Goal: Task Accomplishment & Management: Complete application form

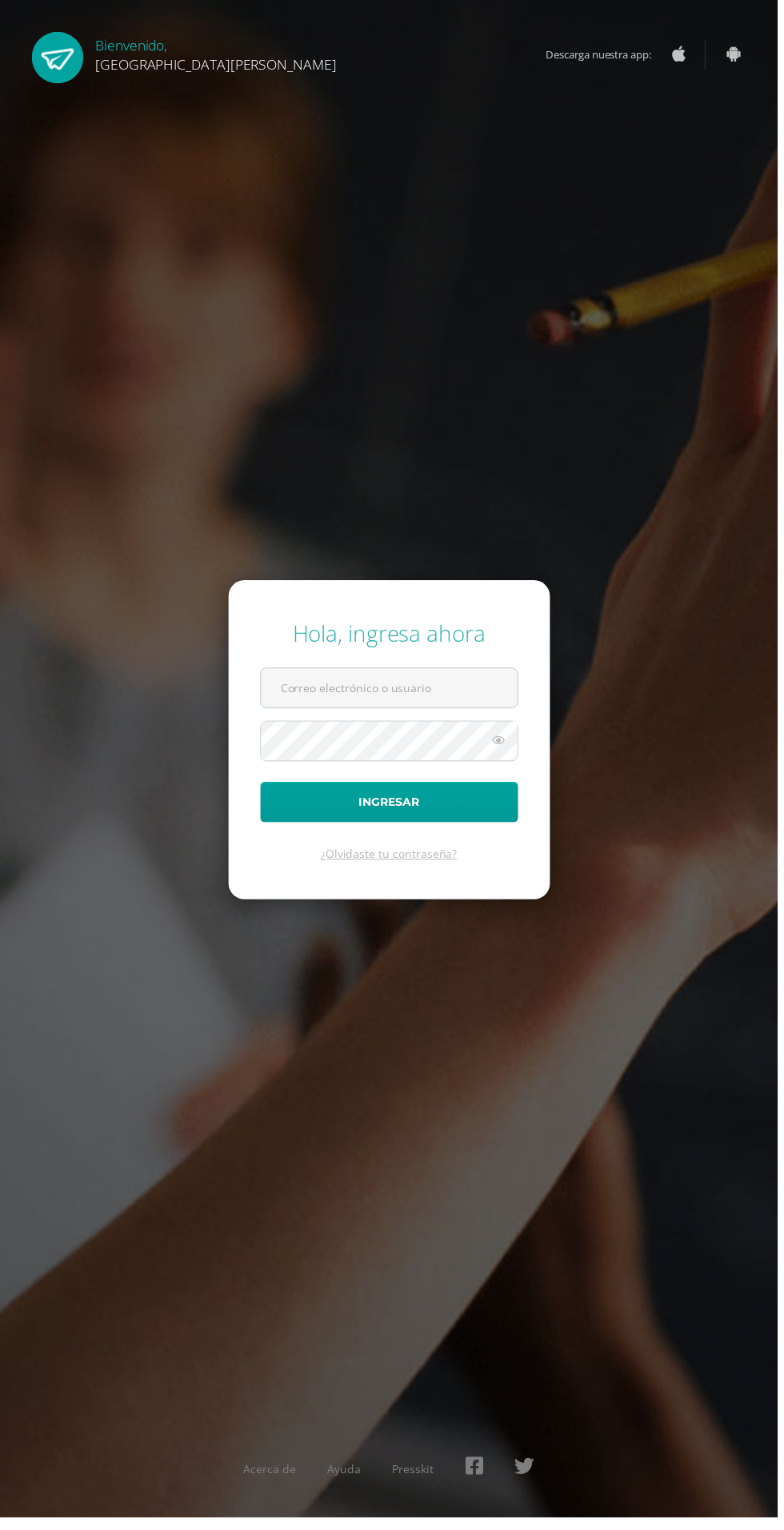
click at [317, 713] on input "text" at bounding box center [392, 694] width 259 height 39
type input "[EMAIL_ADDRESS][PERSON_NAME][DOMAIN_NAME]"
click at [262, 788] on button "Ingresar" at bounding box center [392, 809] width 260 height 41
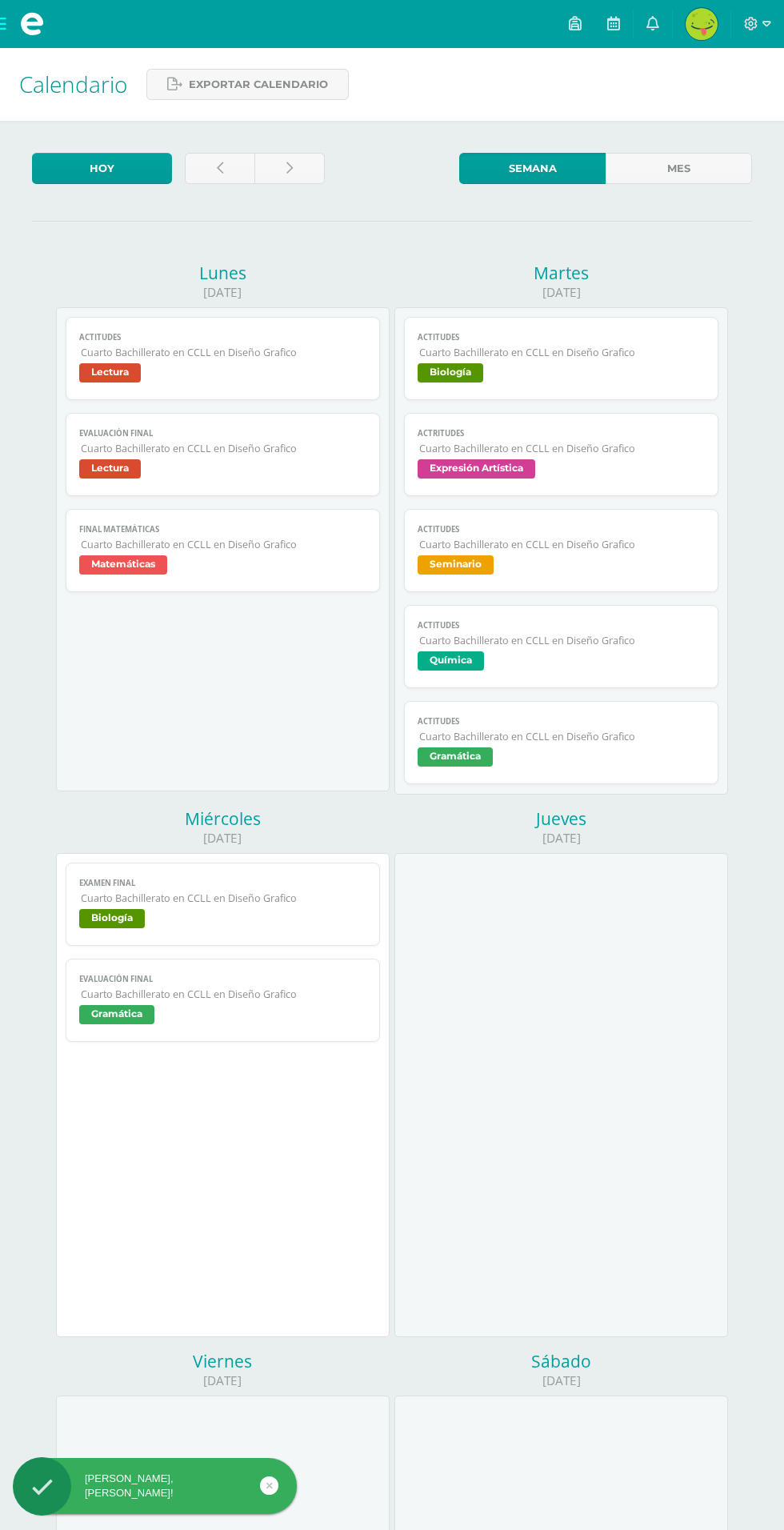
click at [20, 22] on span at bounding box center [32, 24] width 24 height 24
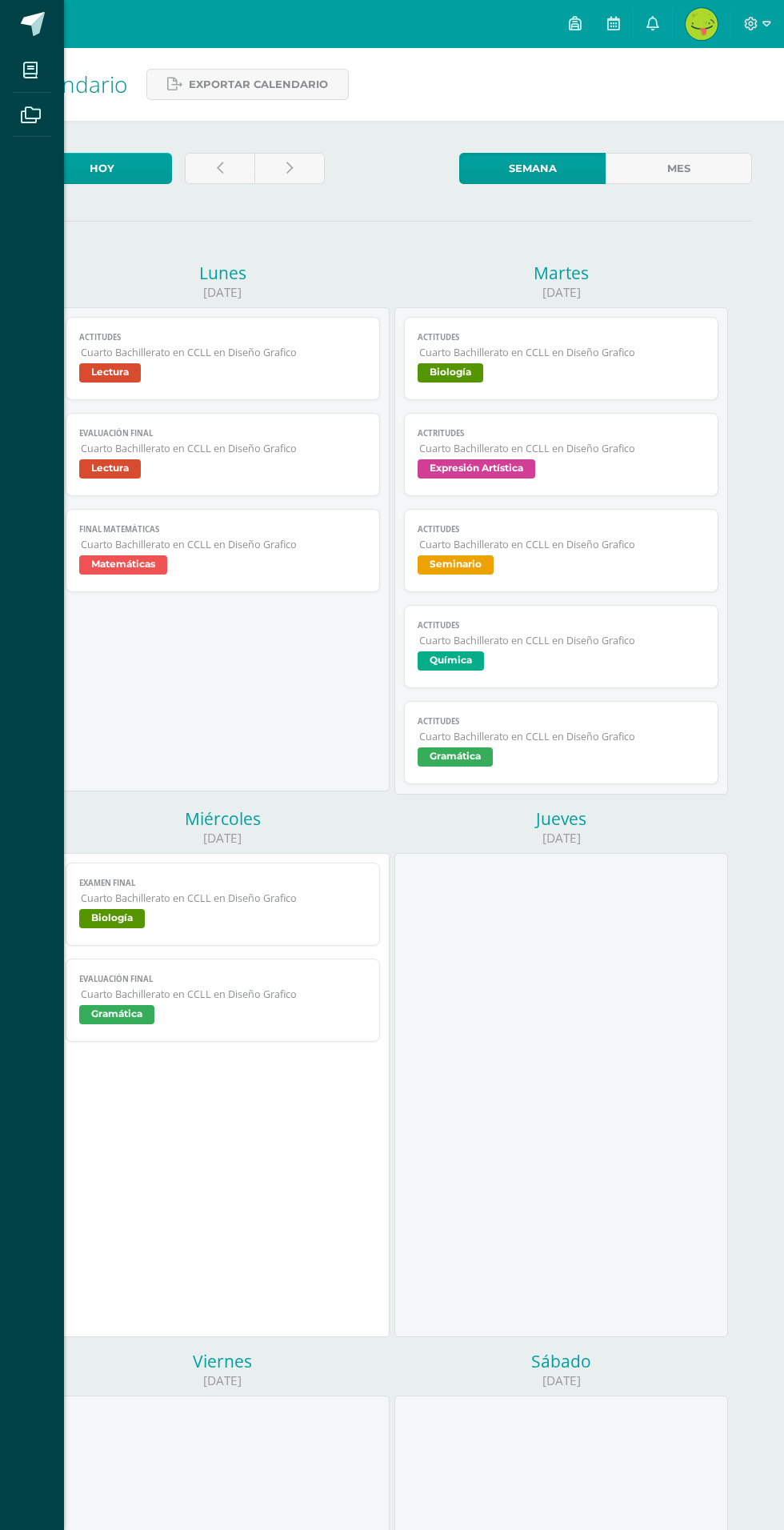
click at [25, 91] on link "Mis cursos" at bounding box center [32, 70] width 38 height 44
click at [31, 73] on icon at bounding box center [30, 70] width 15 height 16
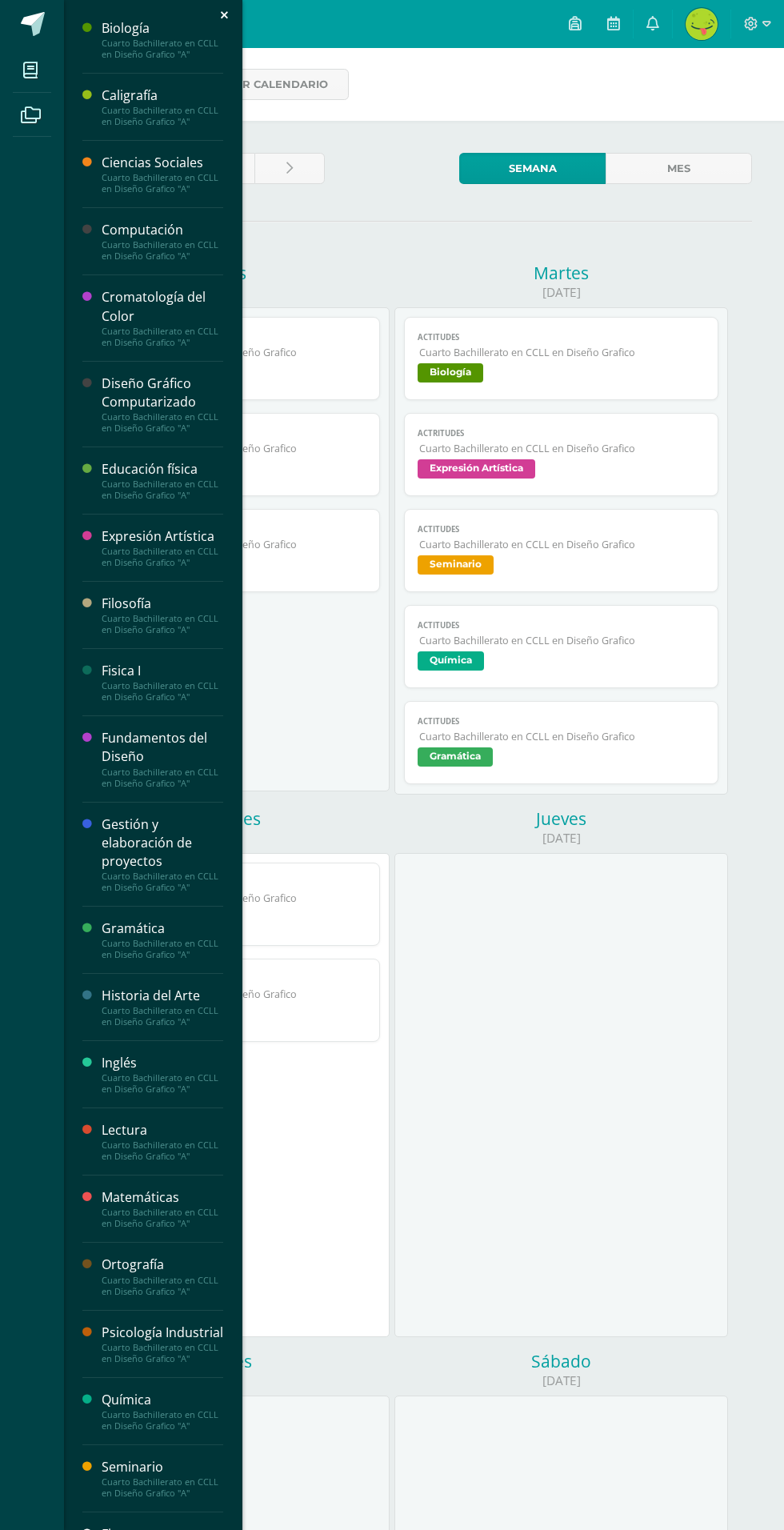
click at [171, 1526] on div "Finanzas Personales" at bounding box center [162, 1544] width 121 height 37
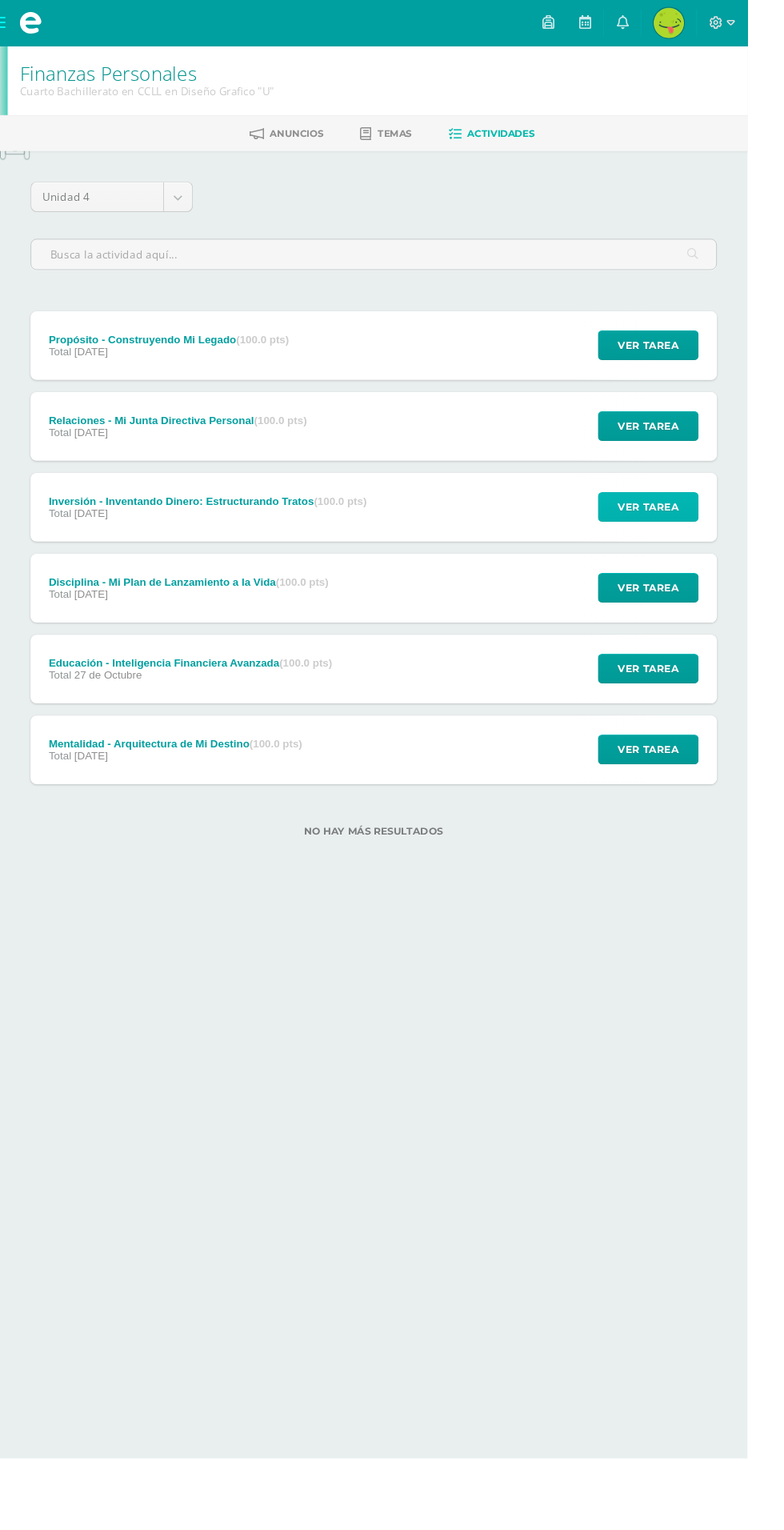
click at [680, 529] on span "Ver tarea" at bounding box center [680, 531] width 64 height 30
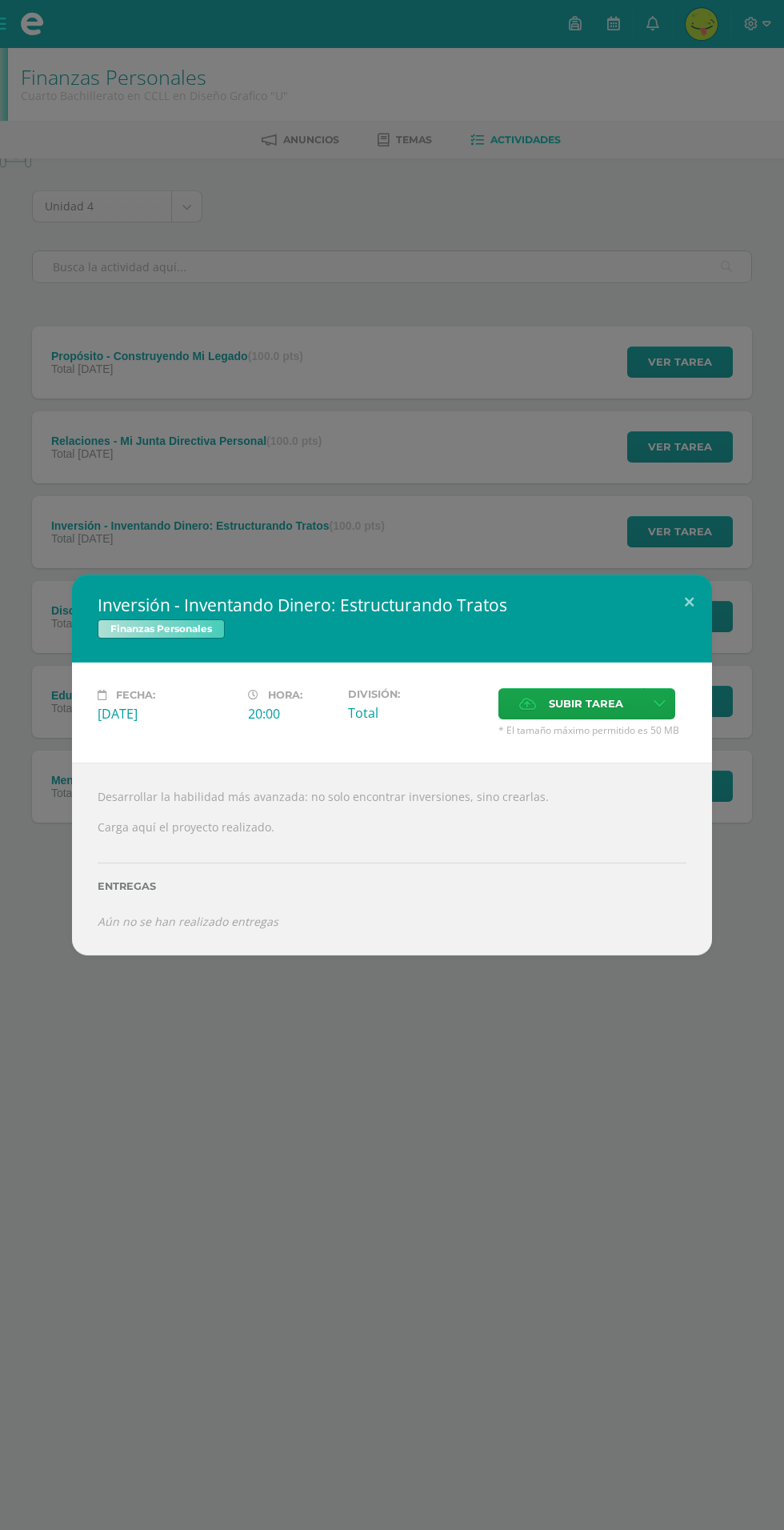
click at [325, 1022] on div "Inversión - Inventando Dinero: Estructurando Tratos Finanzas Personales Fecha: …" at bounding box center [392, 765] width 784 height 1530
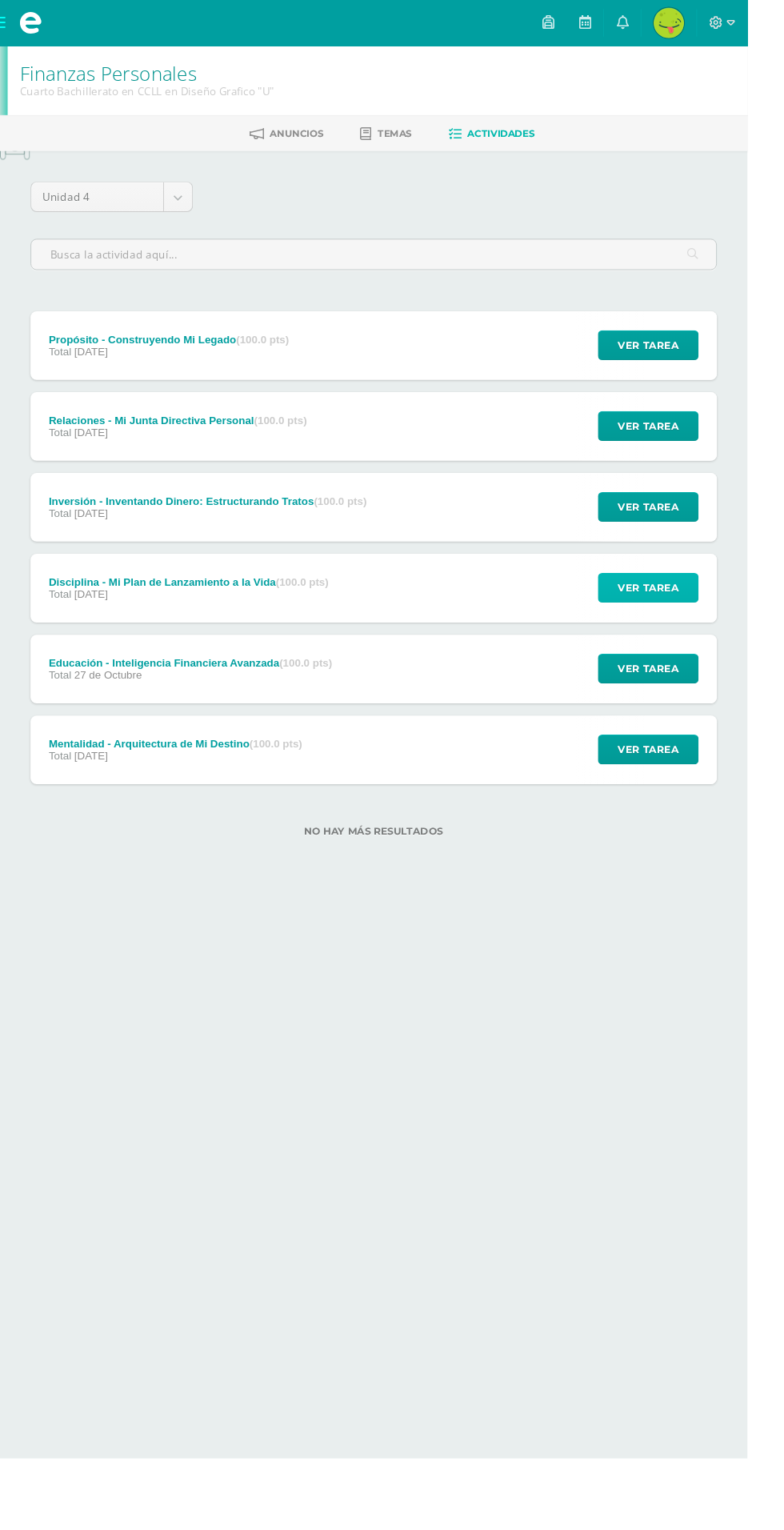
click at [723, 626] on button "Ver tarea" at bounding box center [680, 617] width 106 height 32
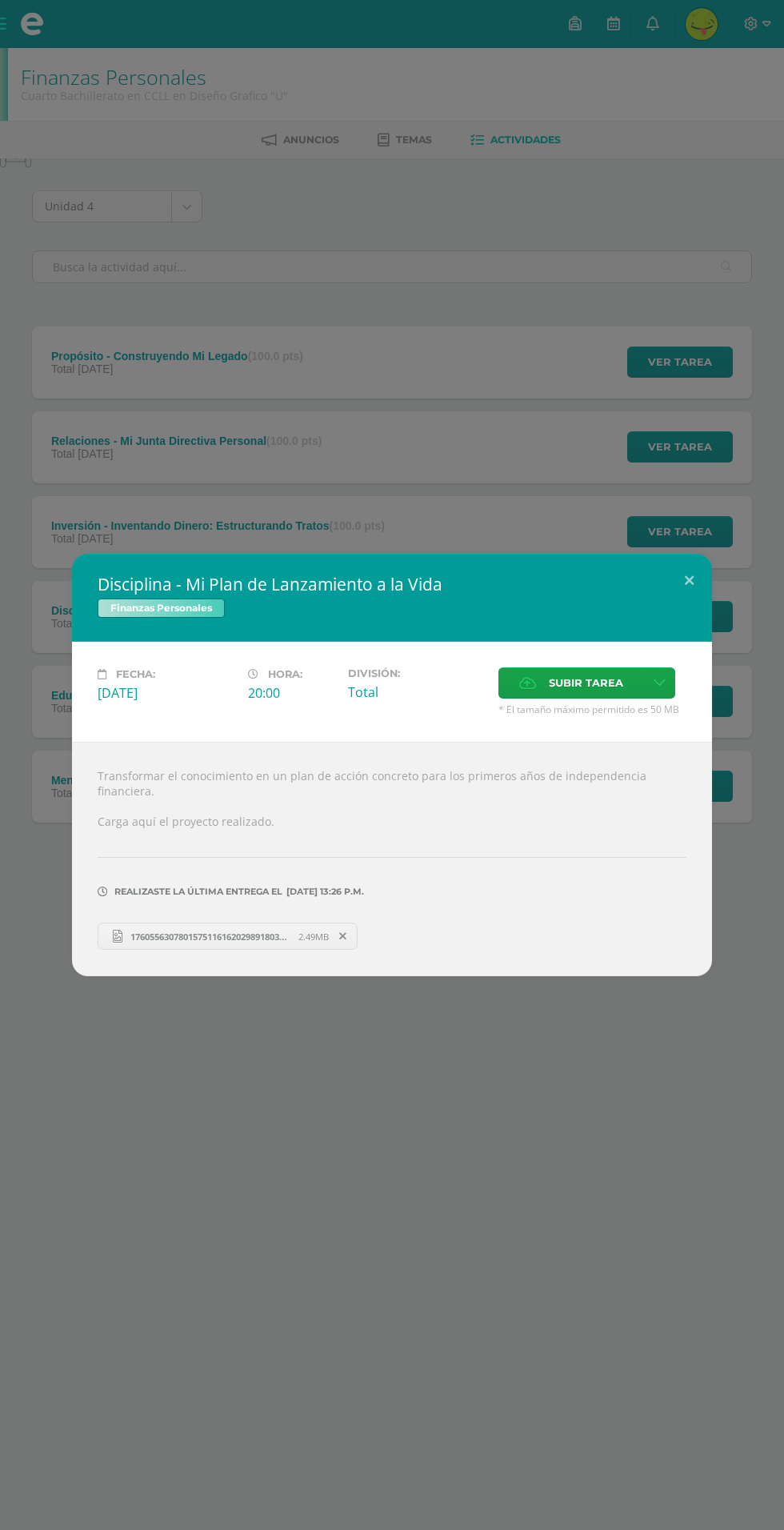
click at [313, 1073] on div "Disciplina - Mi Plan de Lanzamiento a la Vida Finanzas Personales Fecha: Martes…" at bounding box center [392, 765] width 784 height 1530
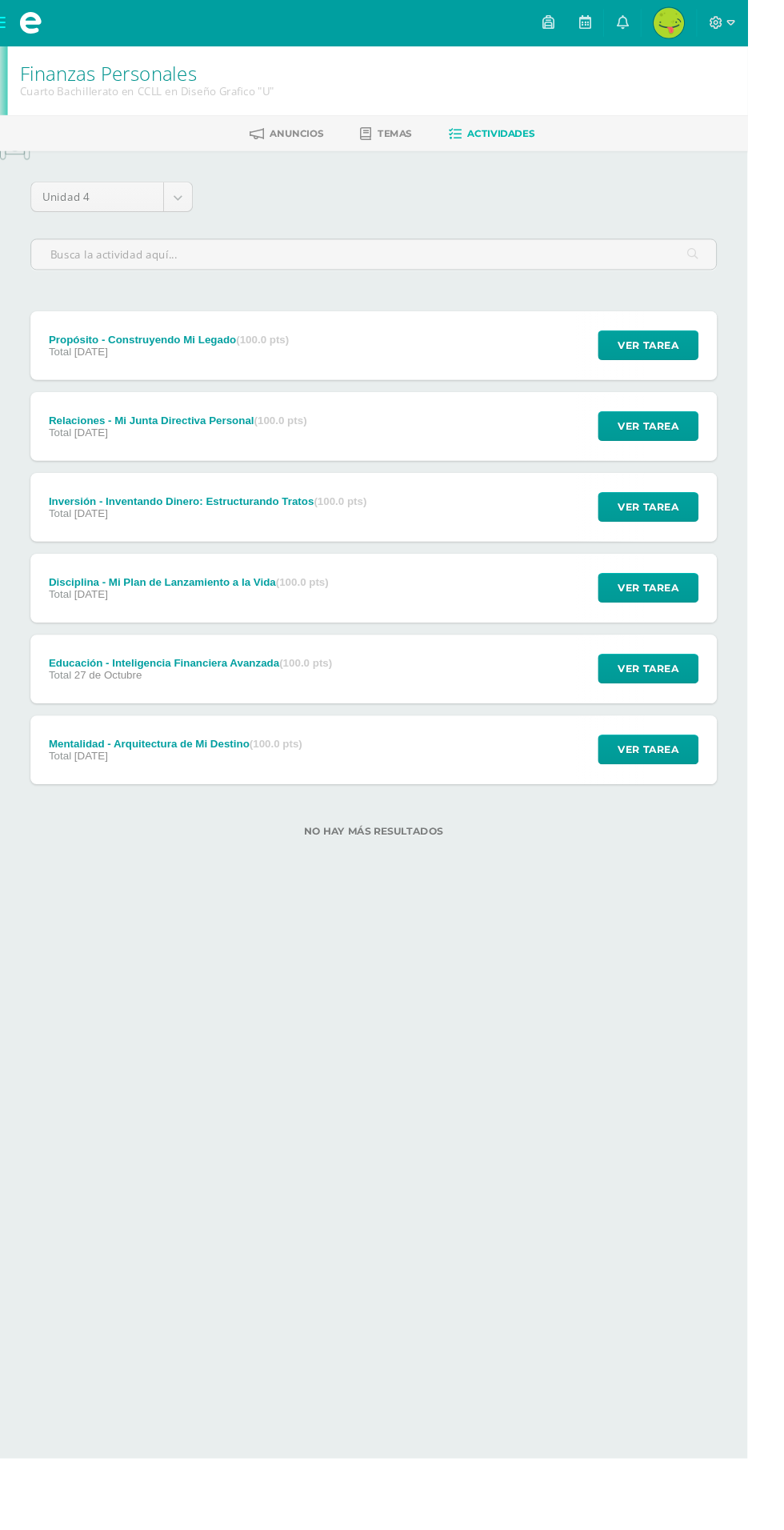
click at [542, 513] on div "Inversión - Inventando Dinero: Estructurando Tratos (100.0 pts) Total 29 de Oct…" at bounding box center [391, 532] width 720 height 72
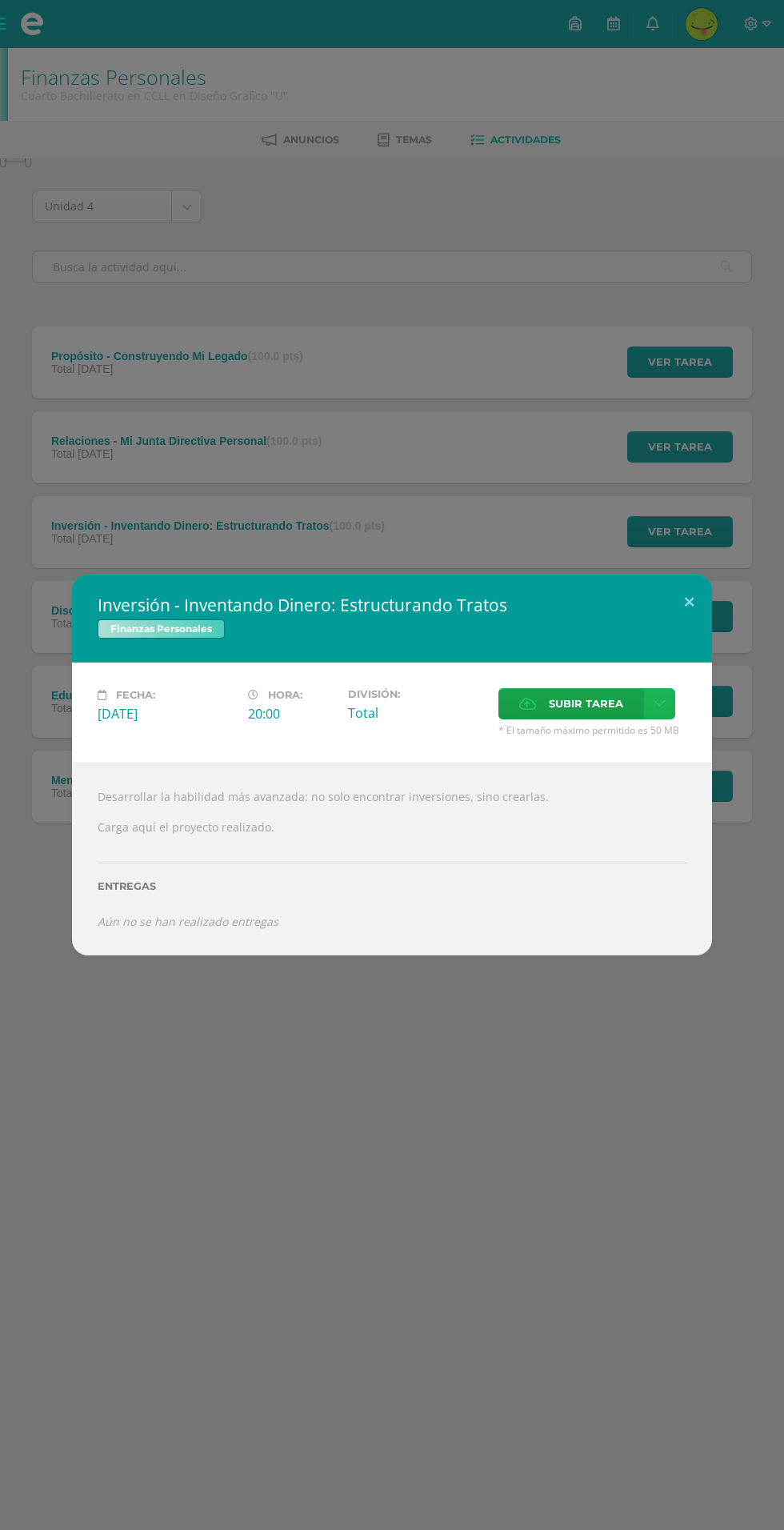
click at [658, 696] on link at bounding box center [659, 704] width 32 height 32
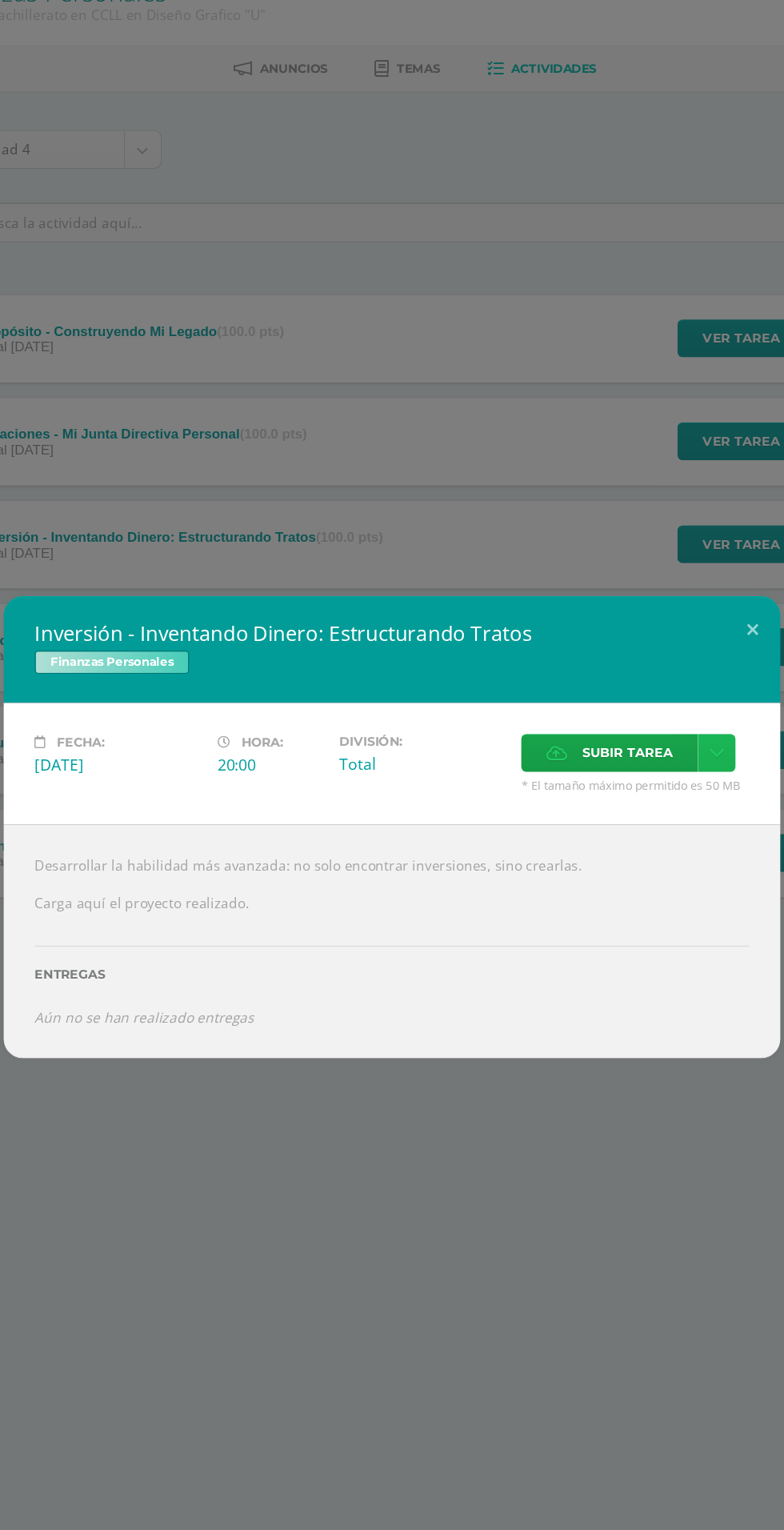
click at [665, 706] on link at bounding box center [659, 704] width 32 height 32
click at [575, 753] on div "Subir enlace Ingresa el enlace Cancelar Aceptar" at bounding box center [603, 740] width 161 height 44
click at [544, 693] on label "Subir tarea" at bounding box center [571, 704] width 146 height 32
click at [0, 0] on input "Subir tarea" at bounding box center [0, 0] width 0 height 0
click at [555, 697] on span "Subir tarea" at bounding box center [586, 704] width 74 height 30
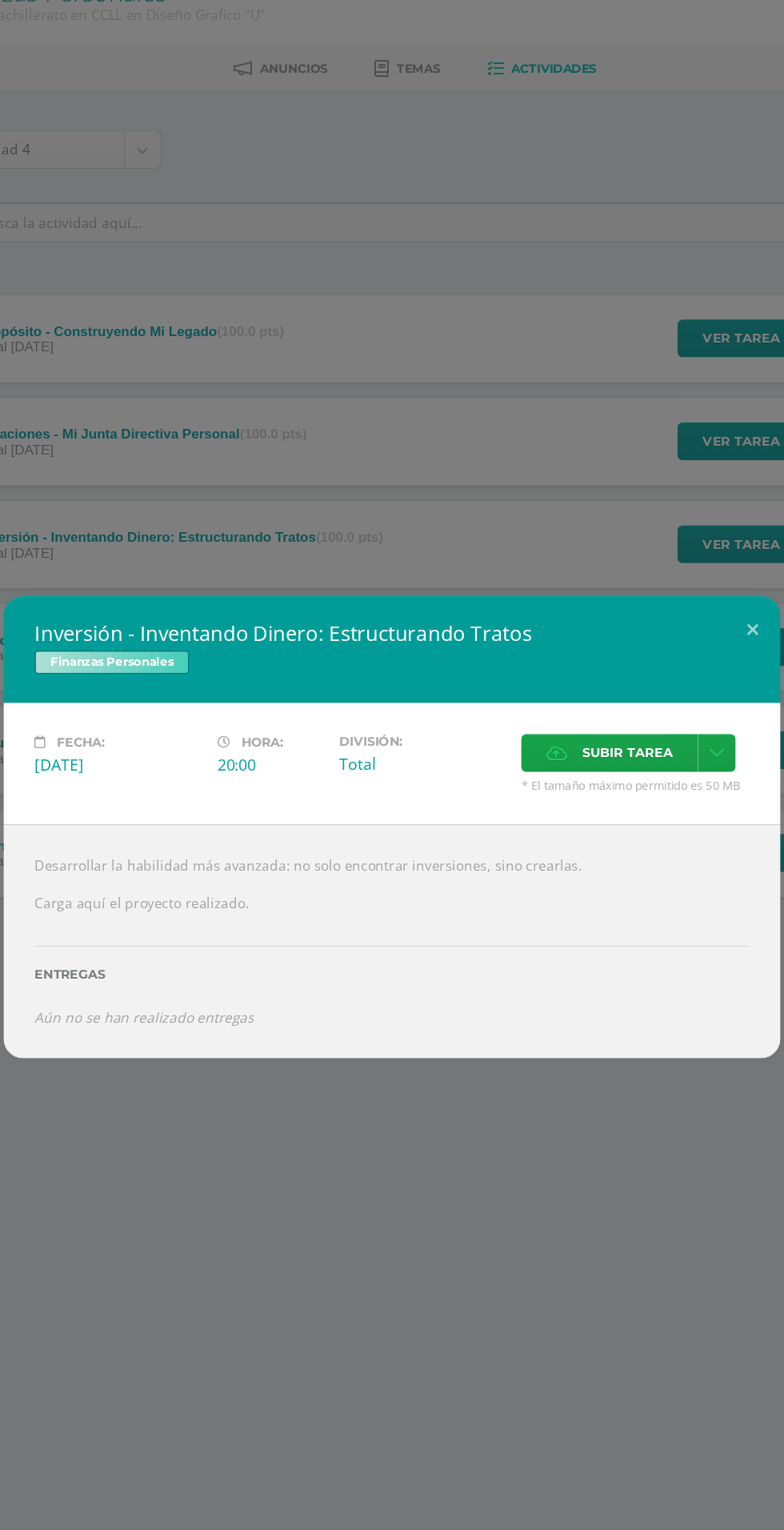
click at [0, 0] on input "Subir tarea" at bounding box center [0, 0] width 0 height 0
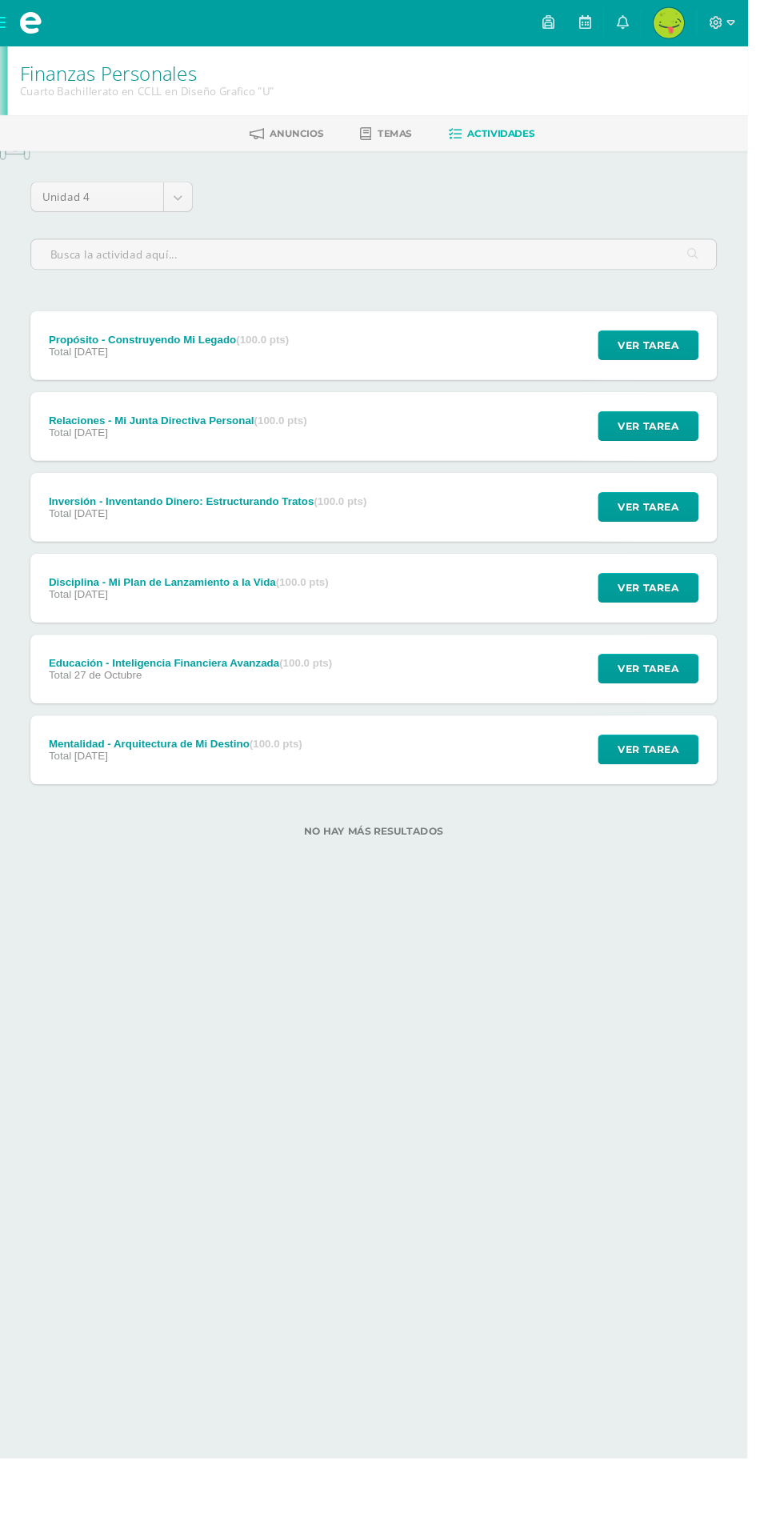
click at [732, 327] on div "Ver tarea" at bounding box center [677, 362] width 149 height 72
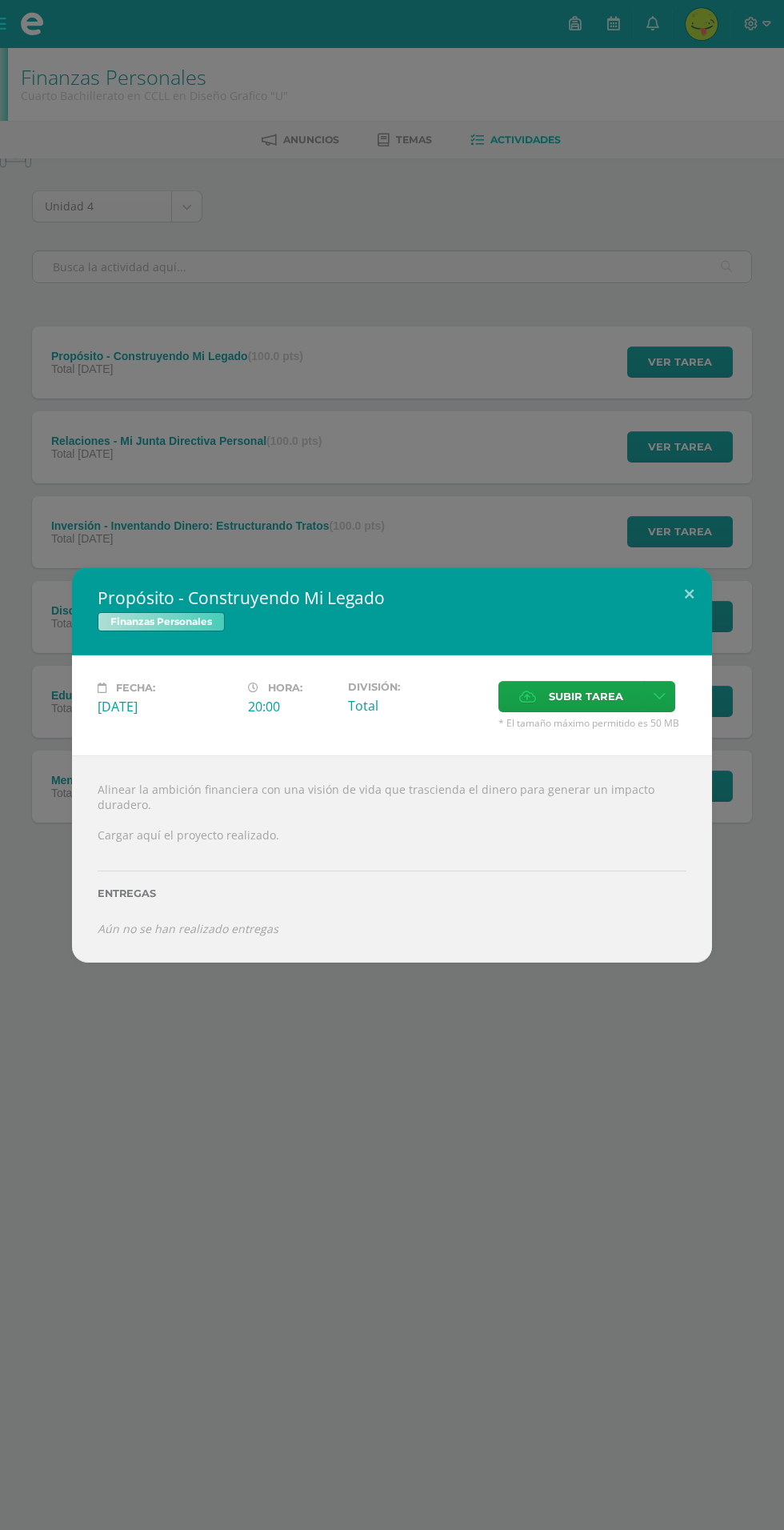
click at [574, 695] on span "Subir tarea" at bounding box center [586, 696] width 74 height 30
click at [0, 0] on input "Subir tarea" at bounding box center [0, 0] width 0 height 0
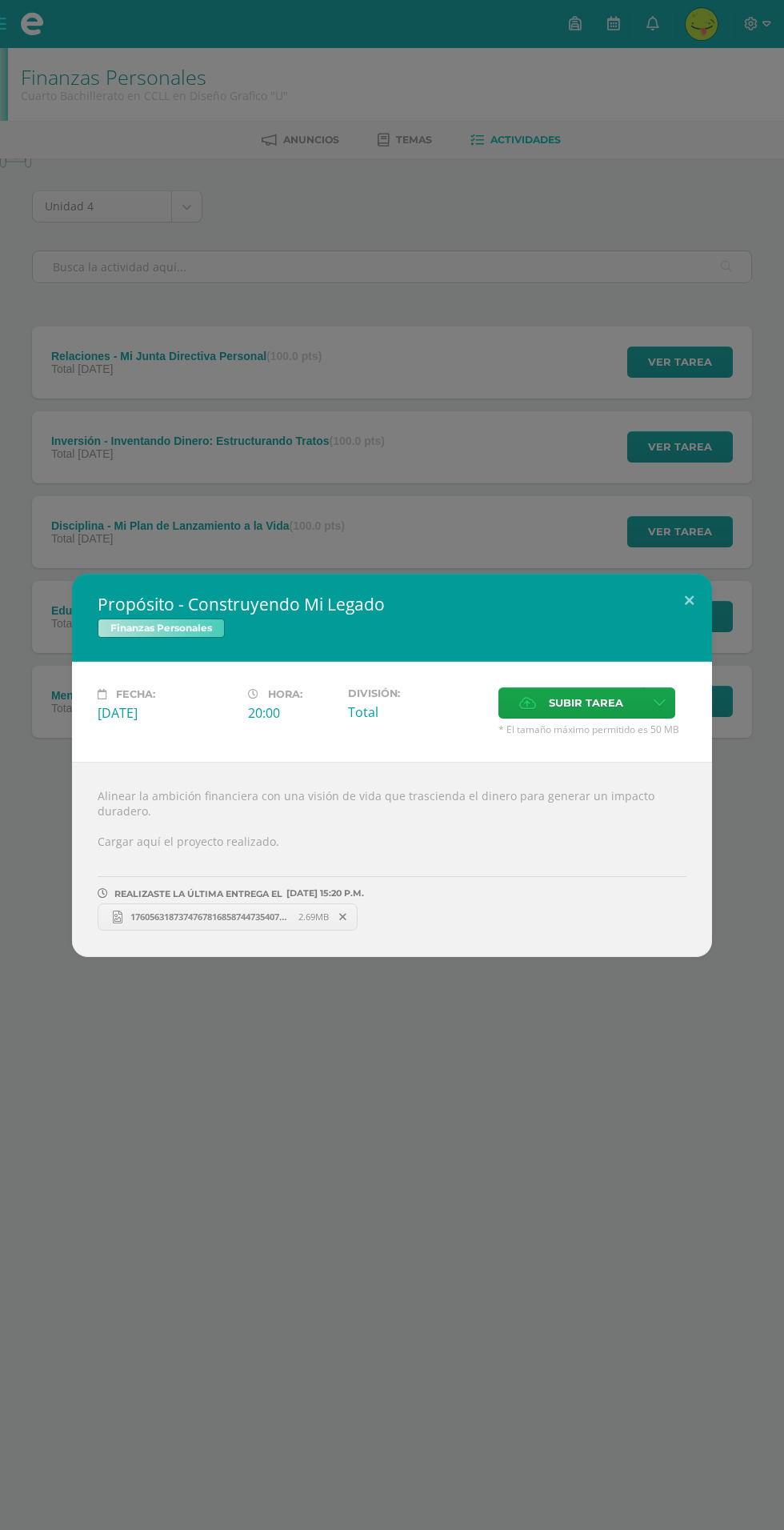
click at [282, 1081] on div "Propósito - Construyendo Mi Legado Finanzas Personales Fecha: Viernes 31 de Oct…" at bounding box center [392, 765] width 784 height 1530
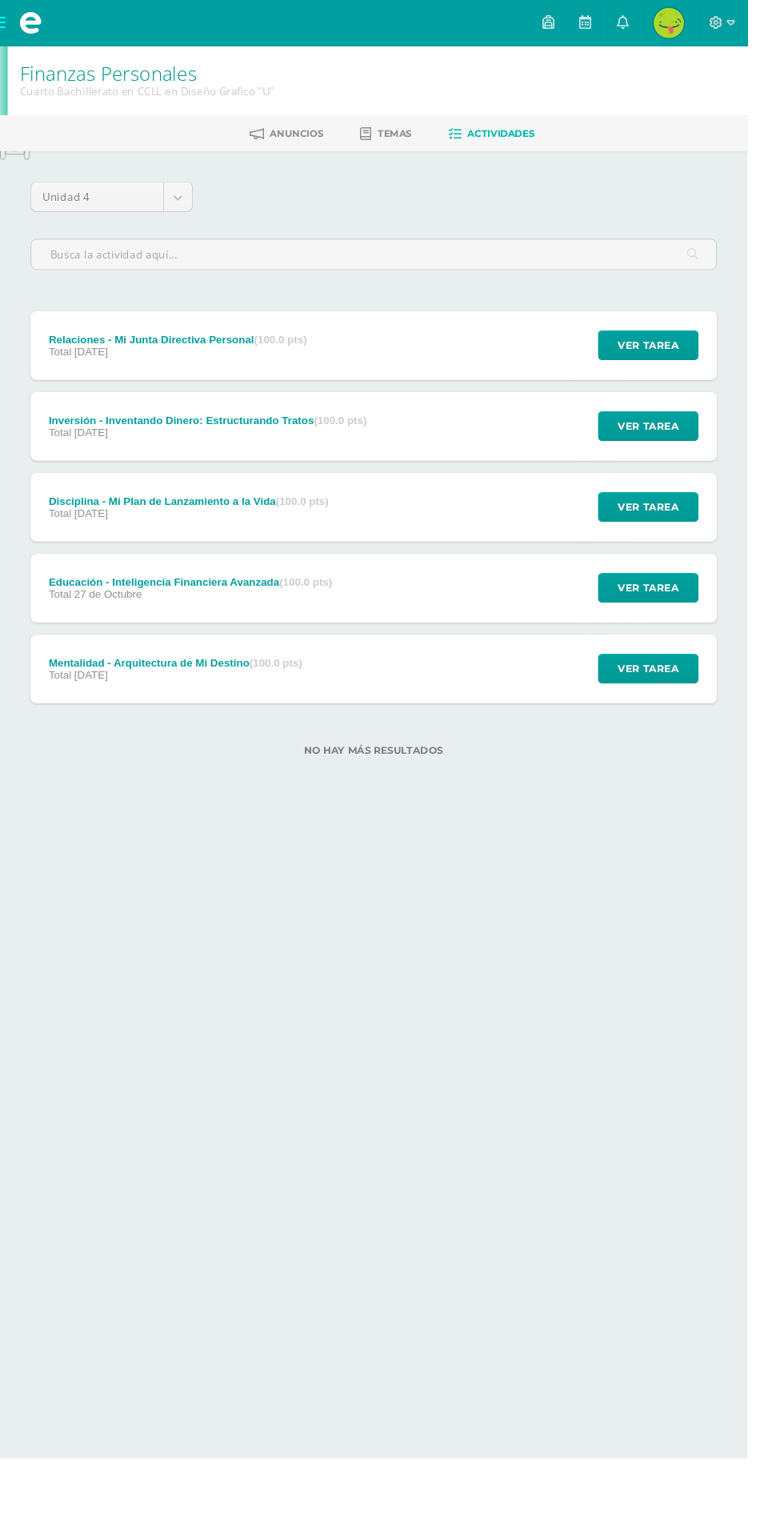
click at [158, 502] on div "Disciplina - Mi Plan de Lanzamiento a la Vida (100.0 pts) Total 28 de Octubre" at bounding box center [197, 532] width 332 height 72
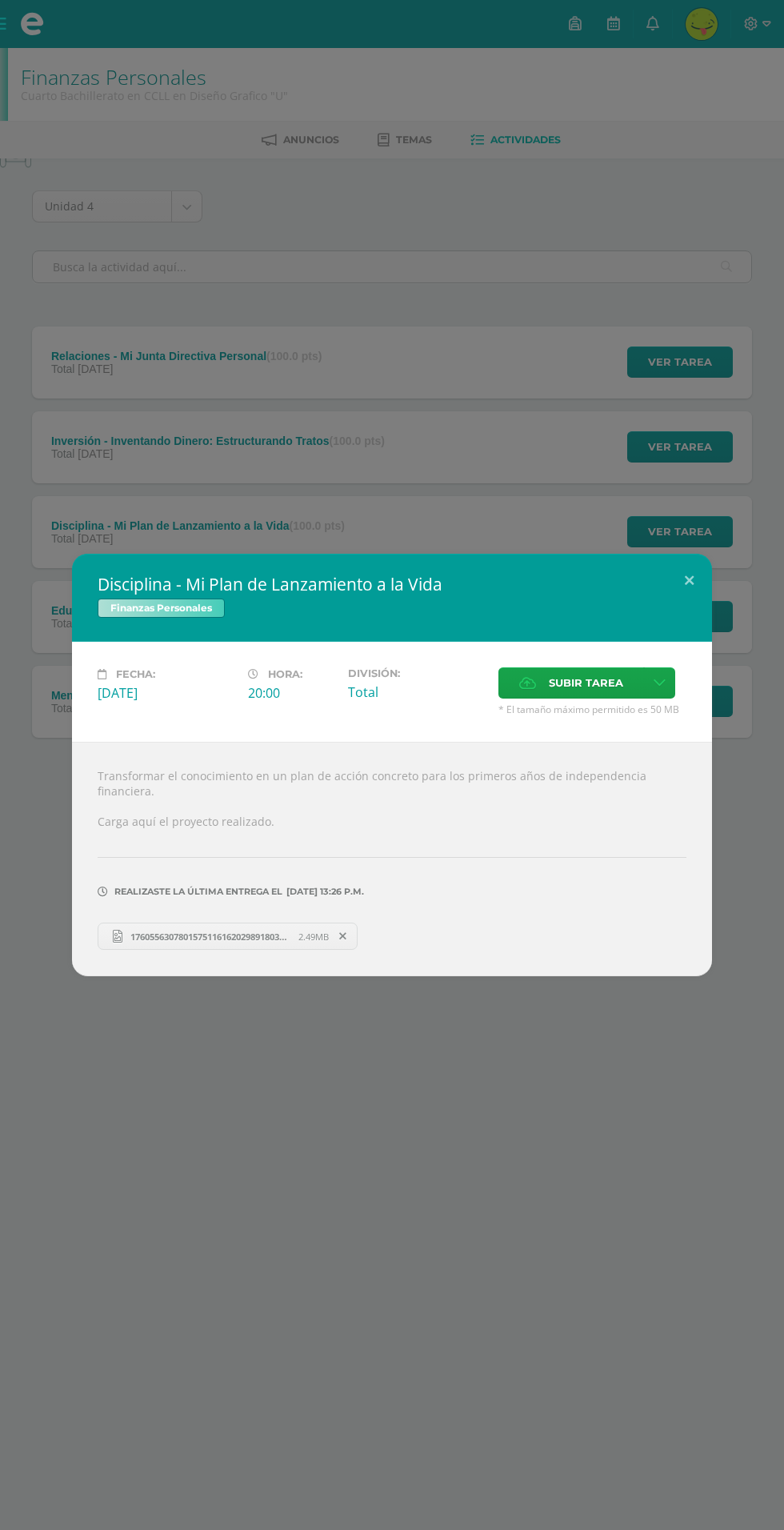
click at [297, 1134] on div "Disciplina - Mi Plan de Lanzamiento a la Vida Finanzas Personales Fecha: [DATE]…" at bounding box center [392, 765] width 784 height 1530
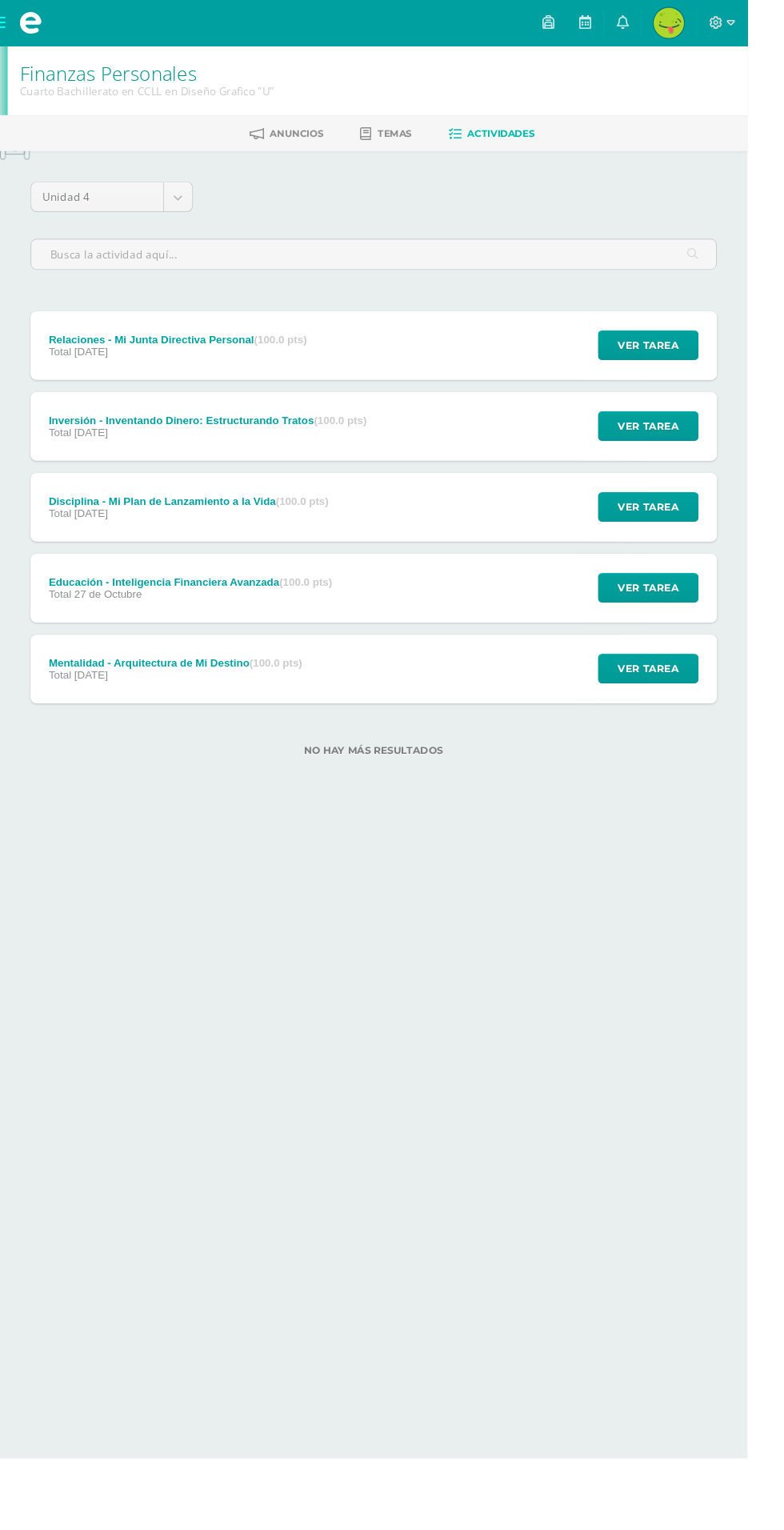
click at [147, 475] on div "Inversión - Inventando Dinero: Estructurando Tratos (100.0 pts) Total 29 de Oct…" at bounding box center [218, 448] width 372 height 72
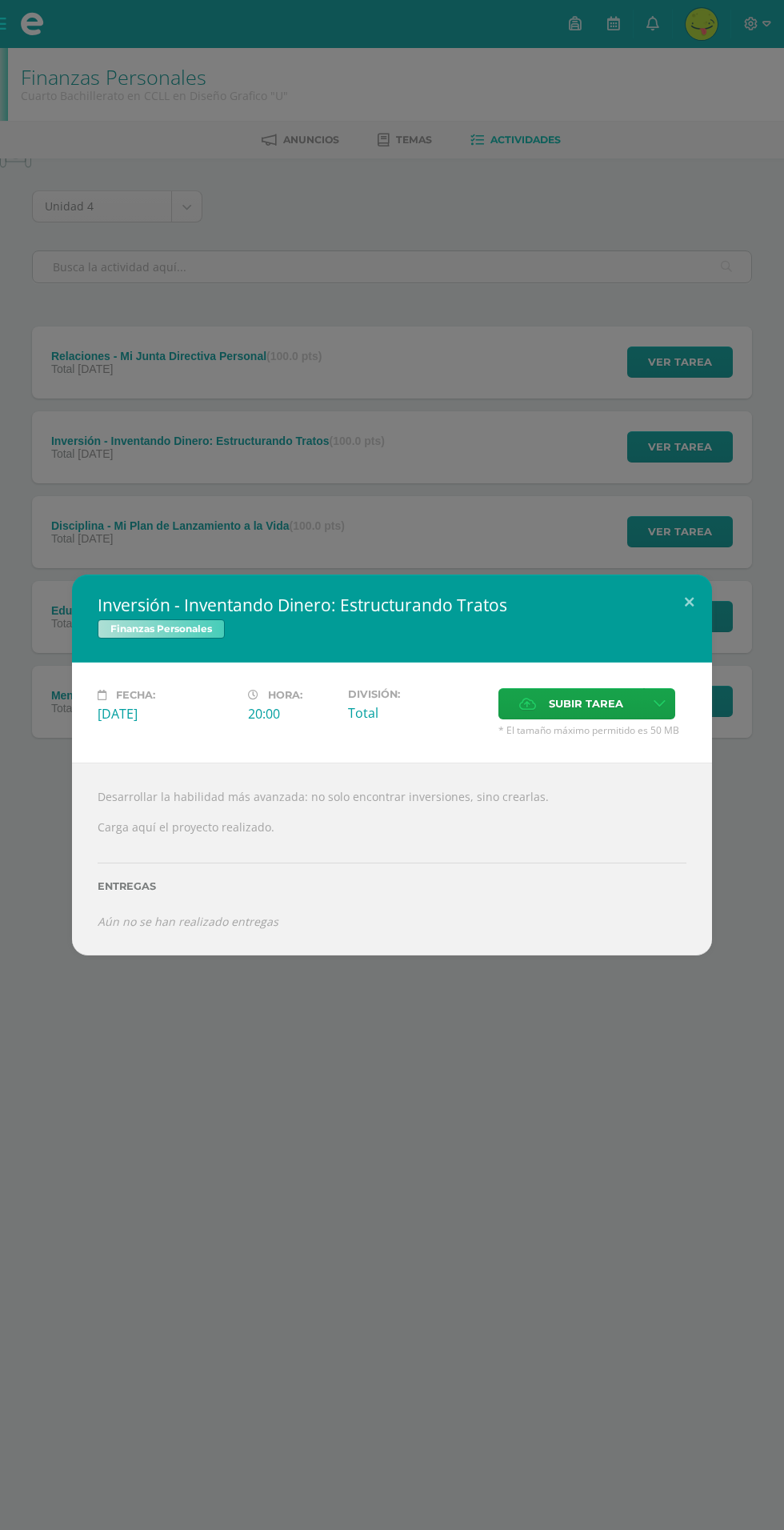
click at [387, 1093] on div "Inversión - Inventando Dinero: Estructurando Tratos Finanzas Personales Fecha: …" at bounding box center [392, 765] width 784 height 1530
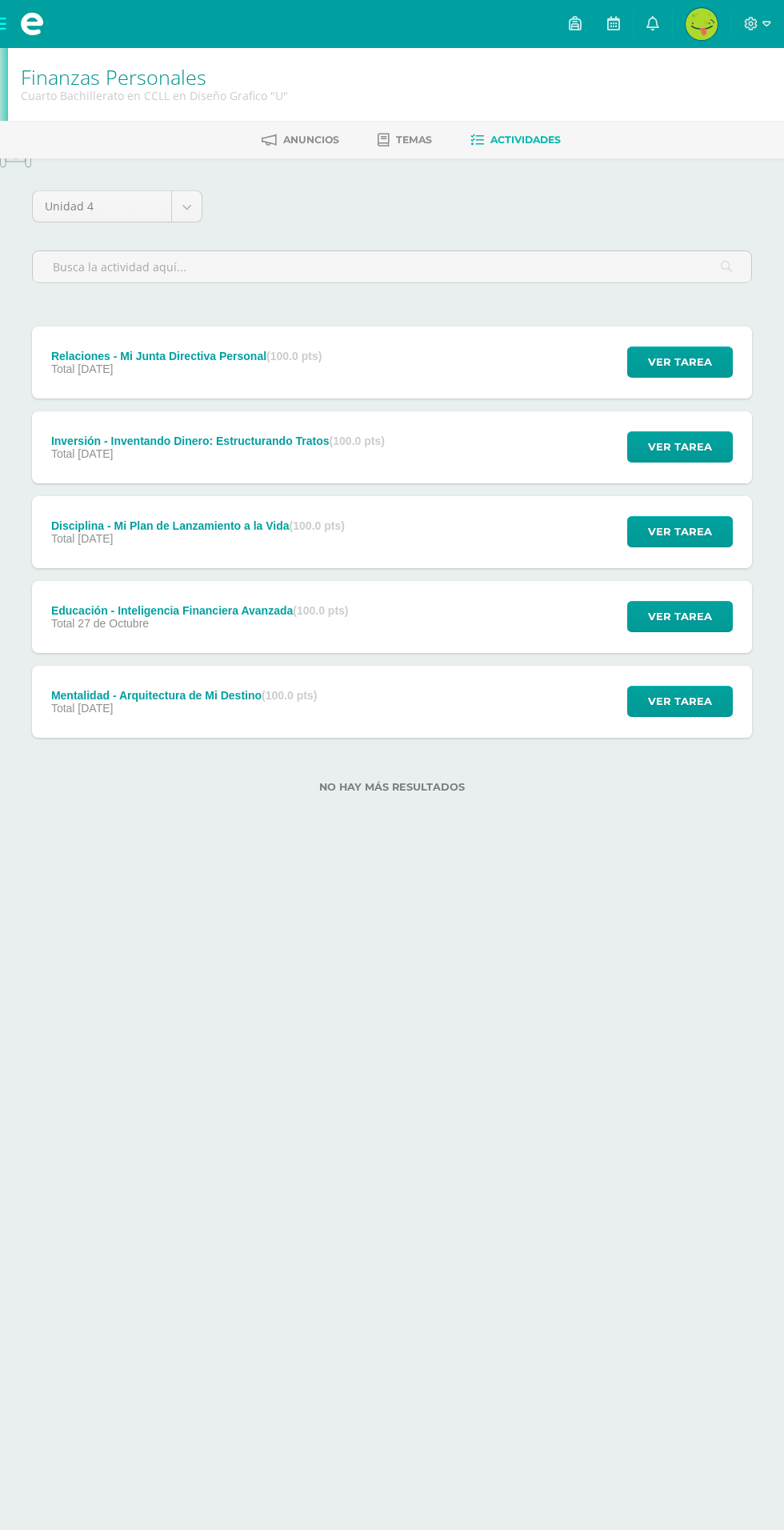
click at [167, 562] on div "Disciplina - Mi Plan de Lanzamiento a la Vida (100.0 pts) Total 28 de Octubre" at bounding box center [197, 532] width 332 height 72
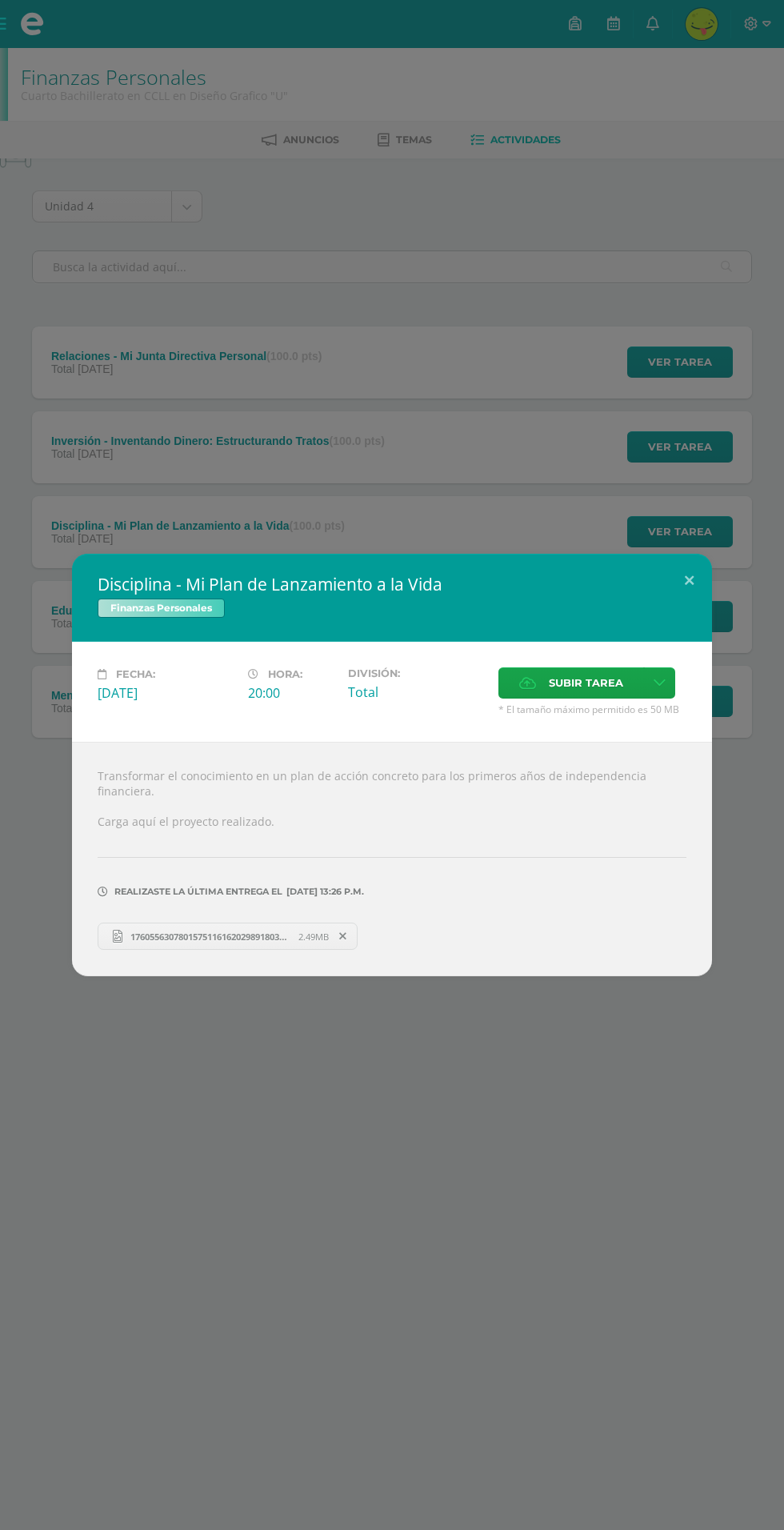
click at [473, 1026] on div "Disciplina - Mi Plan de Lanzamiento a la Vida Finanzas Personales Fecha: [DATE]…" at bounding box center [392, 765] width 784 height 1530
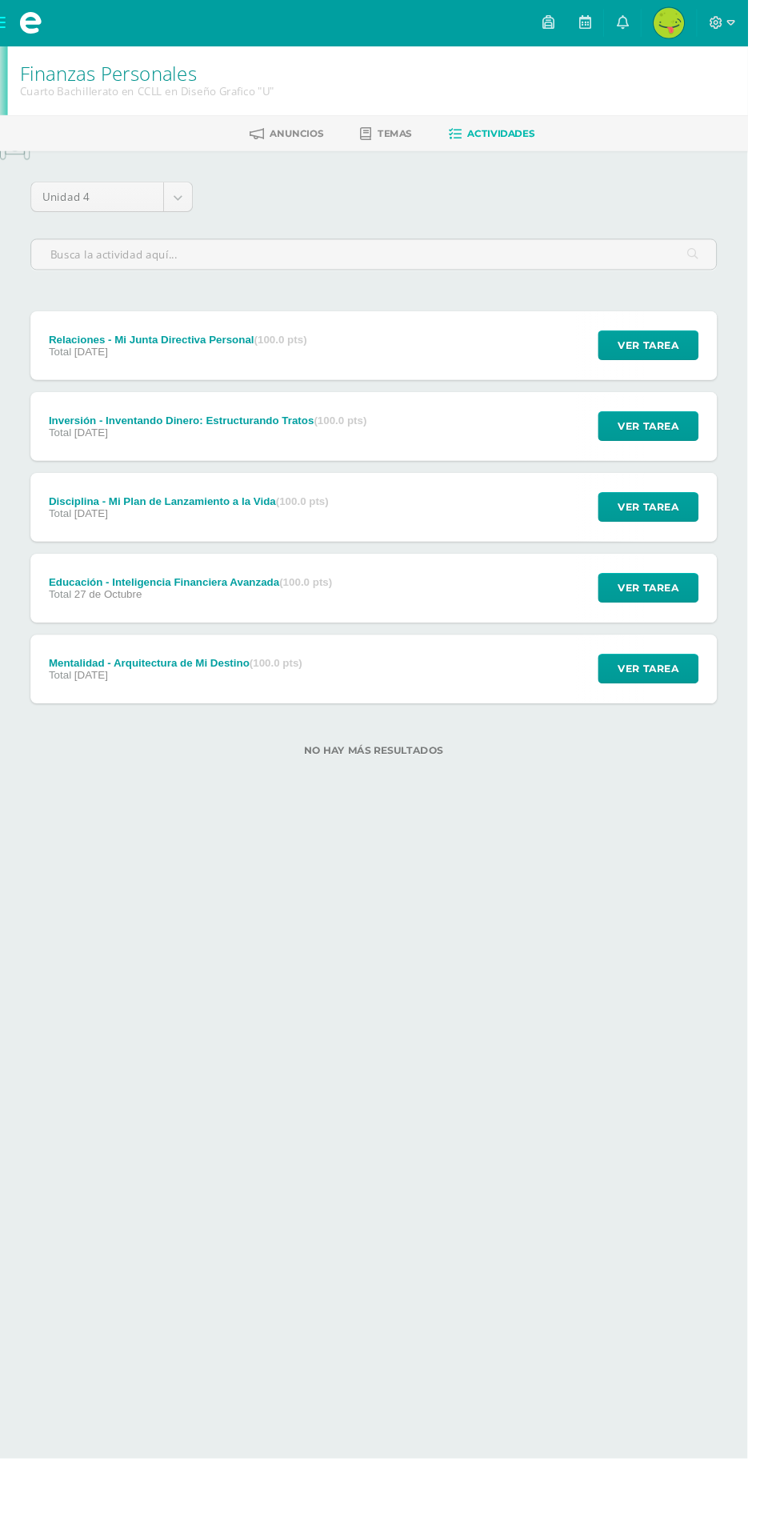
click at [475, 646] on div "Educación - Inteligencia Financiera Avanzada (100.0 pts) Total [DATE] Ver tarea…" at bounding box center [391, 617] width 720 height 72
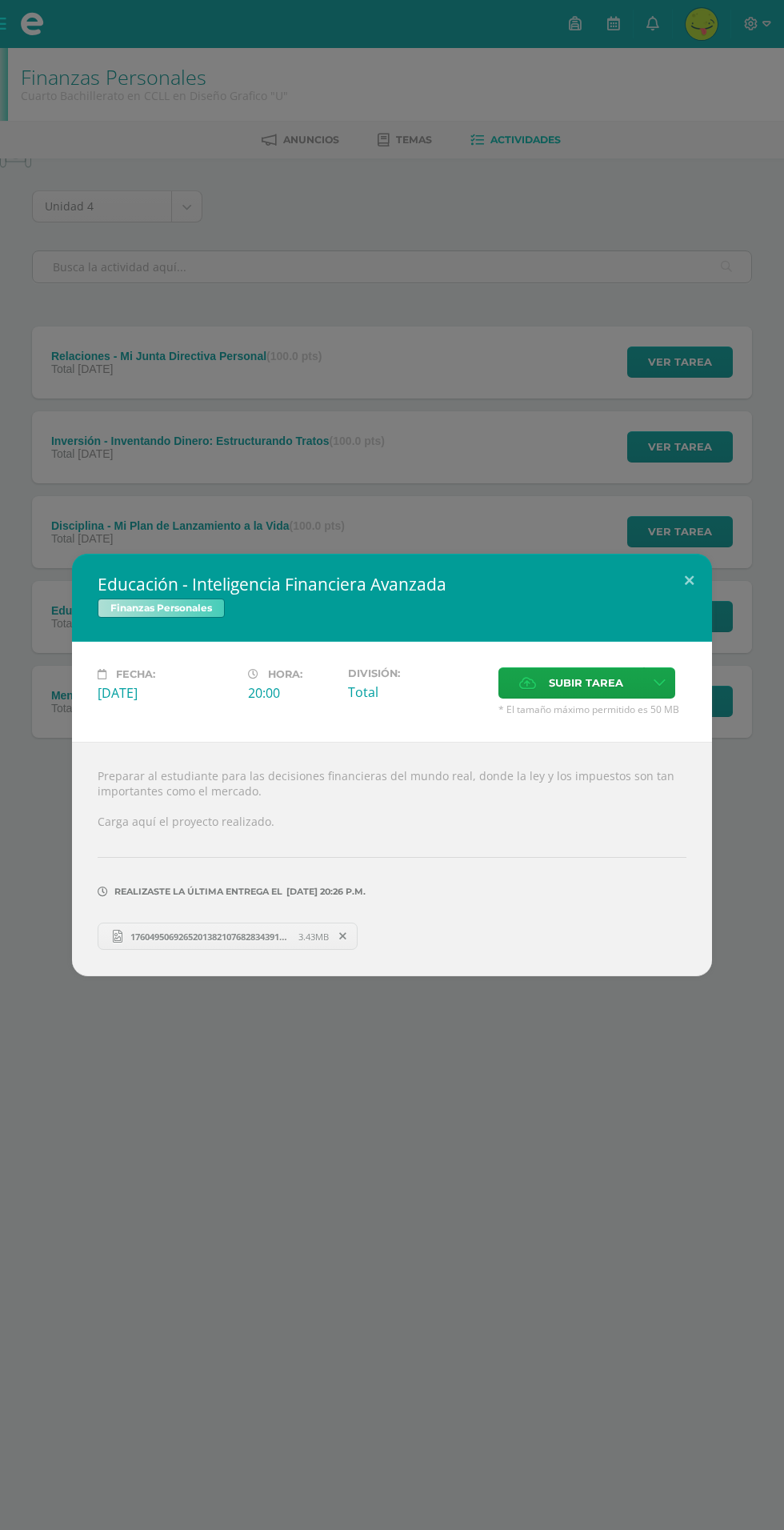
click at [612, 1129] on div "Educación - Inteligencia Financiera Avanzada Finanzas Personales Fecha: [DATE] …" at bounding box center [392, 765] width 784 height 1530
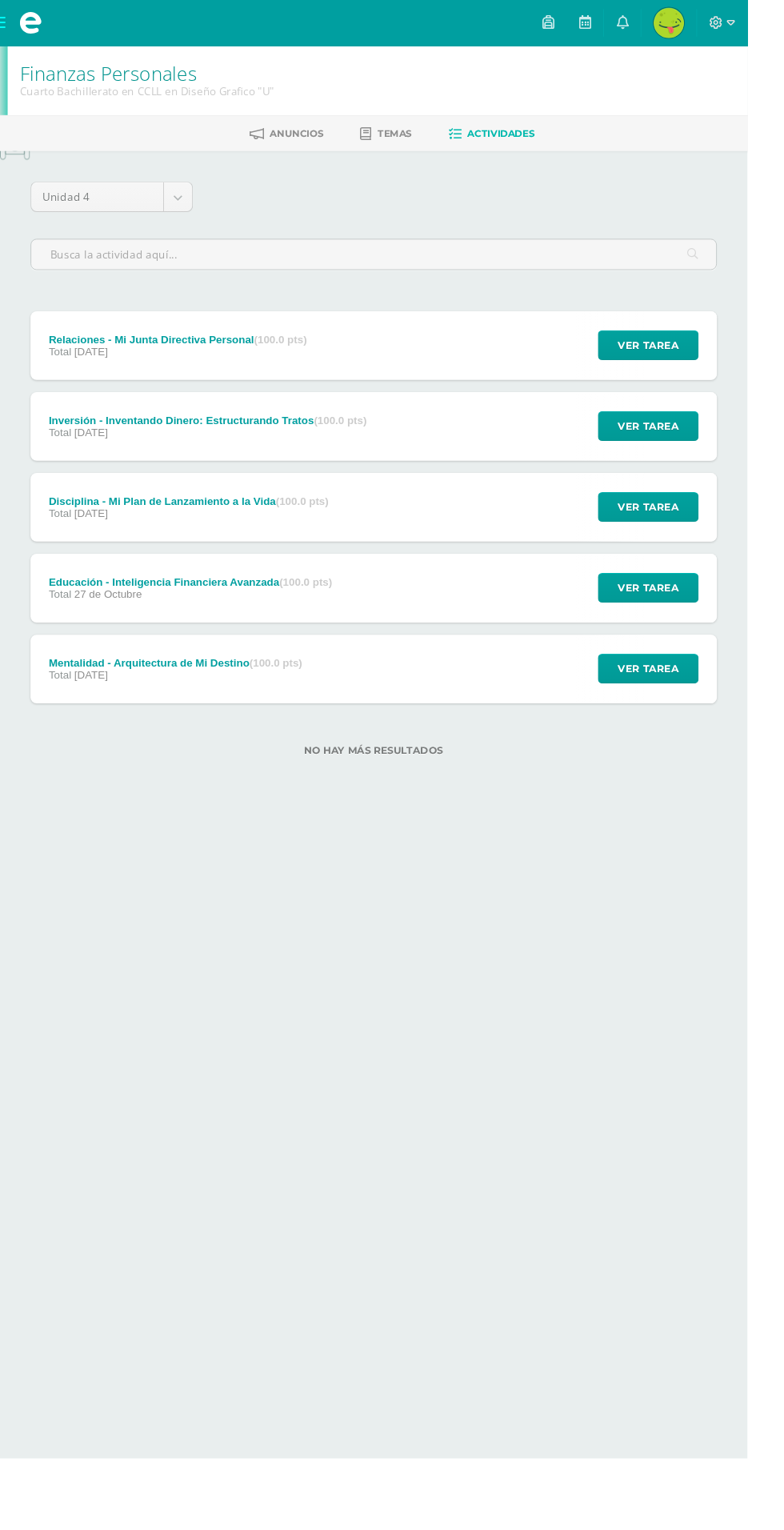
click at [449, 468] on div "Inversión - Inventando Dinero: Estructurando Tratos (100.0 pts) Total 29 de Oct…" at bounding box center [391, 448] width 720 height 72
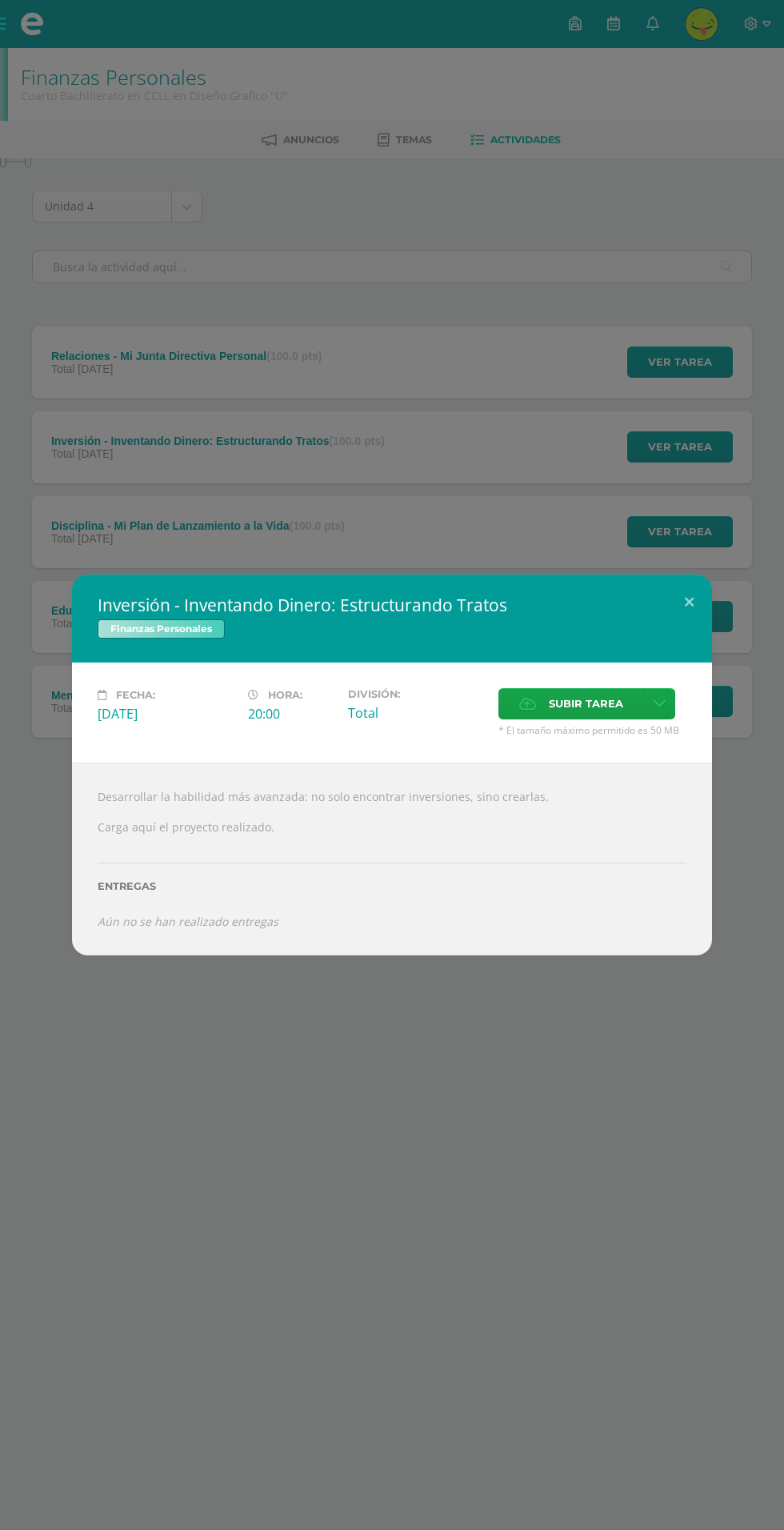
click at [570, 695] on span "Subir tarea" at bounding box center [586, 704] width 74 height 30
click at [0, 0] on input "Subir tarea" at bounding box center [0, 0] width 0 height 0
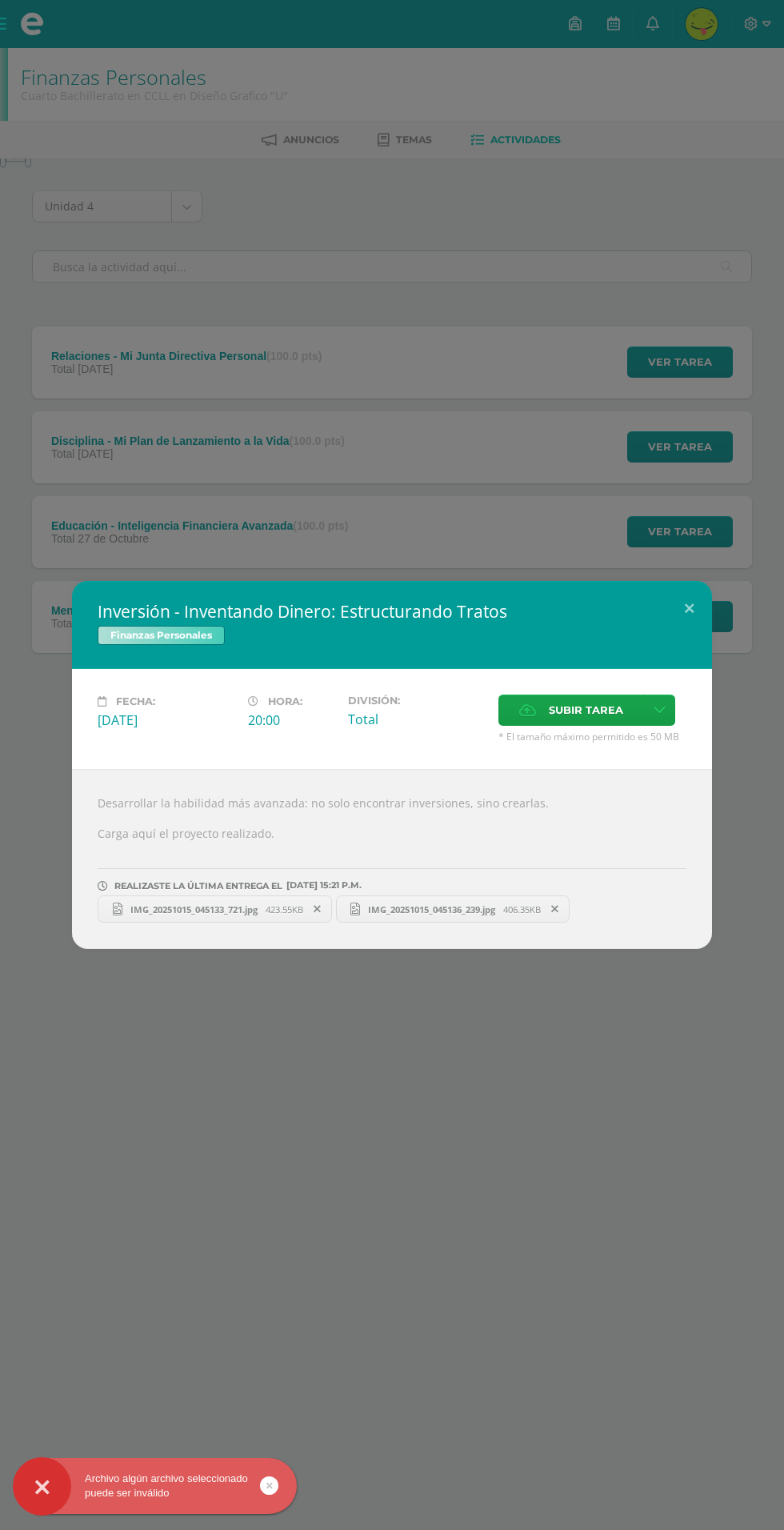
click at [524, 992] on div "Inversión - Inventando Dinero: Estructurando Tratos Finanzas Personales Fecha: …" at bounding box center [392, 765] width 784 height 1530
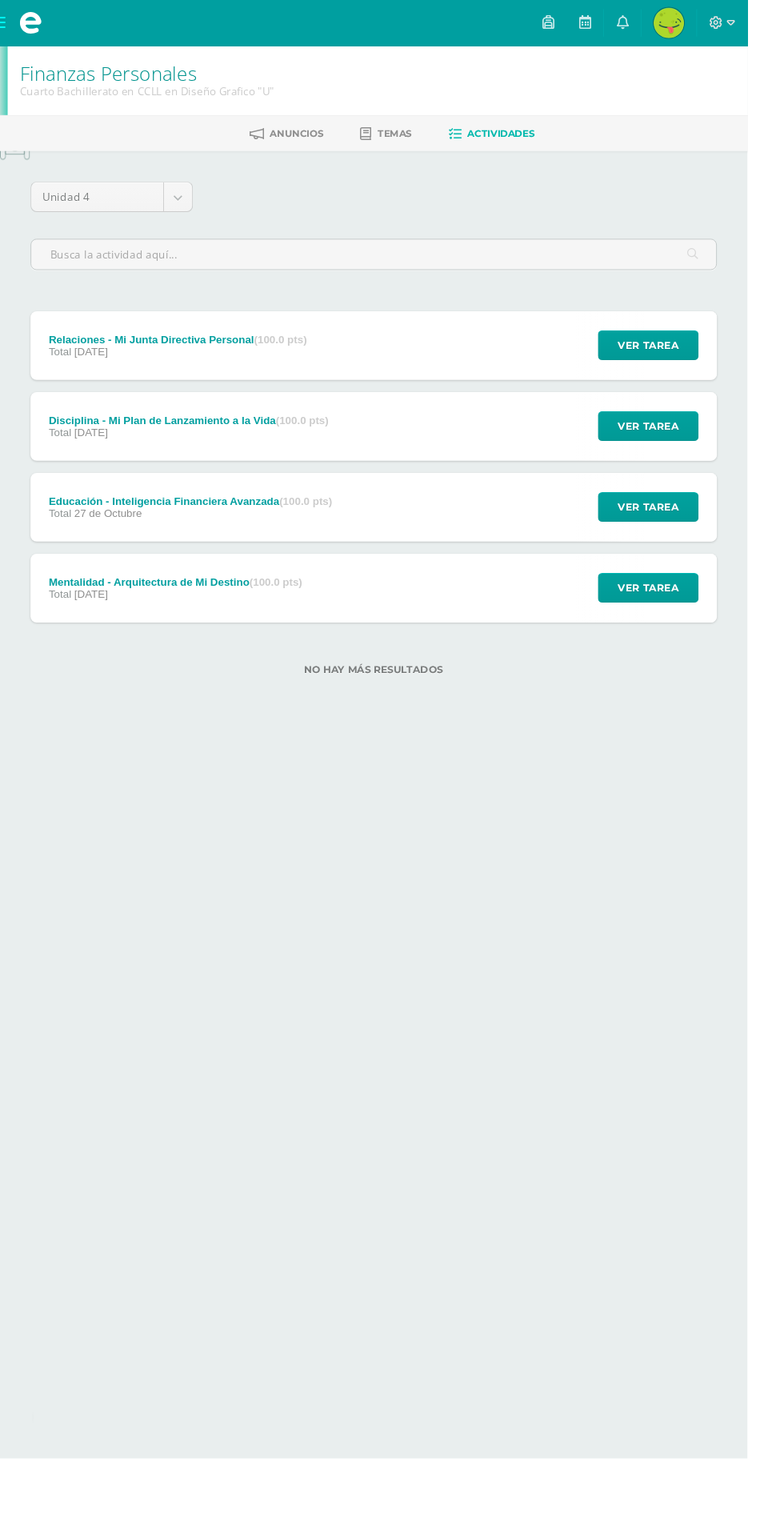
click at [422, 436] on div "Disciplina - Mi Plan de Lanzamiento a la Vida (100.0 pts) Total 28 de Octubre V…" at bounding box center [391, 448] width 720 height 72
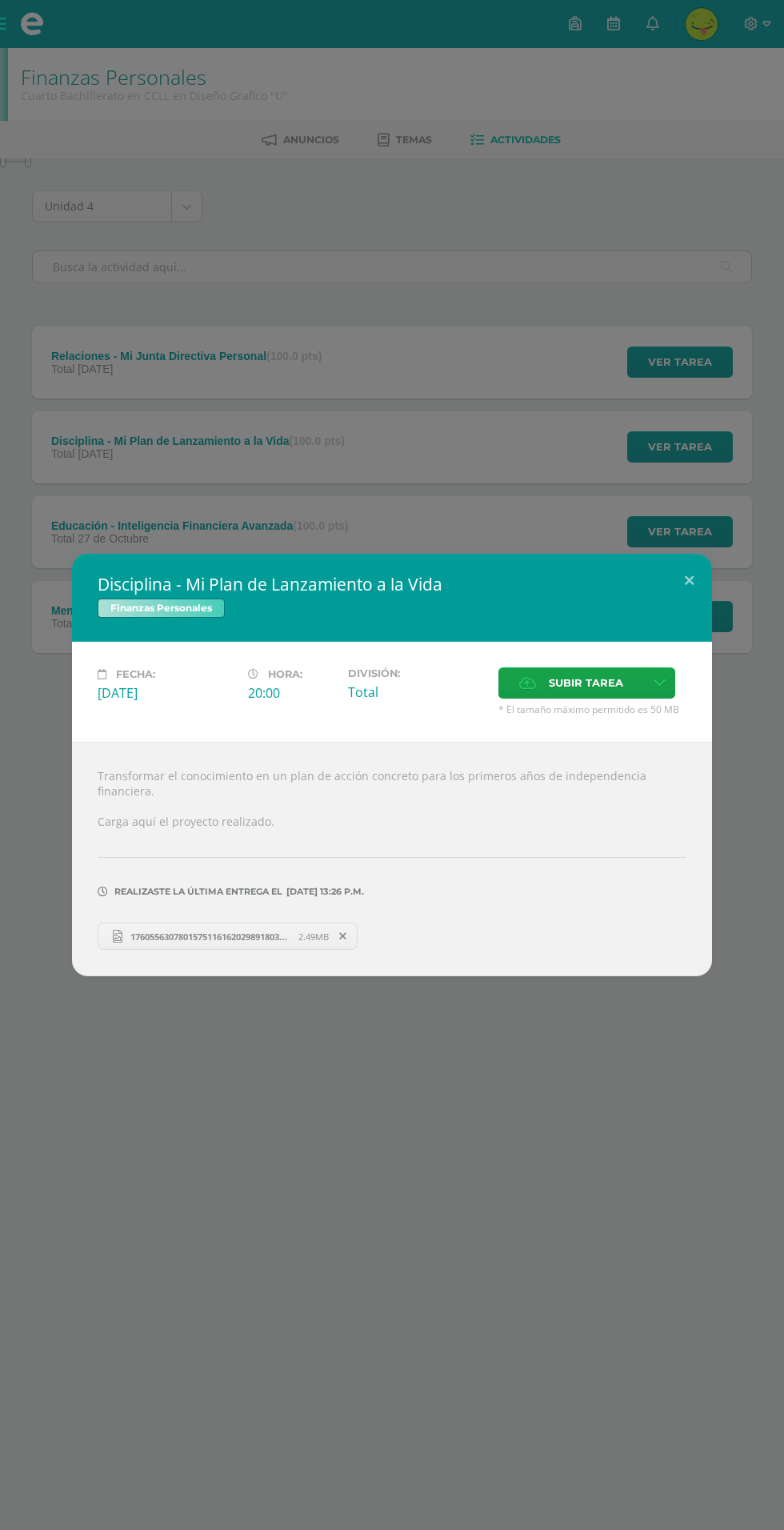
click at [461, 1081] on div "Disciplina - Mi Plan de Lanzamiento a la Vida Finanzas Personales Fecha: [DATE]…" at bounding box center [392, 765] width 784 height 1530
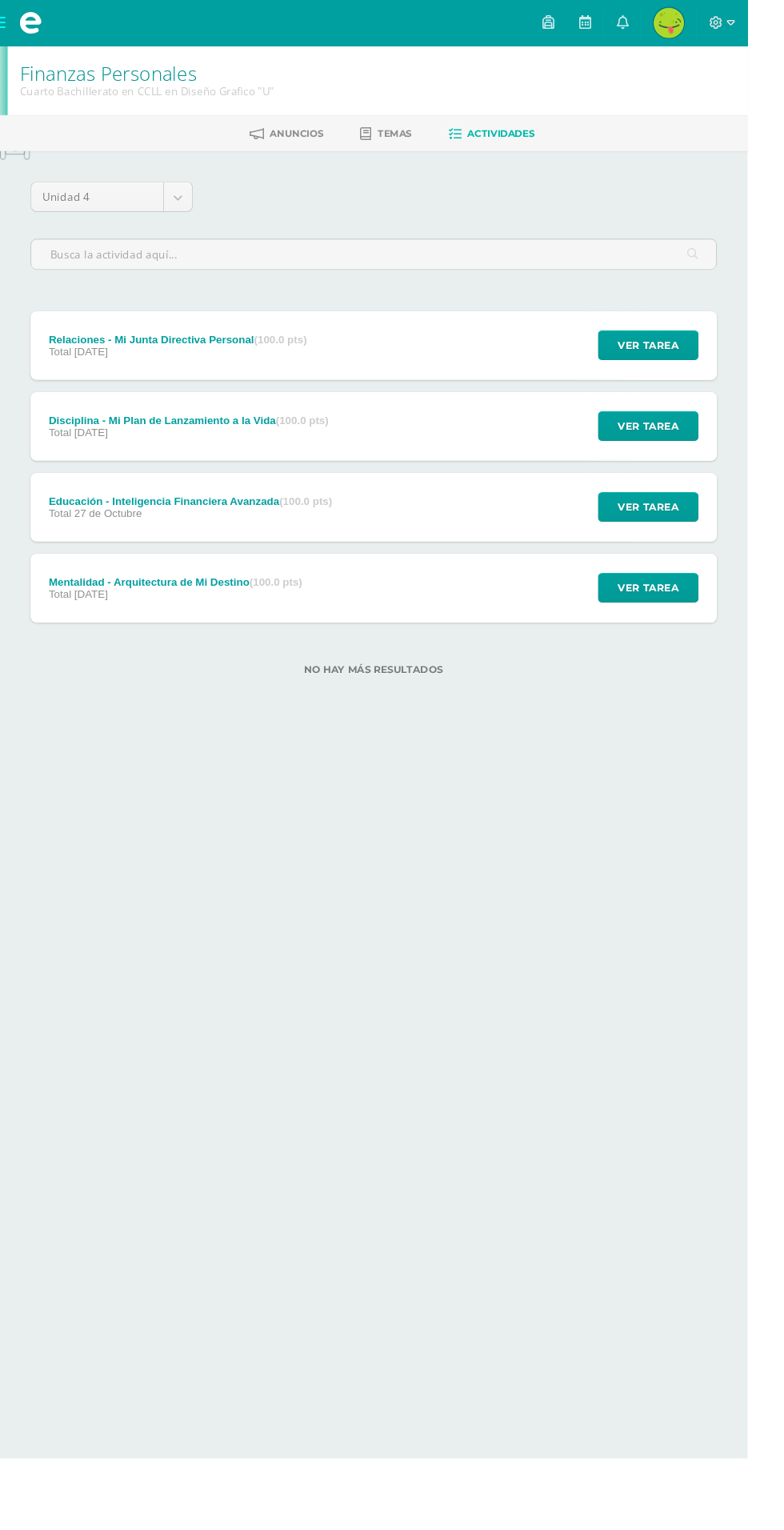
click at [387, 386] on div "Relaciones - Mi Junta Directiva Personal (100.0 pts) Total [DATE] Ver tarea Rel…" at bounding box center [391, 362] width 720 height 72
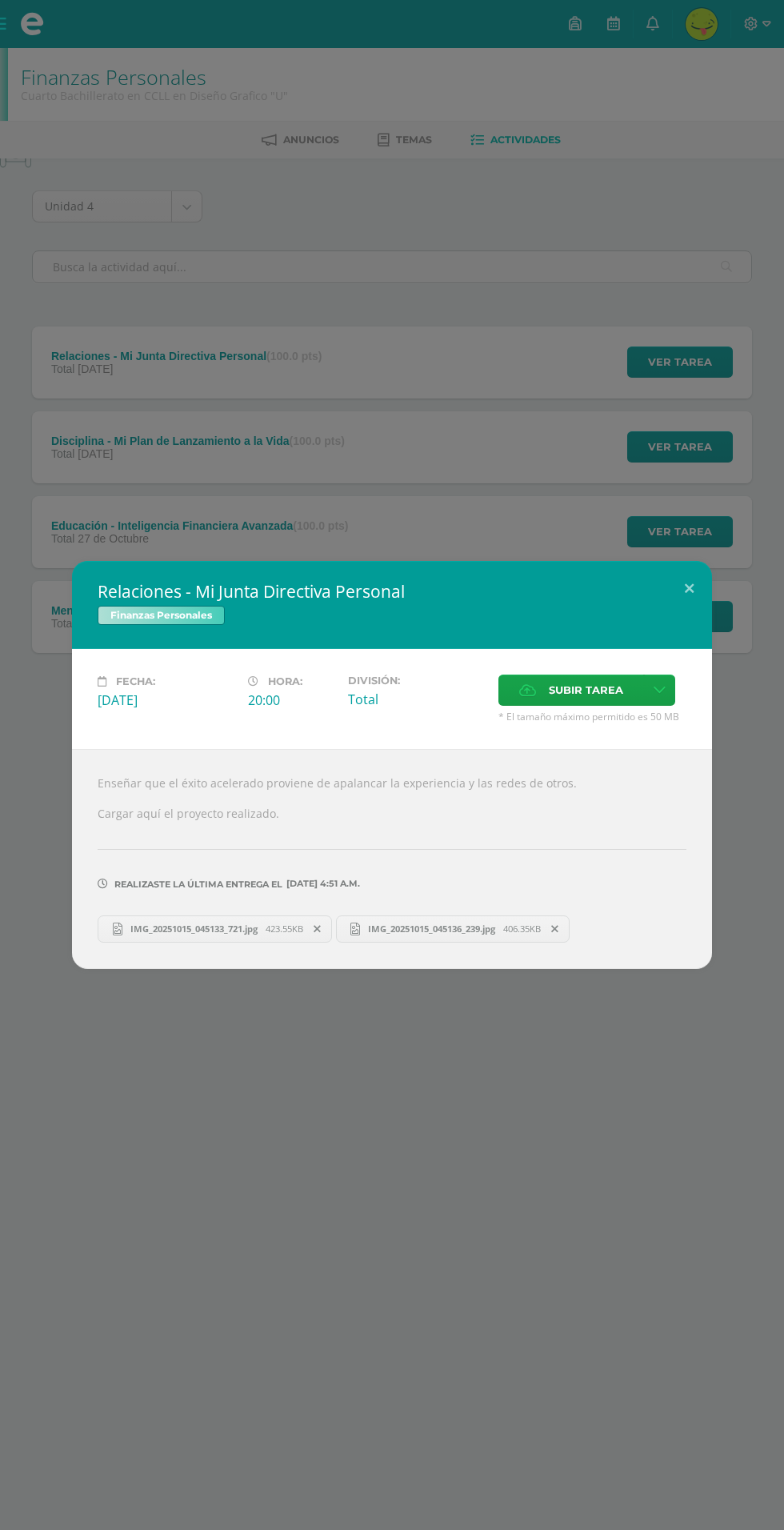
click at [341, 1152] on div "Relaciones - Mi Junta Directiva Personal Finanzas Personales Fecha: [DATE] Hora…" at bounding box center [392, 765] width 784 height 1530
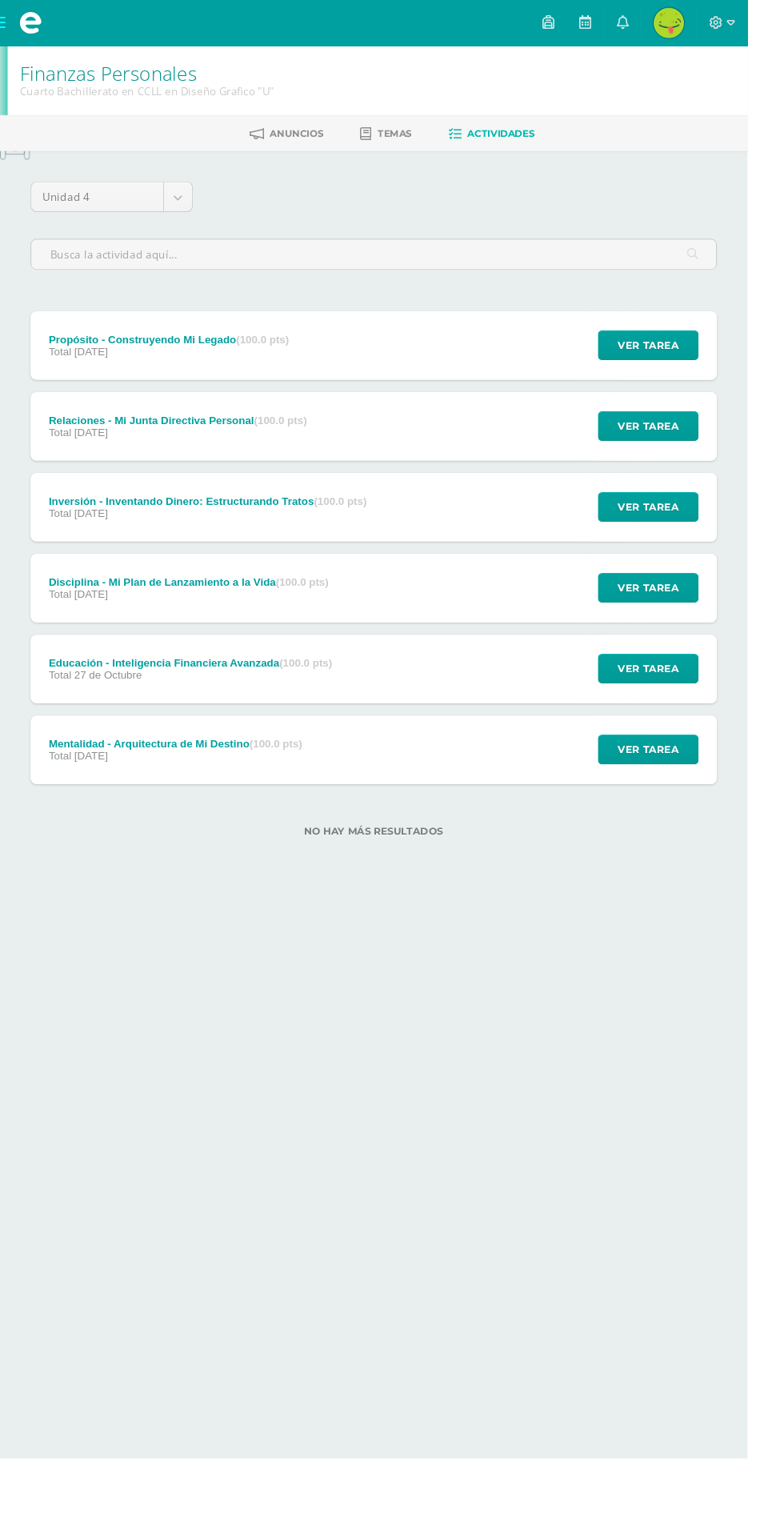
click at [695, 387] on div "Ver tarea" at bounding box center [677, 362] width 149 height 72
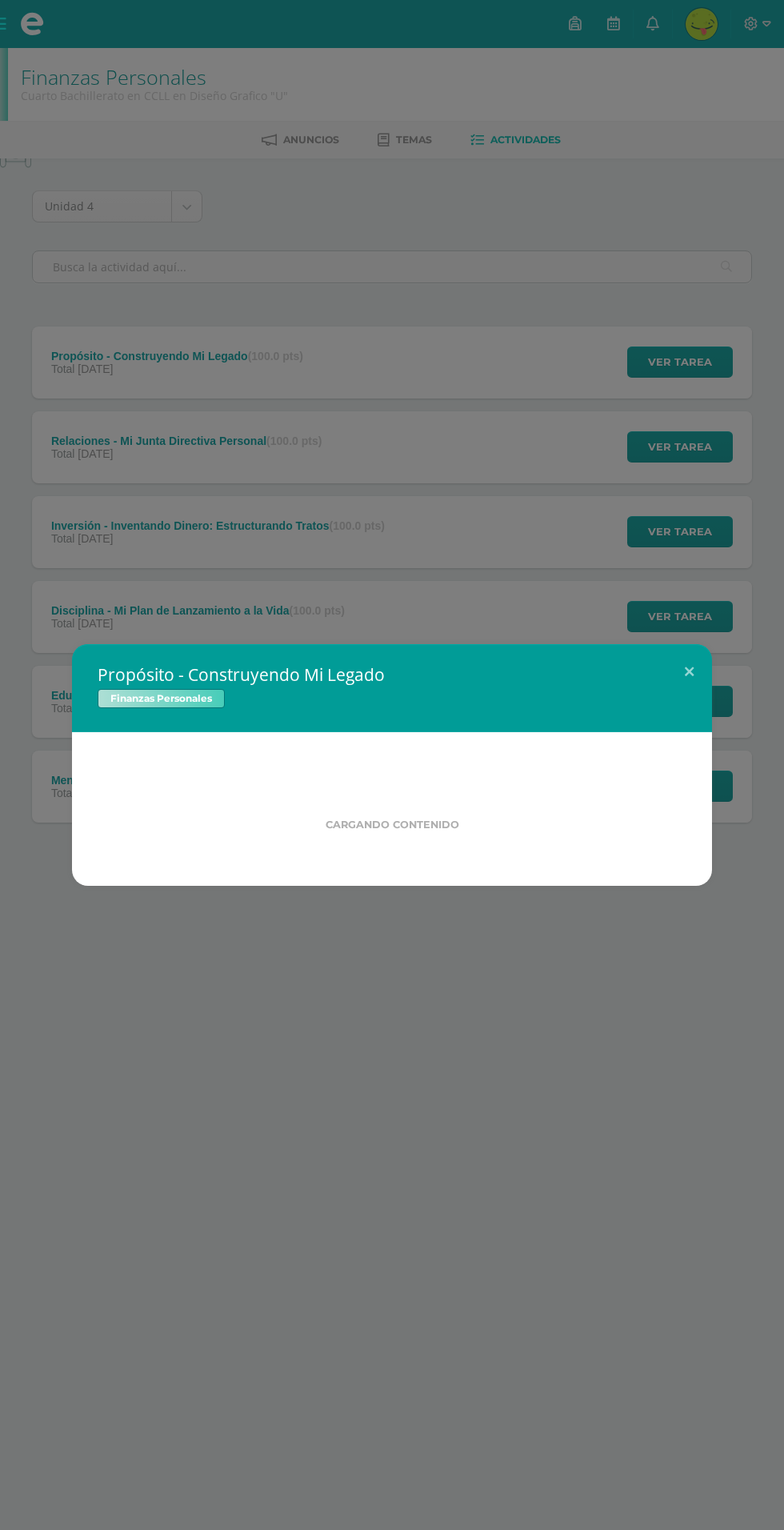
click at [658, 349] on div "Propósito - Construyendo Mi Legado Finanzas Personales Cargando contenido Loadi…" at bounding box center [392, 765] width 784 height 1530
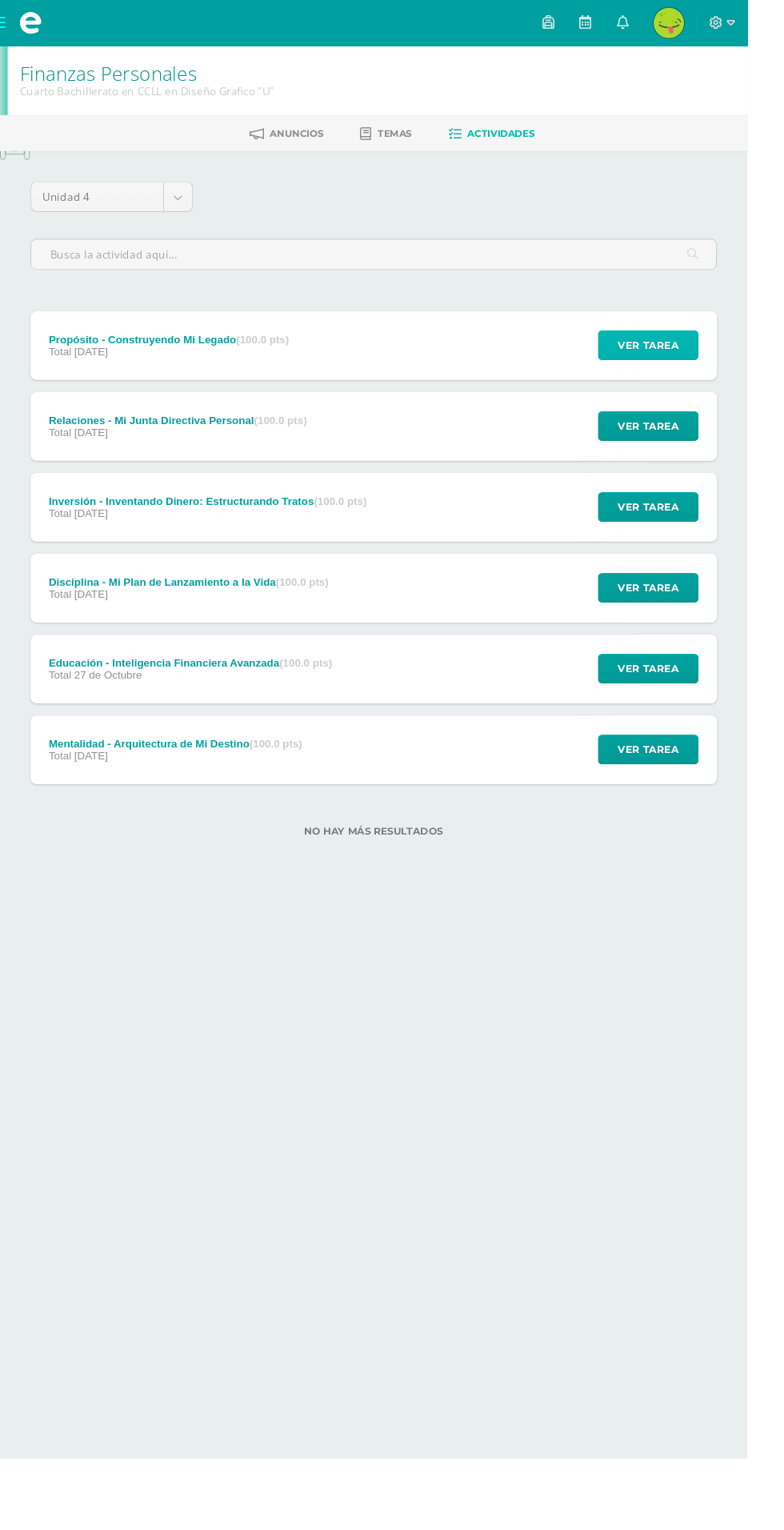
click at [699, 369] on span "Ver tarea" at bounding box center [680, 362] width 64 height 30
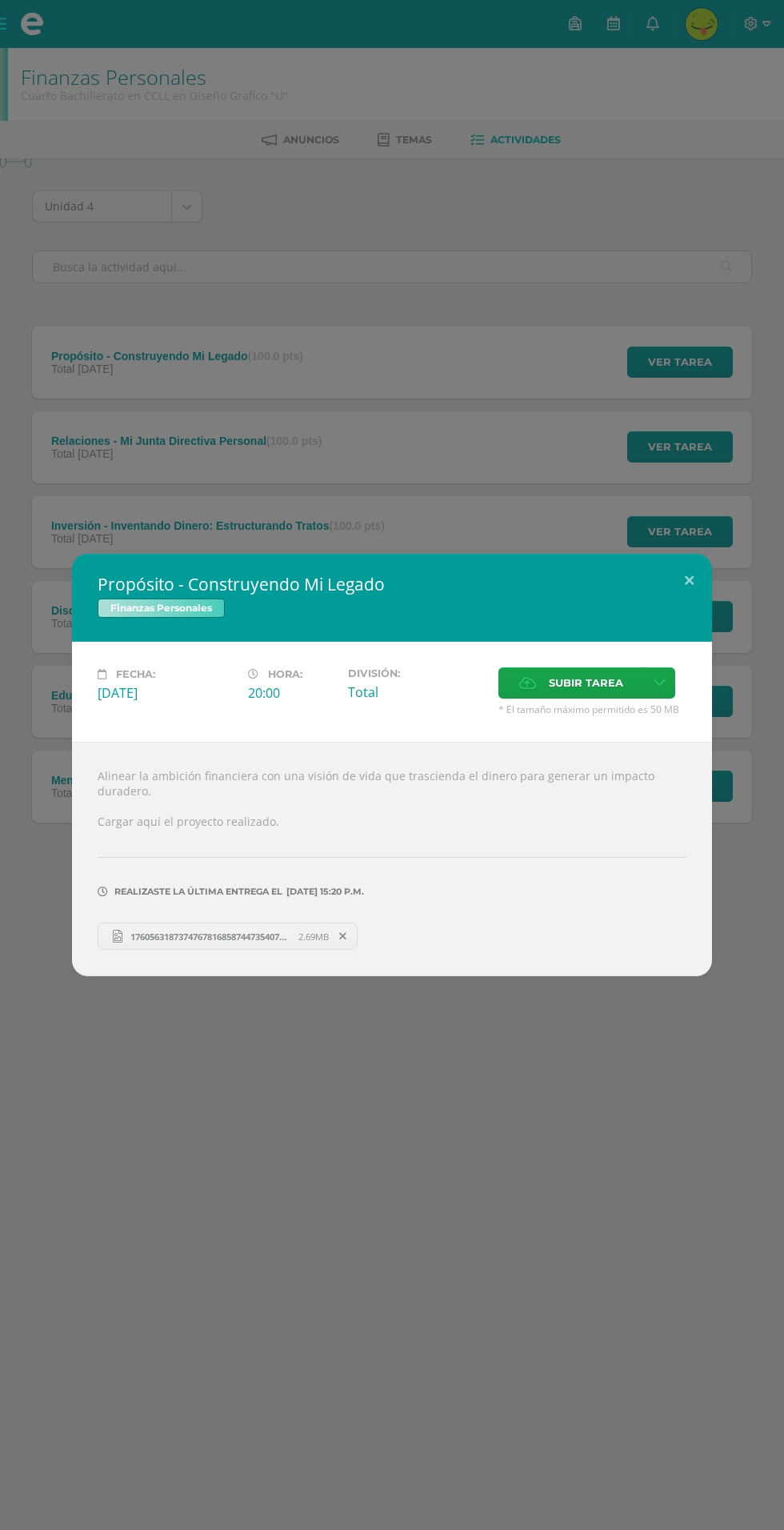
click at [114, 1108] on div "Propósito - Construyendo Mi Legado Finanzas Personales Fecha: Viernes 31 de Oct…" at bounding box center [392, 765] width 784 height 1530
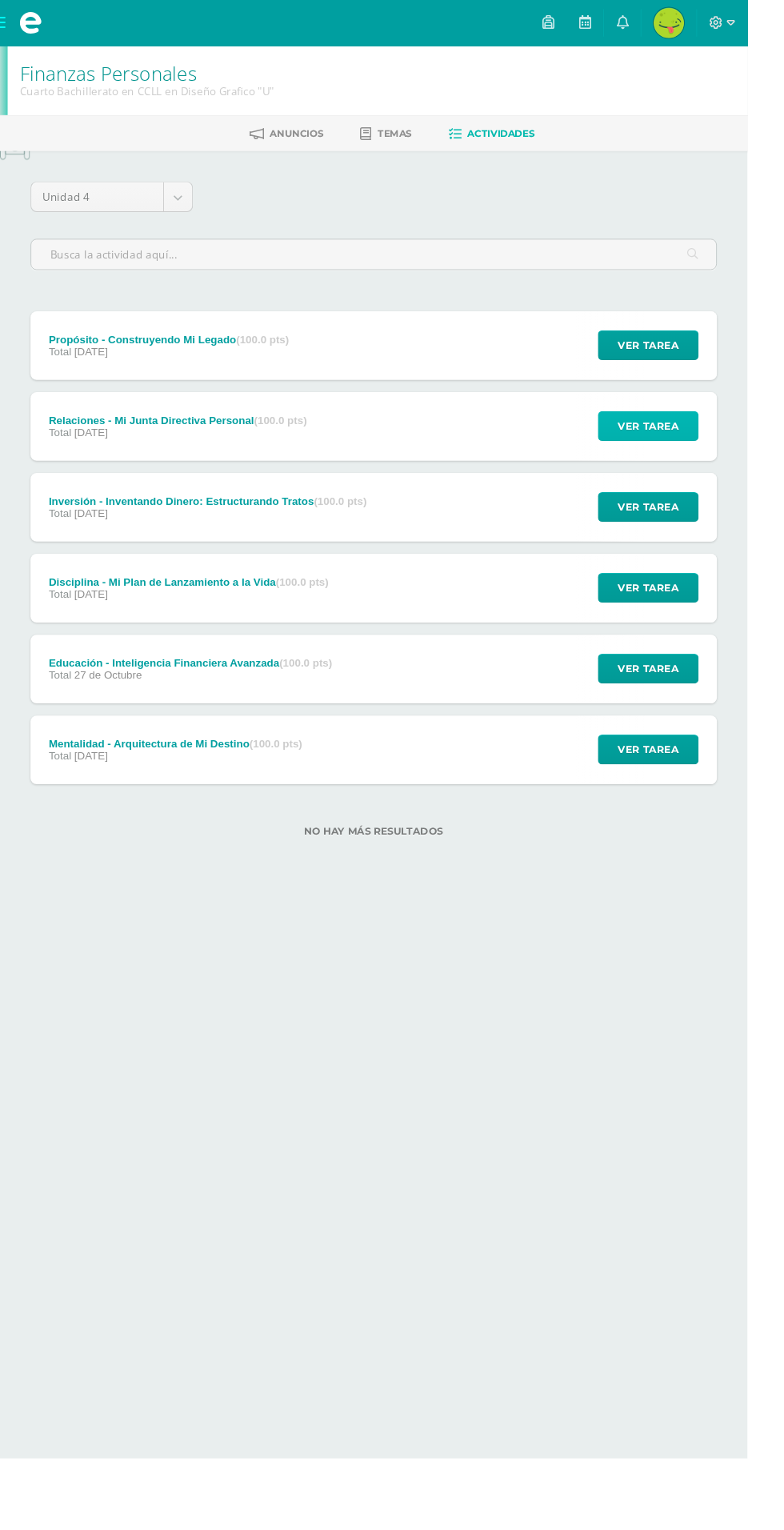
click at [716, 458] on button "Ver tarea" at bounding box center [680, 447] width 106 height 32
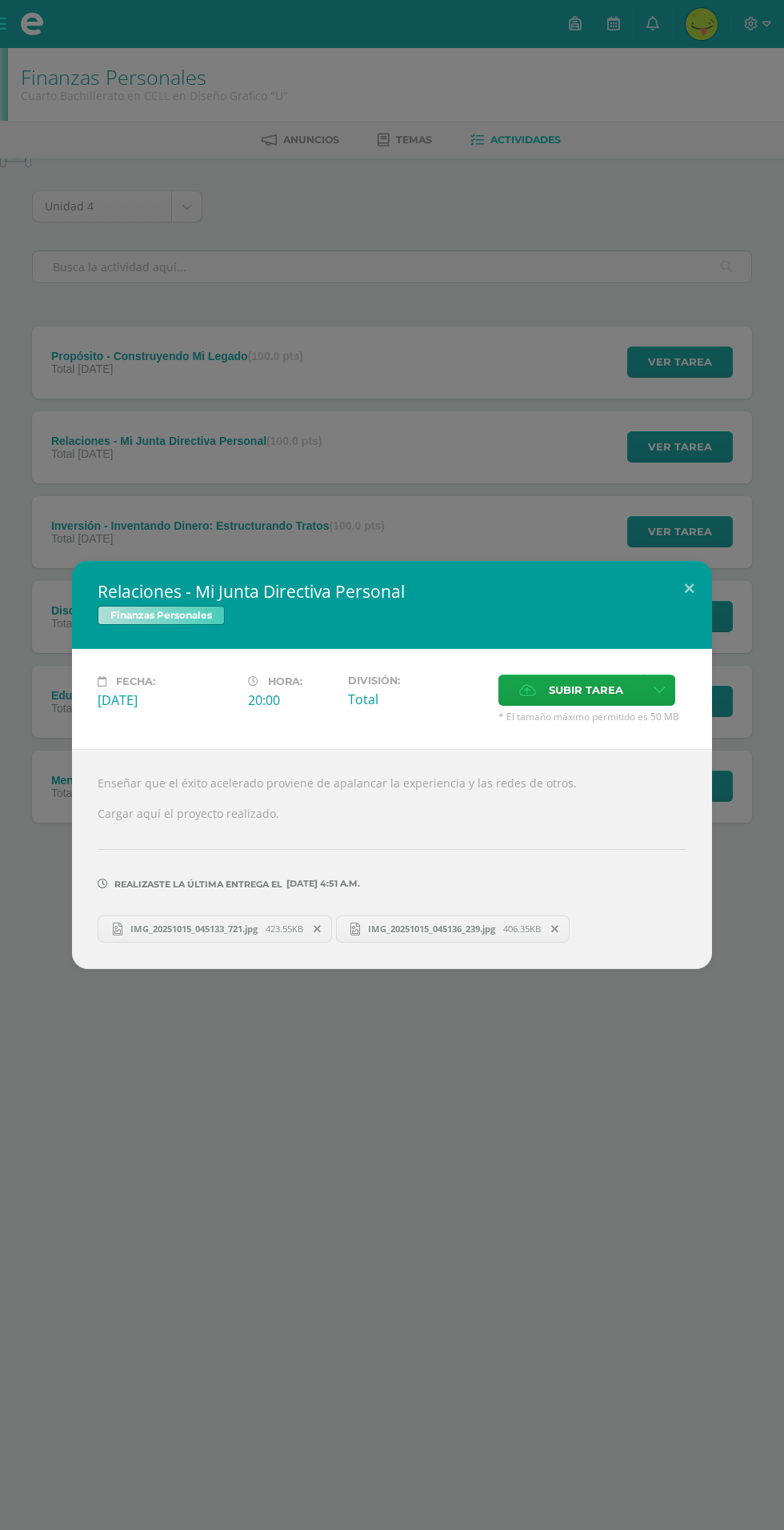
click at [152, 929] on span "IMG_20251015_045133_721.jpg" at bounding box center [194, 929] width 143 height 12
click at [449, 932] on span "IMG_20251015_045136_239.jpg" at bounding box center [432, 929] width 143 height 12
click at [397, 469] on div "Relaciones - Mi Junta Directiva Personal Finanzas Personales Fecha: Jueves 30 d…" at bounding box center [392, 765] width 784 height 1530
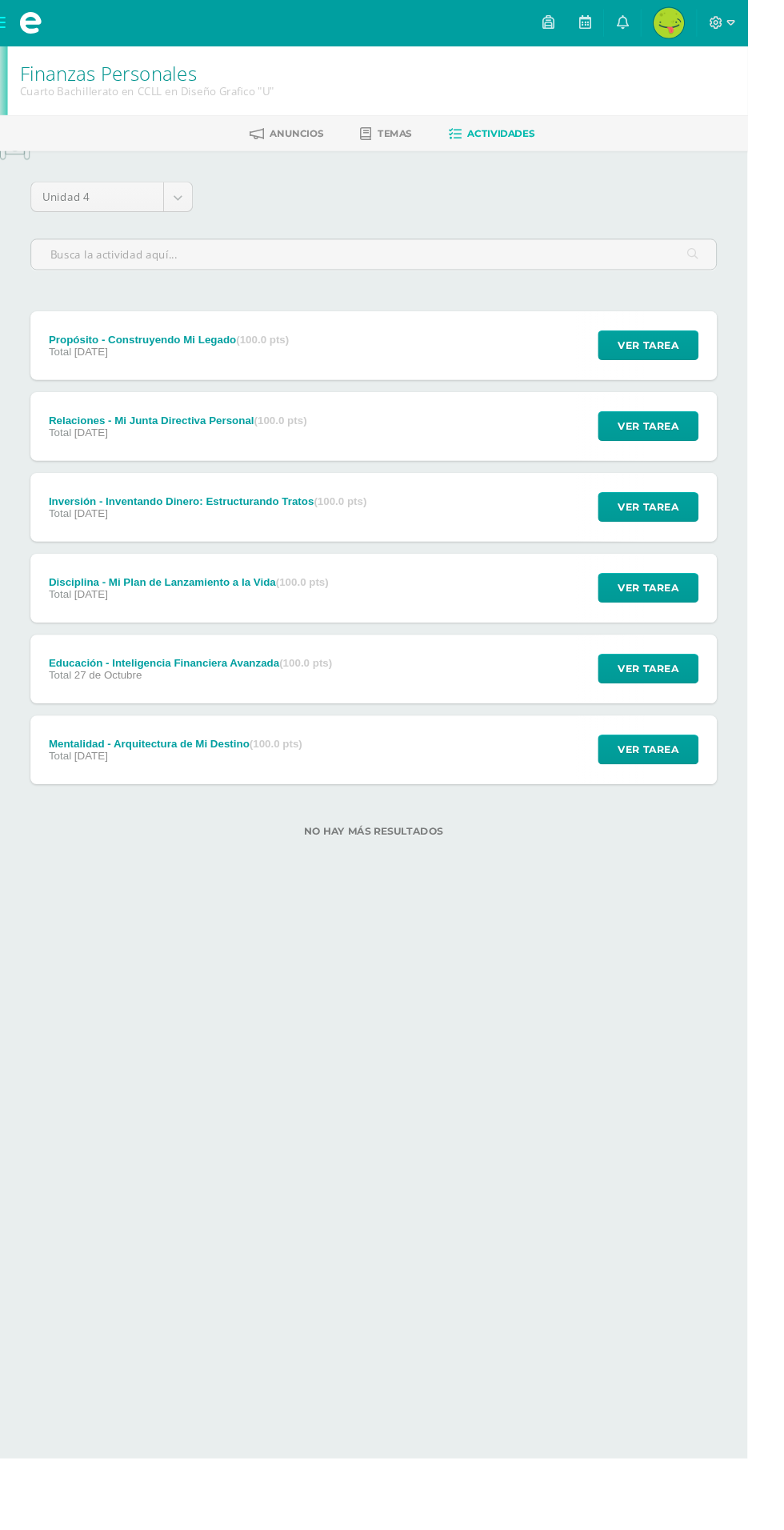
click at [420, 588] on div "Disciplina - Mi Plan de Lanzamiento a la Vida (100.0 pts) Total 28 de Octubre V…" at bounding box center [391, 617] width 720 height 72
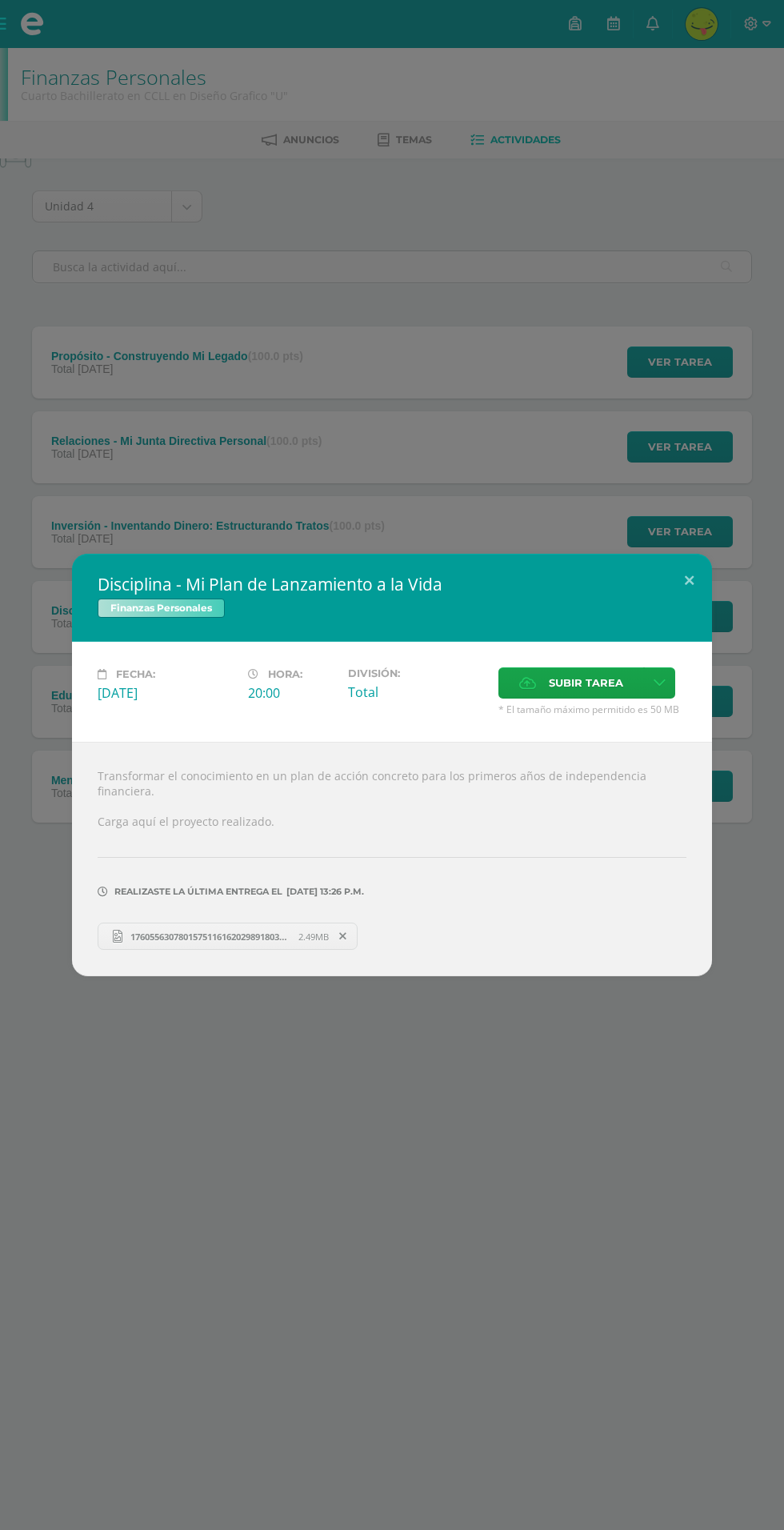
click at [138, 936] on link "17605563078015751161620298918032.jpg 2.49MB" at bounding box center [227, 936] width 260 height 27
click at [484, 481] on div "Disciplina - Mi Plan de Lanzamiento a la Vida Finanzas Personales Fecha: [DATE]…" at bounding box center [392, 765] width 784 height 1530
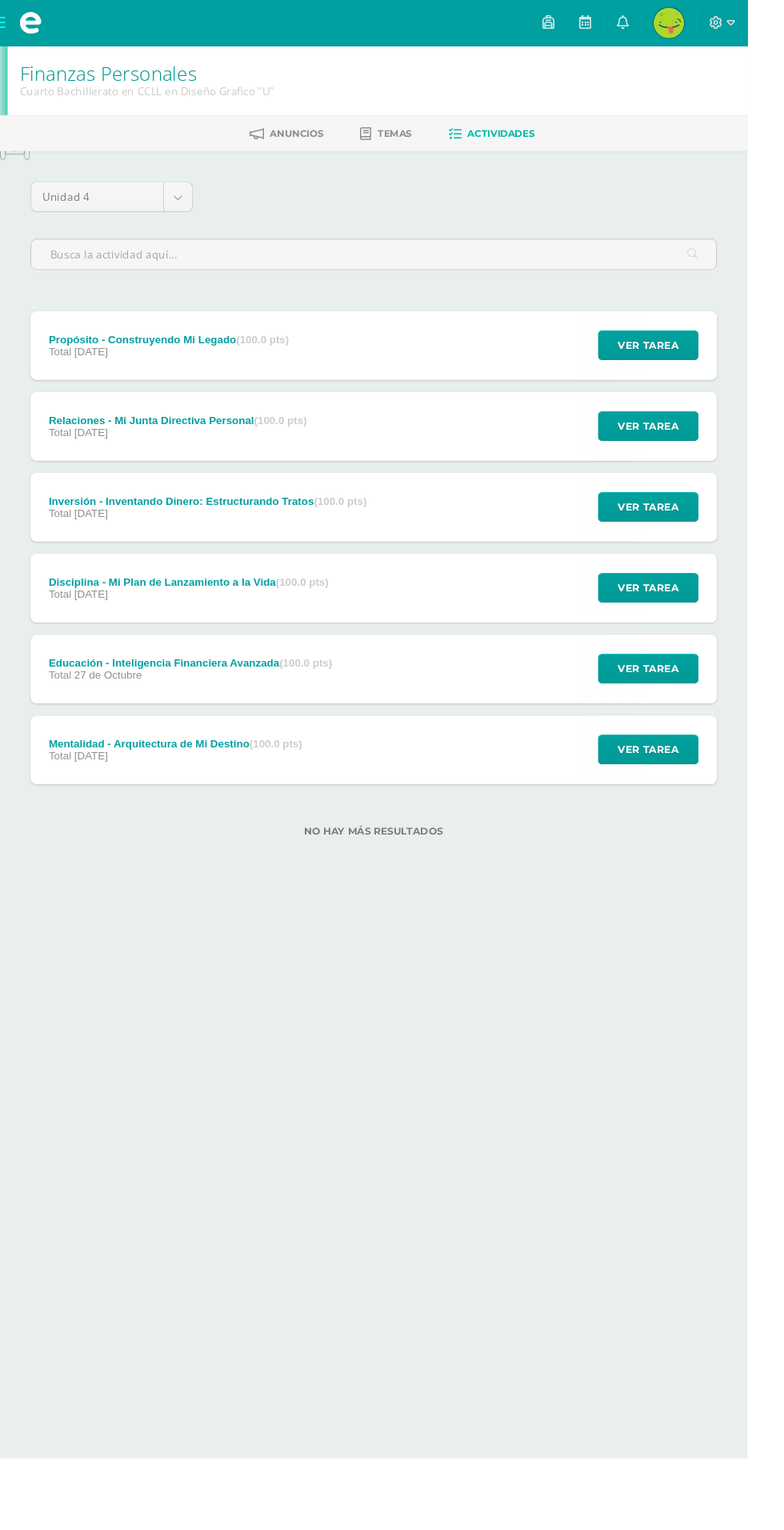
click at [527, 541] on div "Inversión - Inventando Dinero: Estructurando Tratos (100.0 pts) Total [DATE] Ve…" at bounding box center [391, 532] width 720 height 72
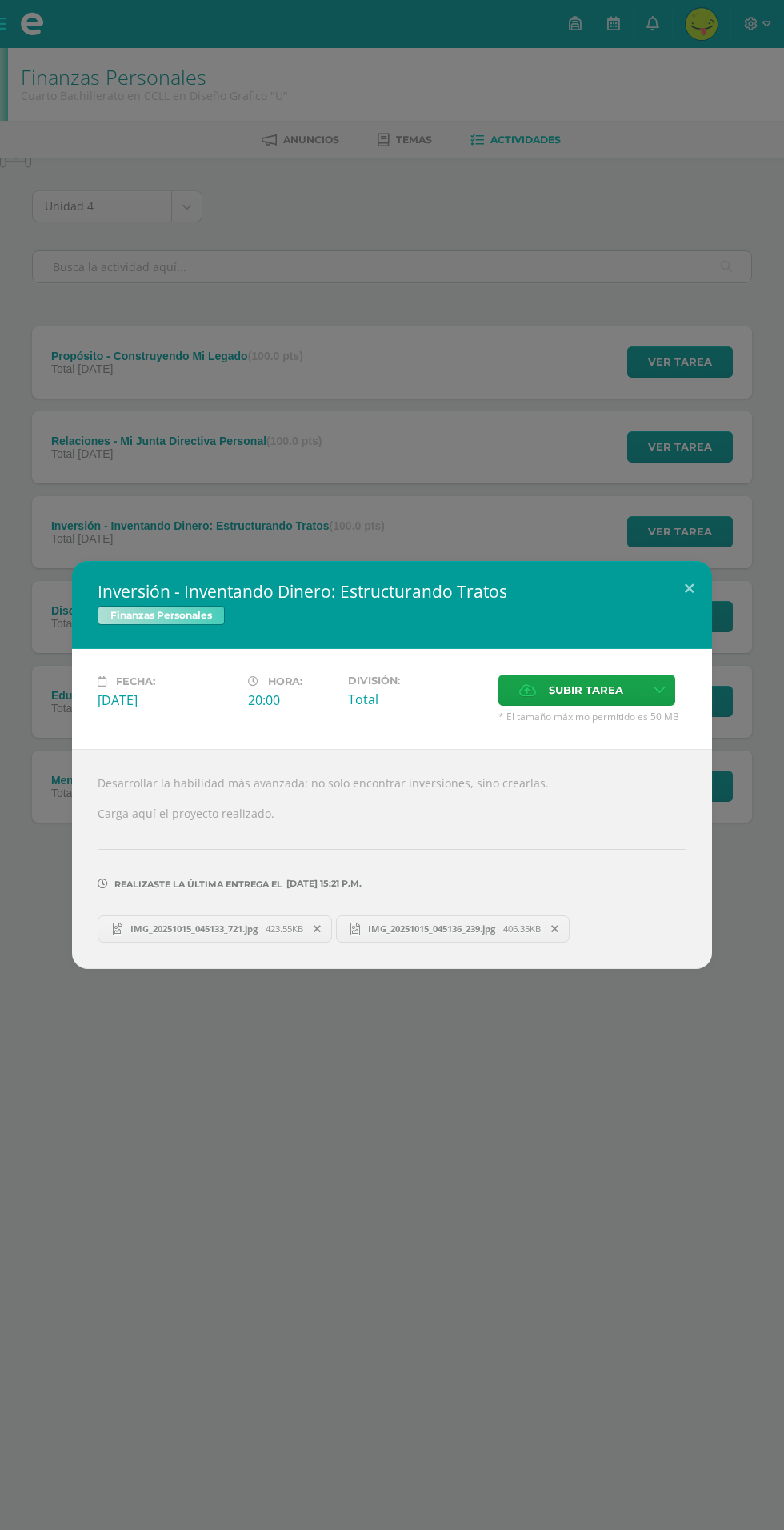
click at [146, 937] on link "IMG_20251015_045133_721.jpg 423.55KB" at bounding box center [214, 929] width 234 height 27
click at [108, 1028] on div "Inversión - Inventando Dinero: Estructurando Tratos Finanzas Personales Fecha: …" at bounding box center [392, 765] width 784 height 1530
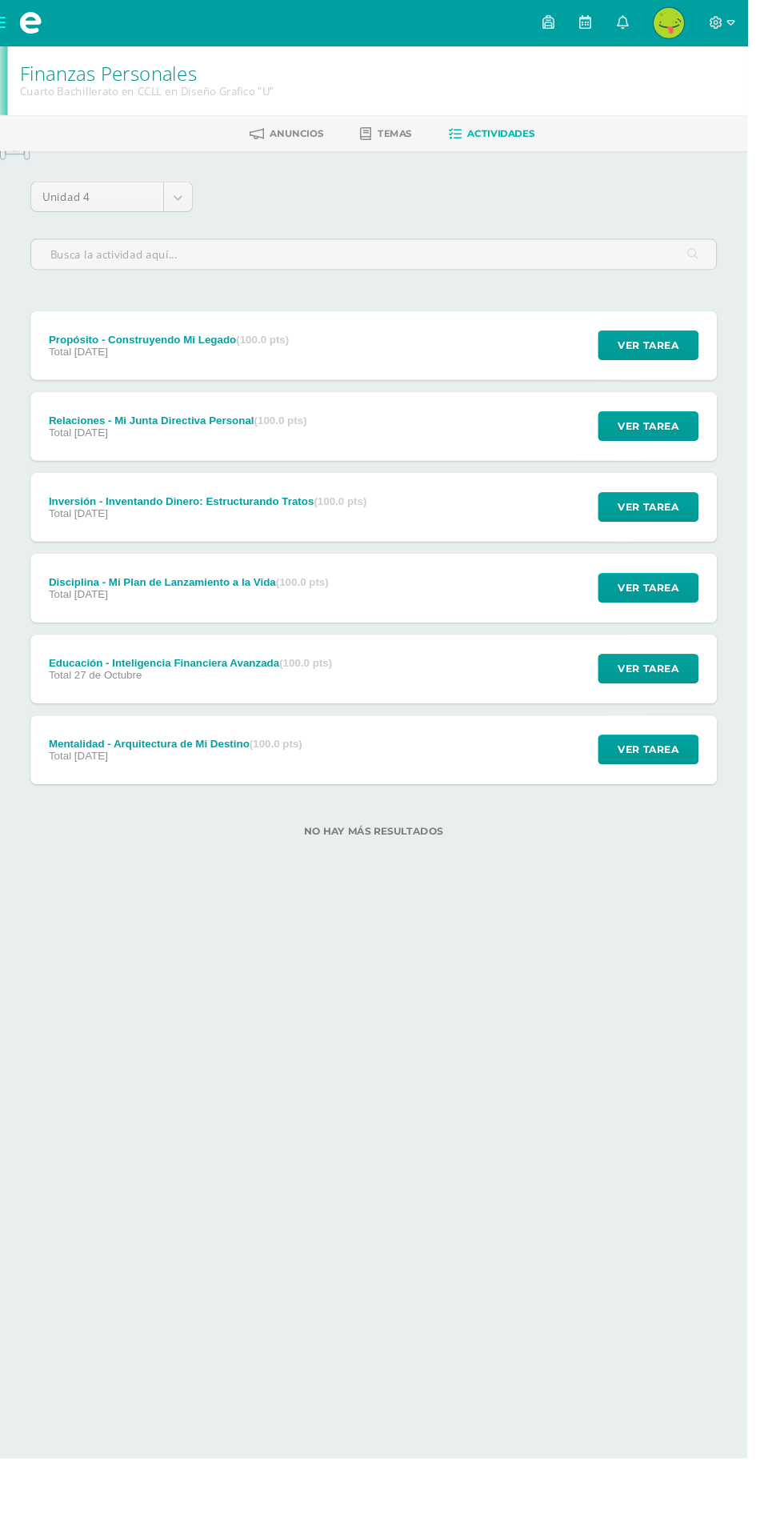
click at [471, 458] on div "Relaciones - Mi Junta Directiva Personal (100.0 pts) Total [DATE] Ver tarea Rel…" at bounding box center [391, 448] width 720 height 72
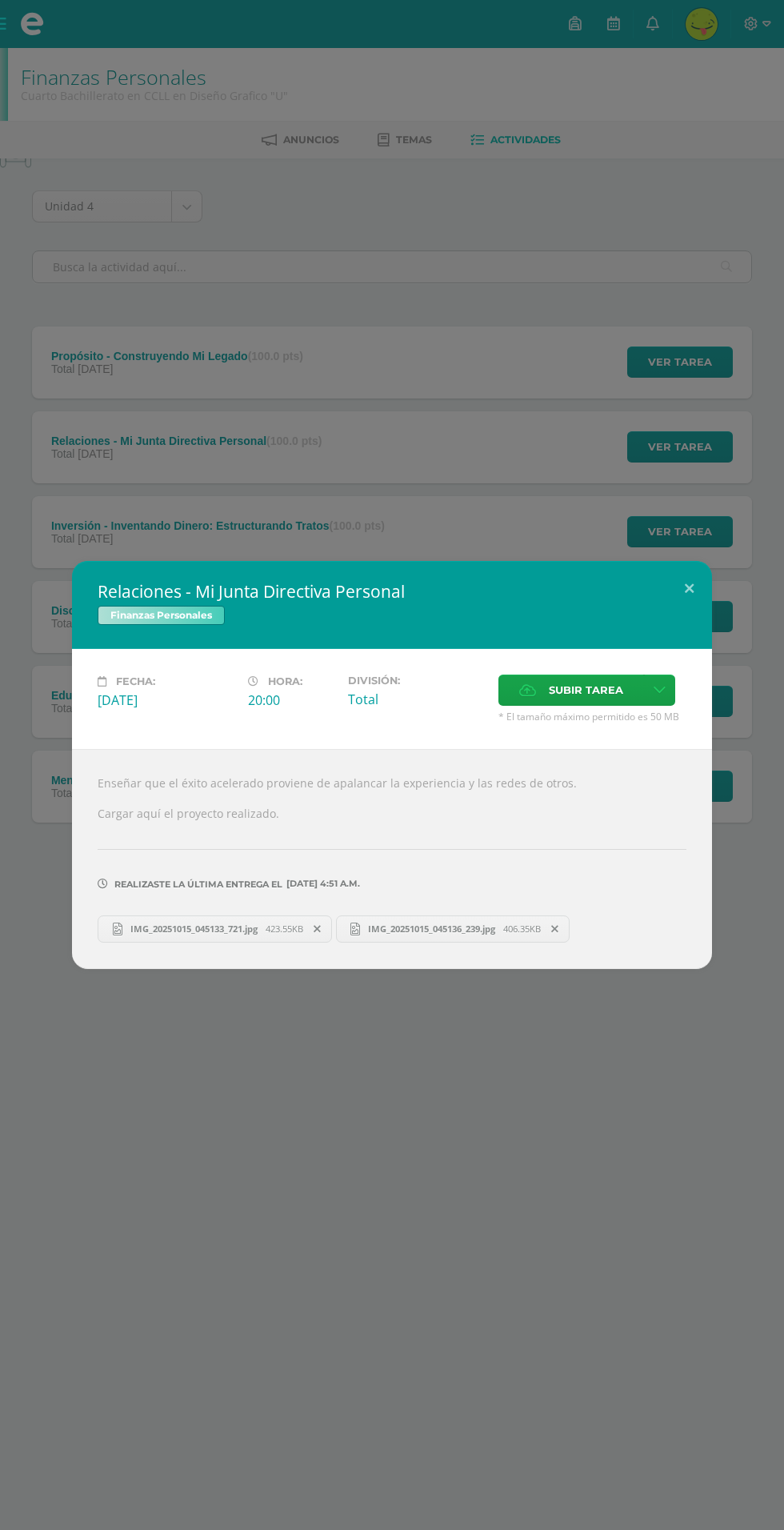
click at [149, 928] on span "IMG_20251015_045133_721.jpg" at bounding box center [194, 929] width 143 height 12
click at [672, 587] on button at bounding box center [688, 589] width 45 height 55
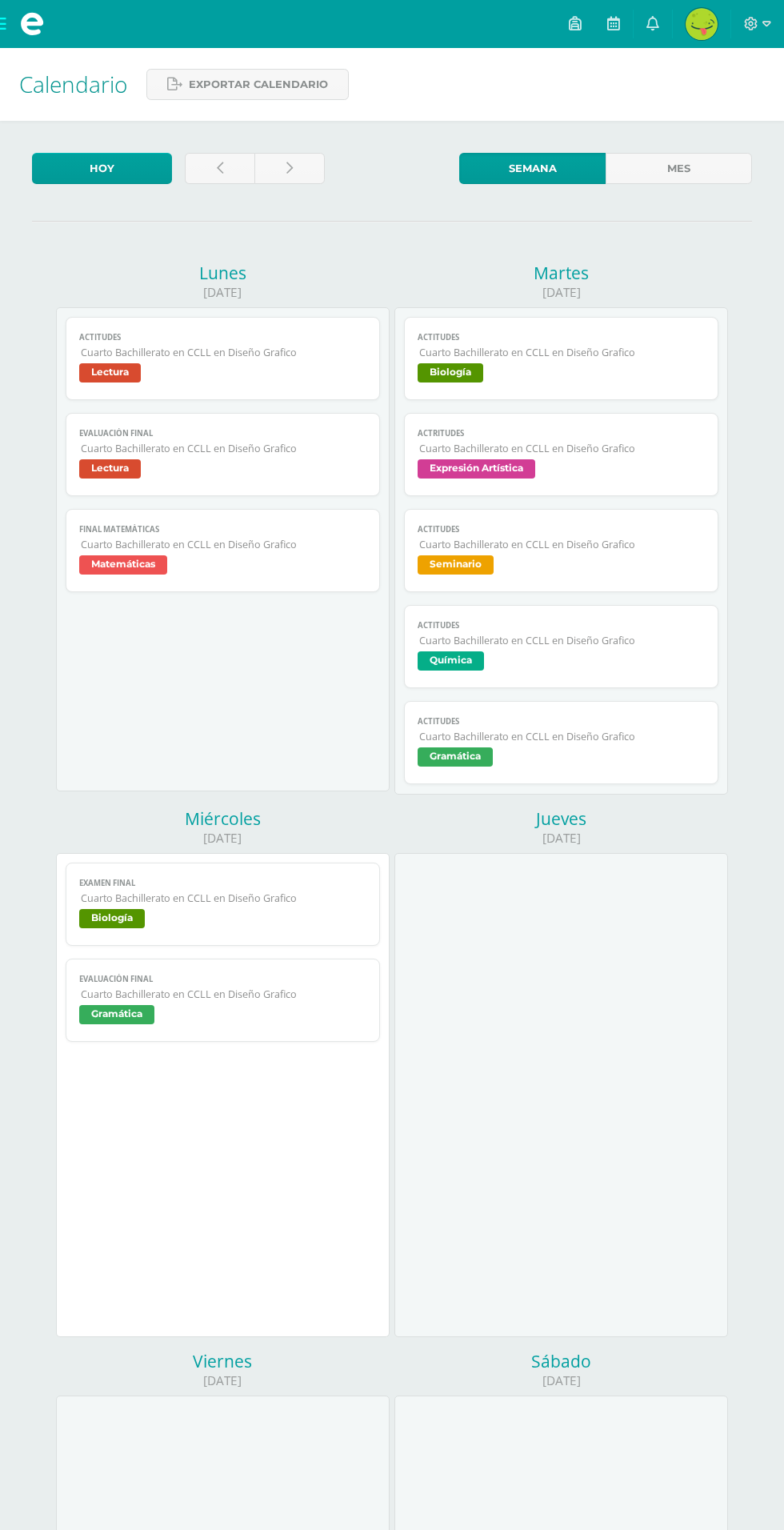
click at [15, 33] on span at bounding box center [32, 24] width 64 height 48
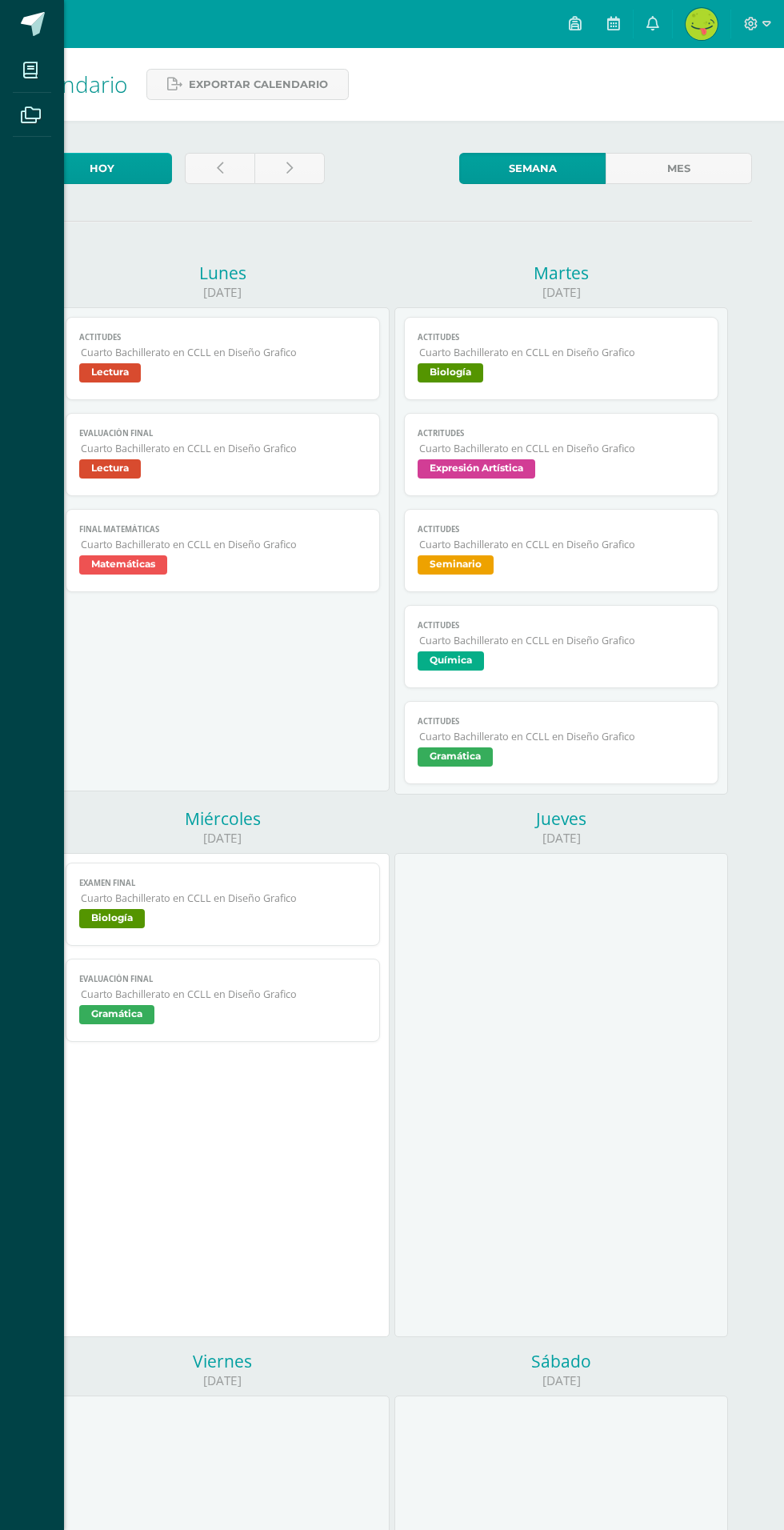
click at [31, 72] on icon at bounding box center [30, 70] width 15 height 16
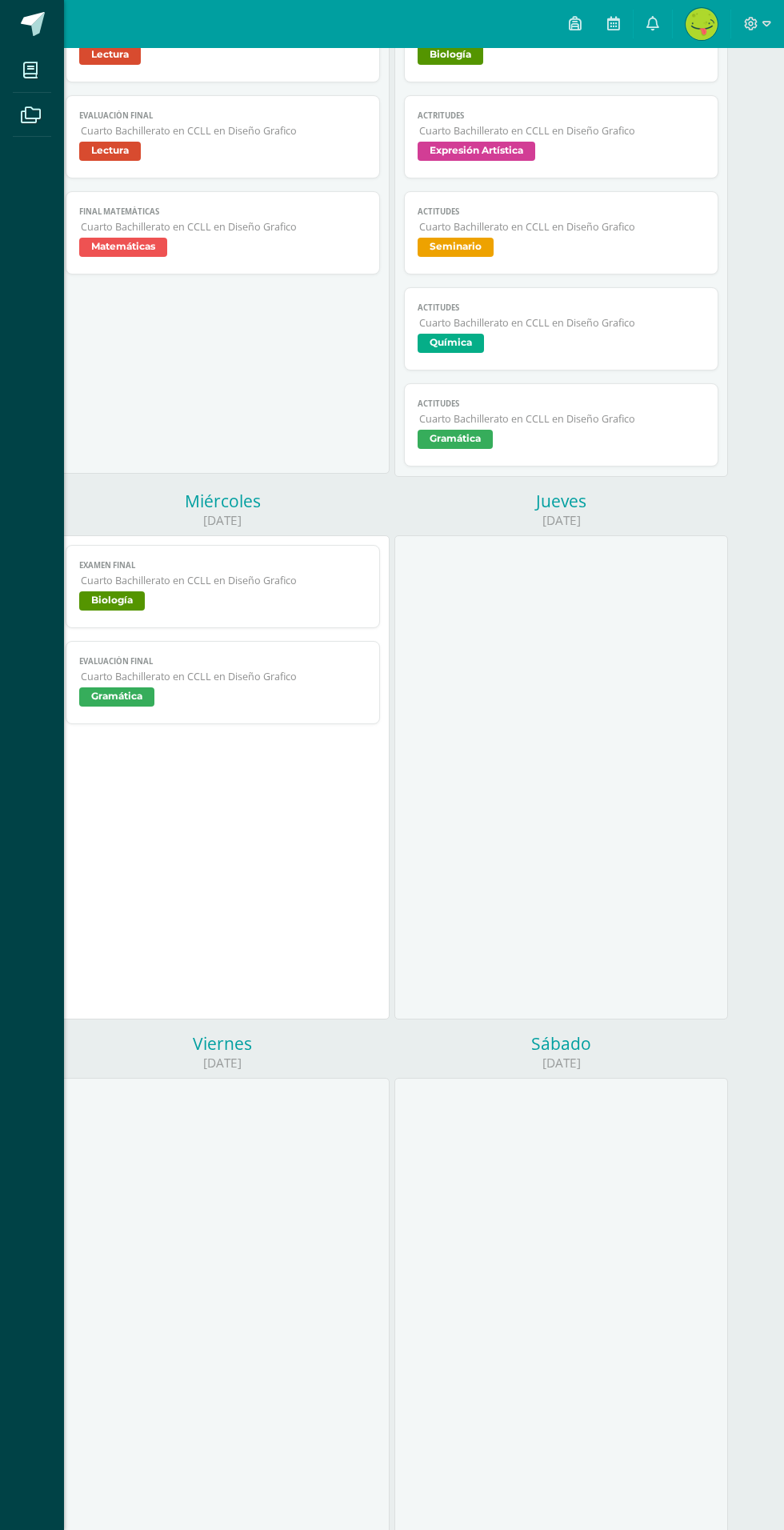
scroll to position [319, 0]
click at [152, 1529] on div "Mis cursos Archivos Cerrar panel Biología Cuarto Bachillerato en CCLL en Diseño…" at bounding box center [392, 765] width 784 height 1530
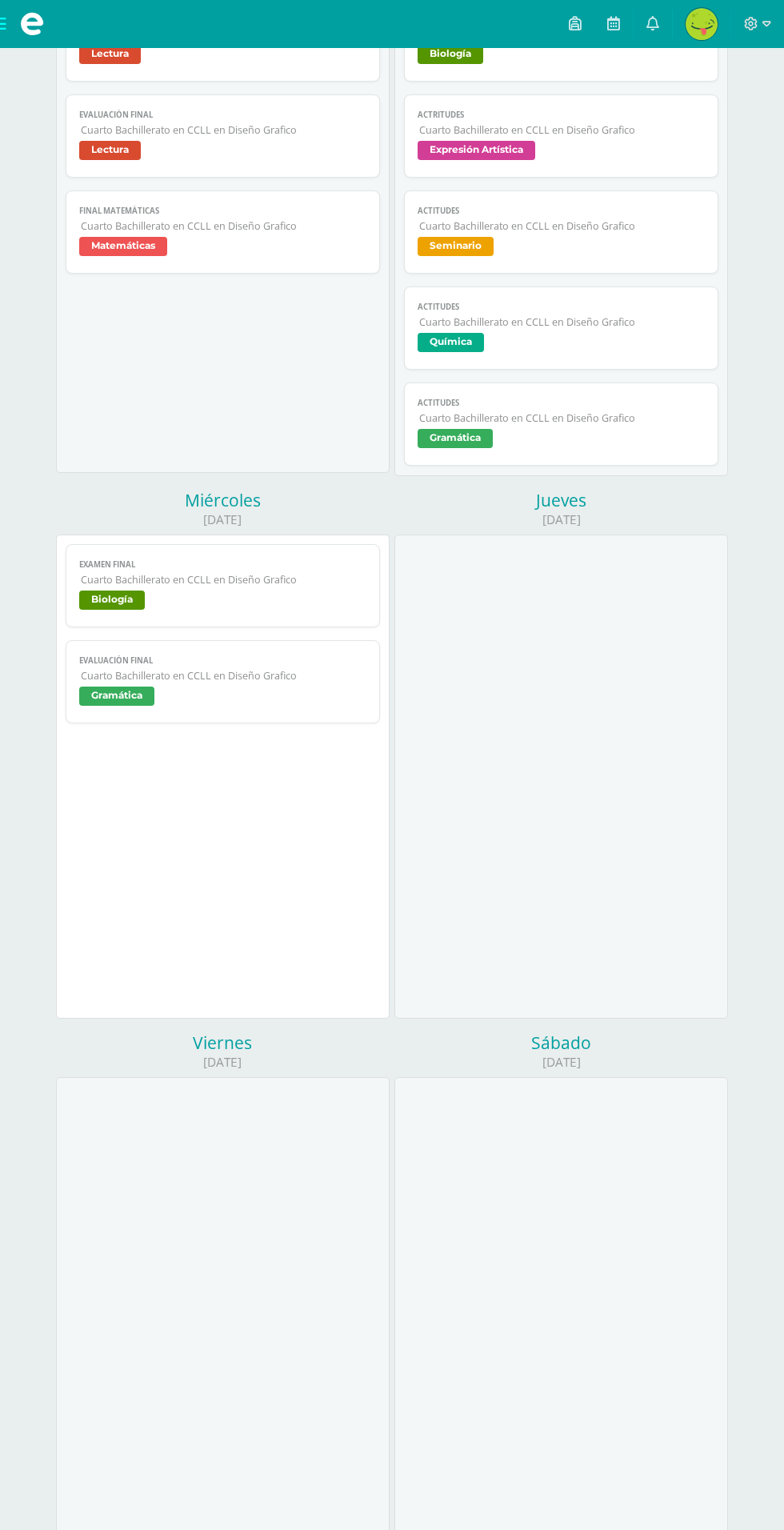
click at [13, 46] on span at bounding box center [32, 24] width 64 height 48
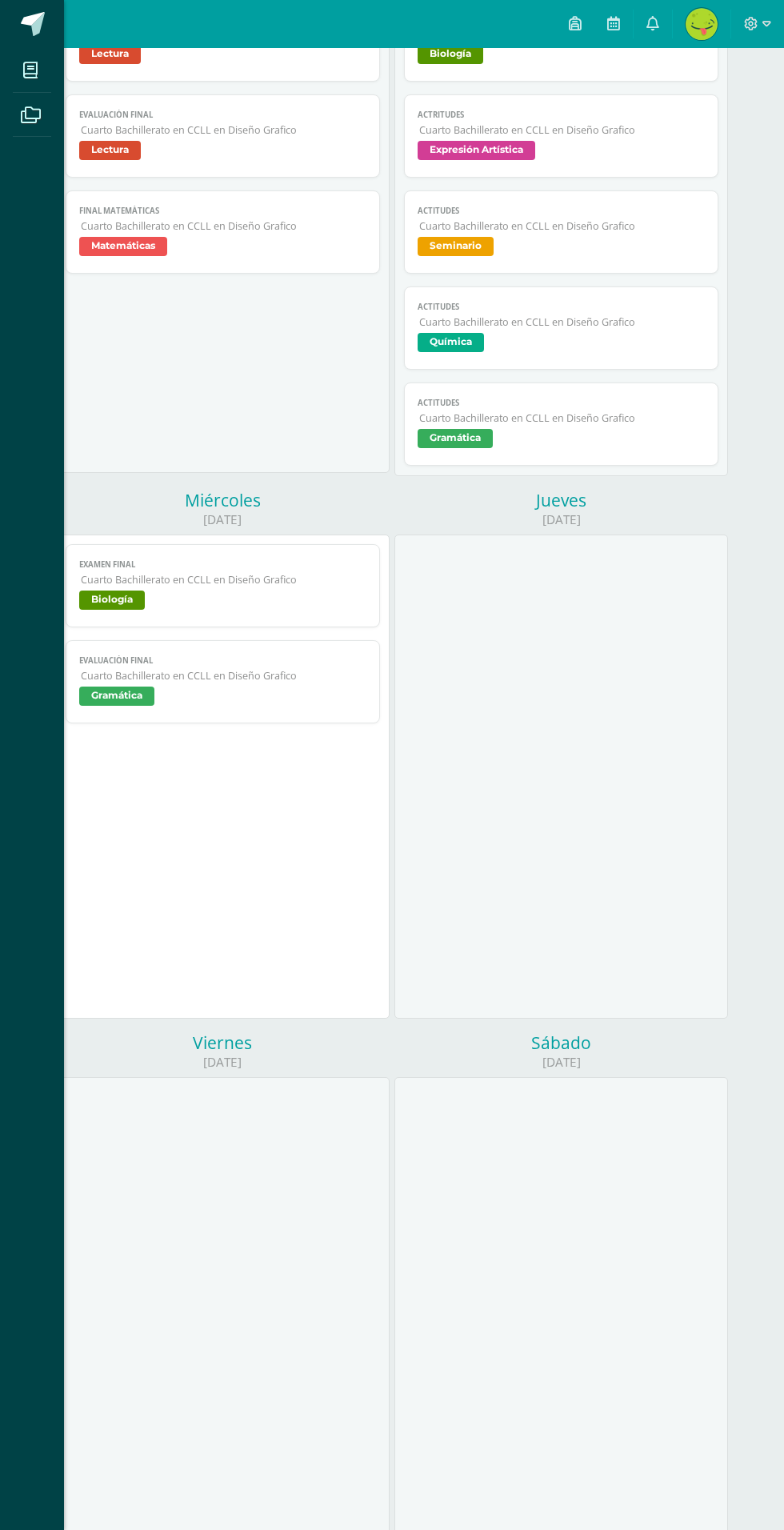
click at [31, 73] on icon at bounding box center [30, 70] width 15 height 16
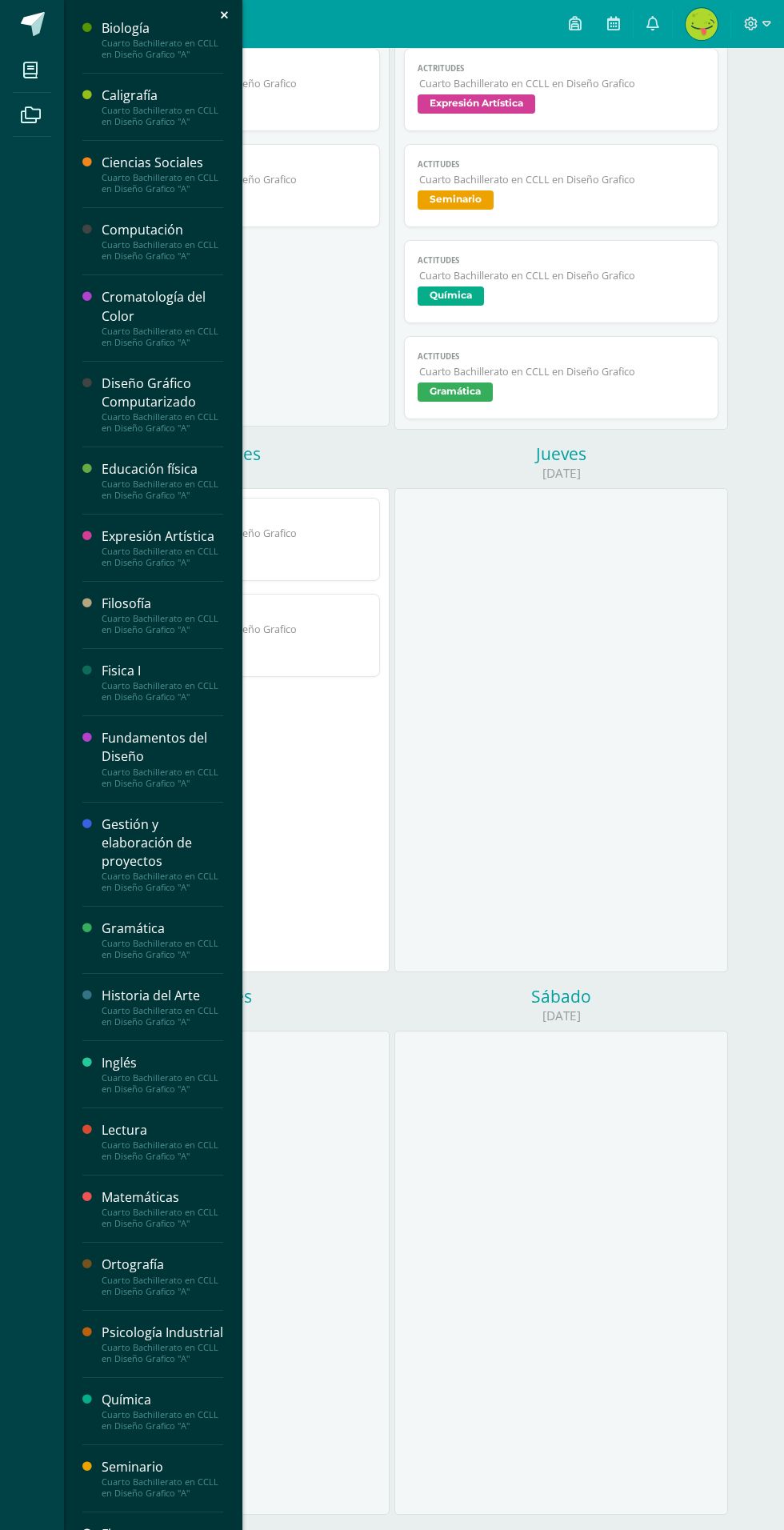
scroll to position [430, 0]
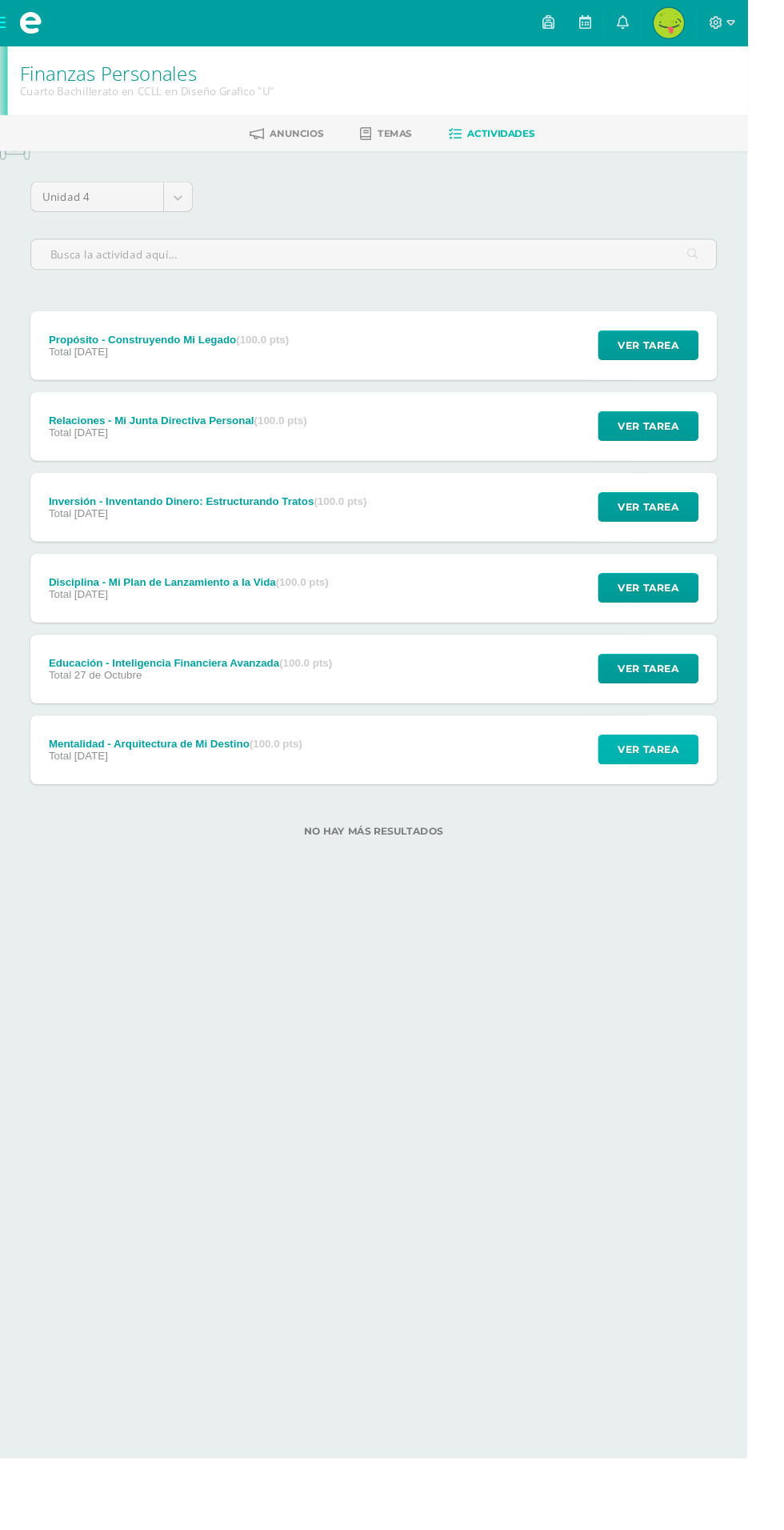
click at [682, 783] on span "Ver tarea" at bounding box center [680, 786] width 64 height 30
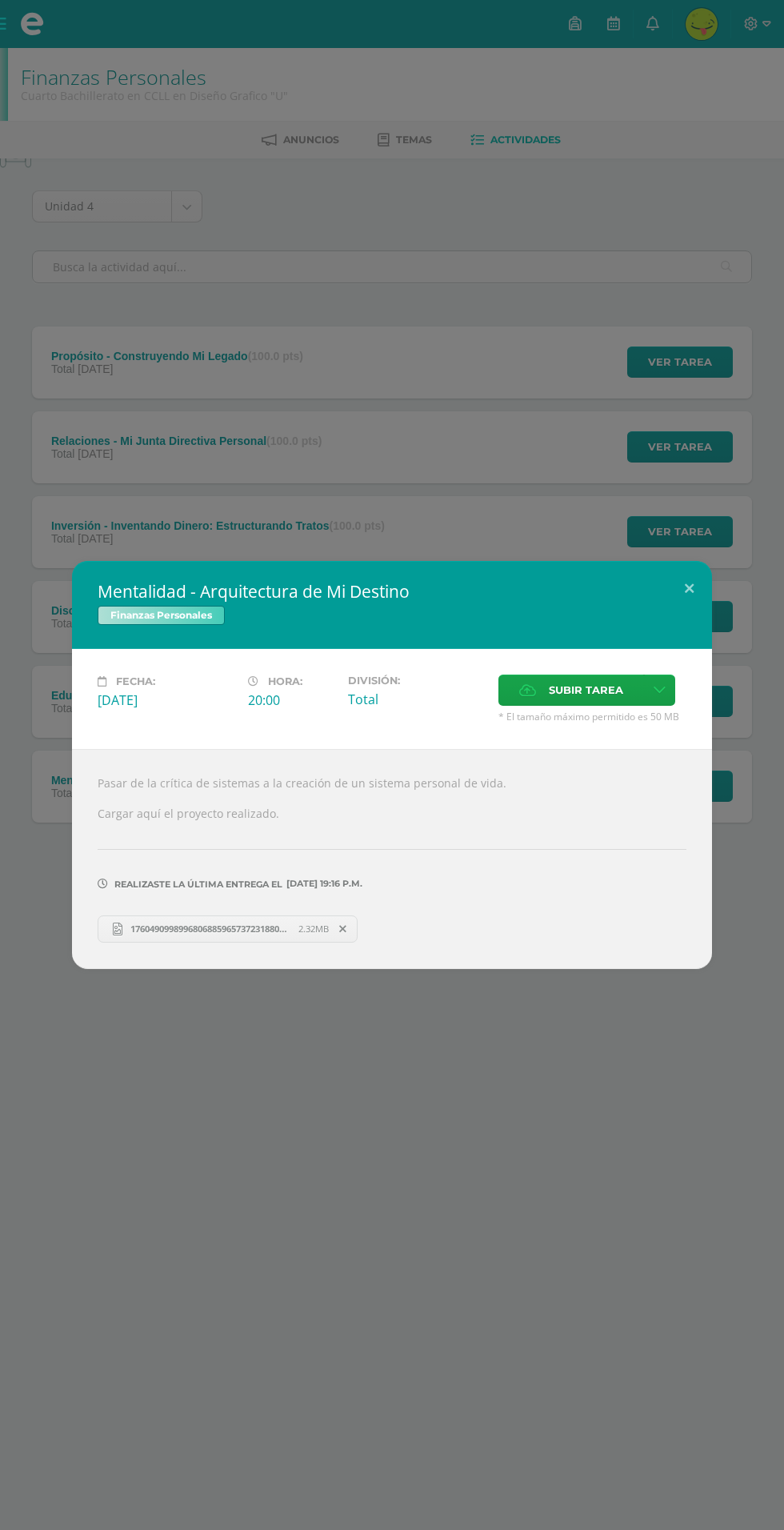
click at [230, 929] on span "17604909989968068859657372318805.jpg" at bounding box center [210, 929] width 176 height 12
click at [473, 437] on div "Mentalidad - Arquitectura de Mi Destino Finanzas Personales Fecha: Domingo 26 d…" at bounding box center [392, 765] width 784 height 1530
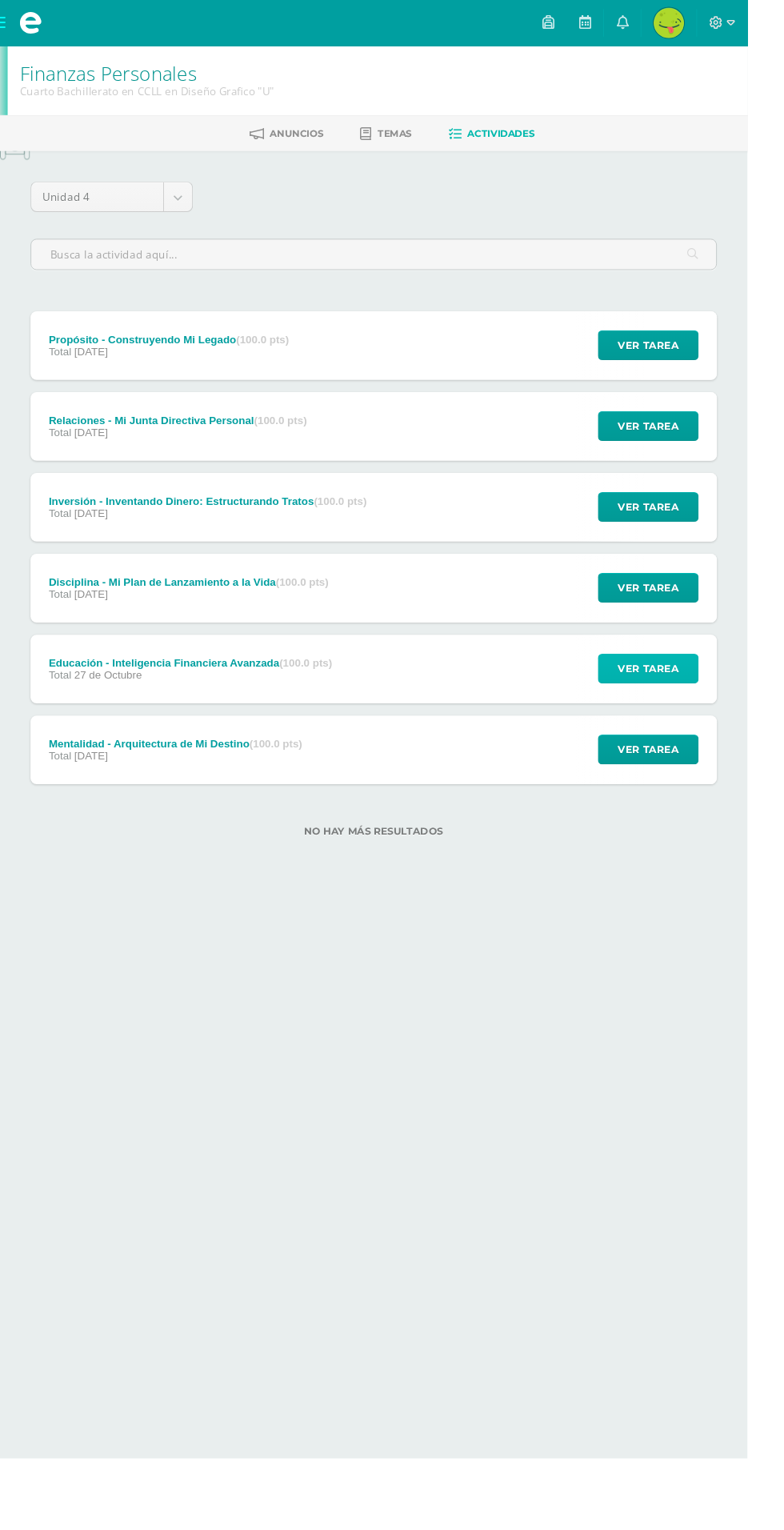
click at [685, 699] on span "Ver tarea" at bounding box center [680, 701] width 64 height 30
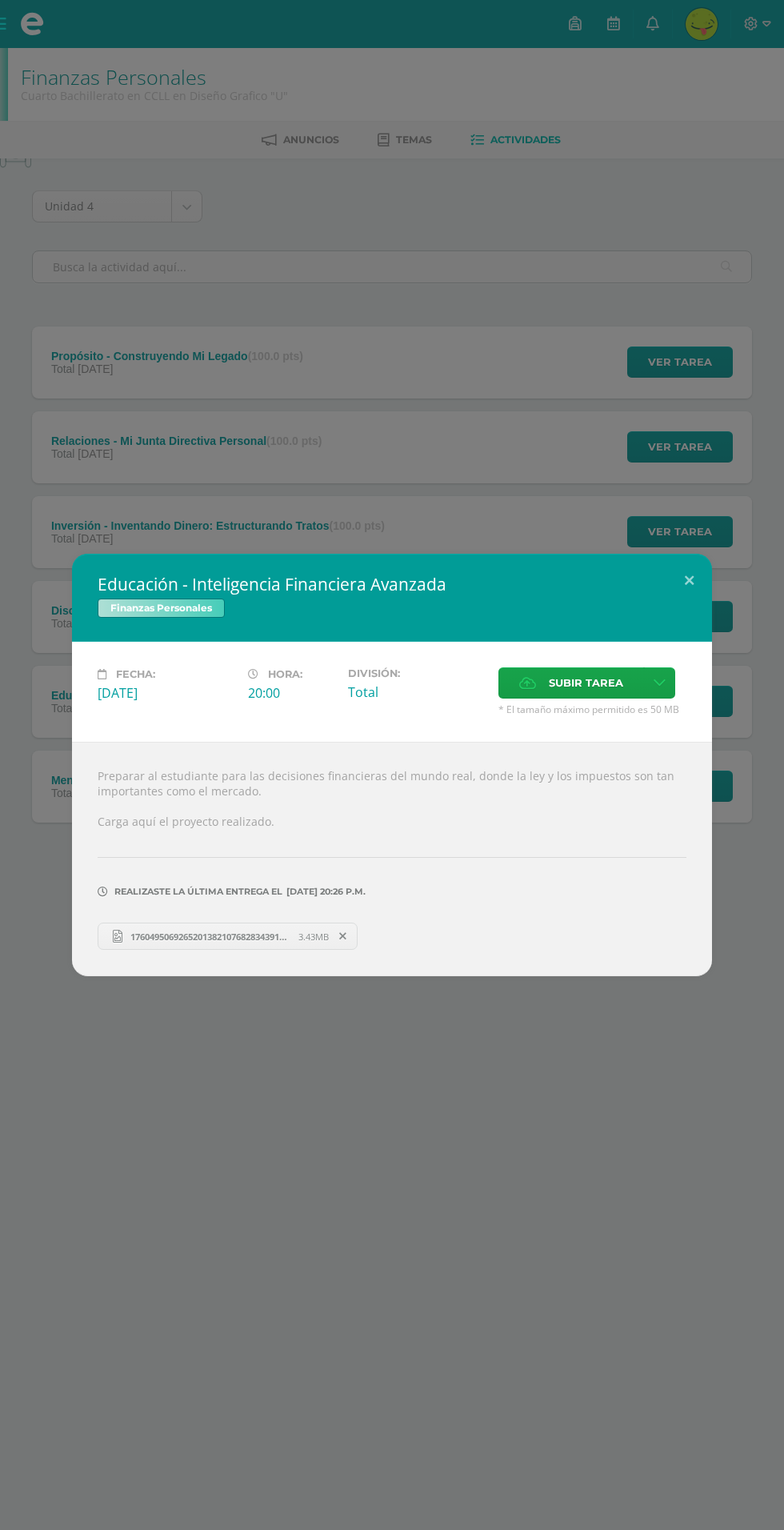
click at [236, 932] on span "17604950692652013821076828343914.jpg" at bounding box center [210, 937] width 176 height 12
click at [492, 1196] on div "Educación - Inteligencia Financiera Avanzada Finanzas Personales Fecha: [DATE] …" at bounding box center [392, 765] width 784 height 1530
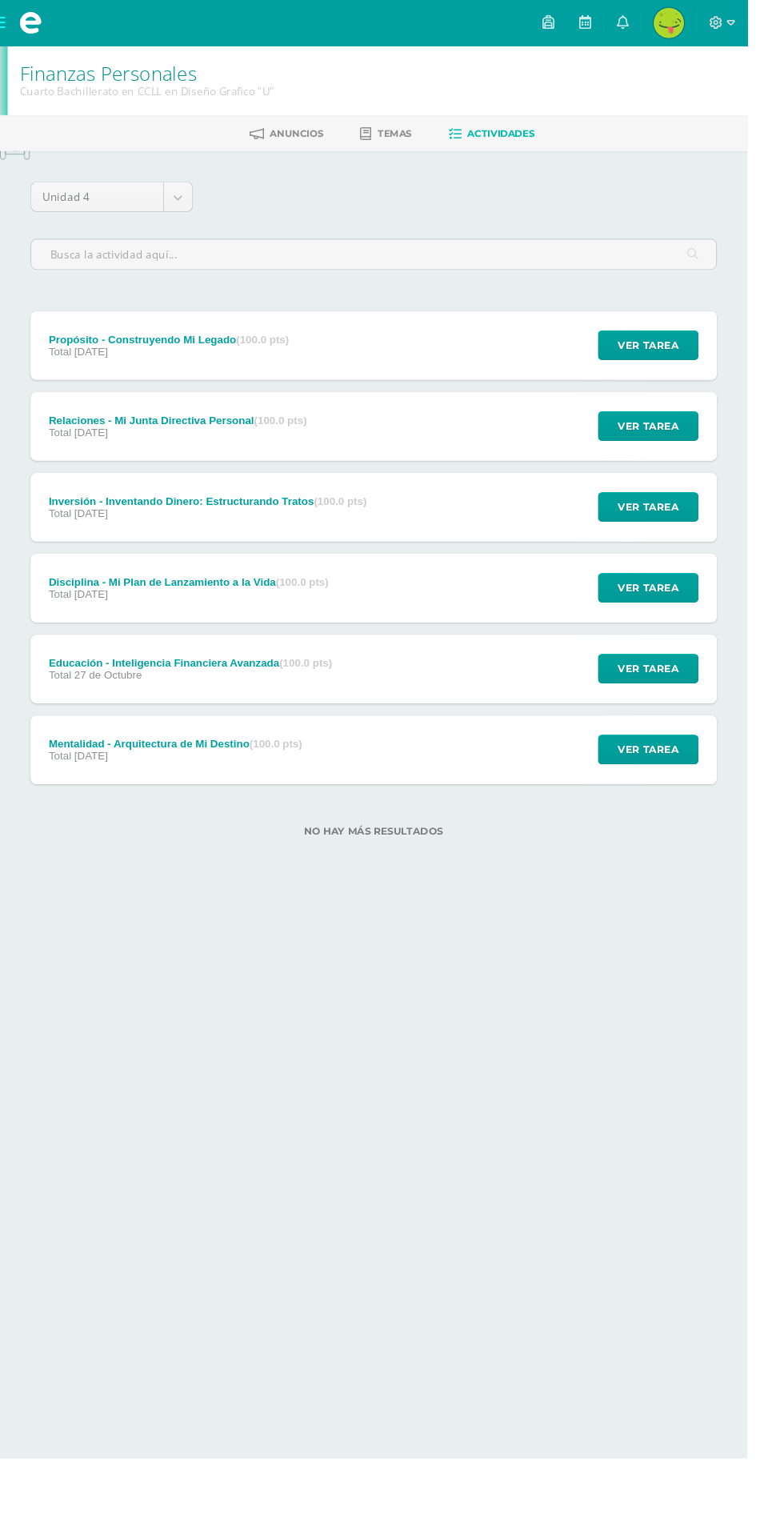
click at [546, 637] on div "Disciplina - Mi Plan de Lanzamiento a la Vida (100.0 pts) Total [DATE] Ver tare…" at bounding box center [391, 617] width 720 height 72
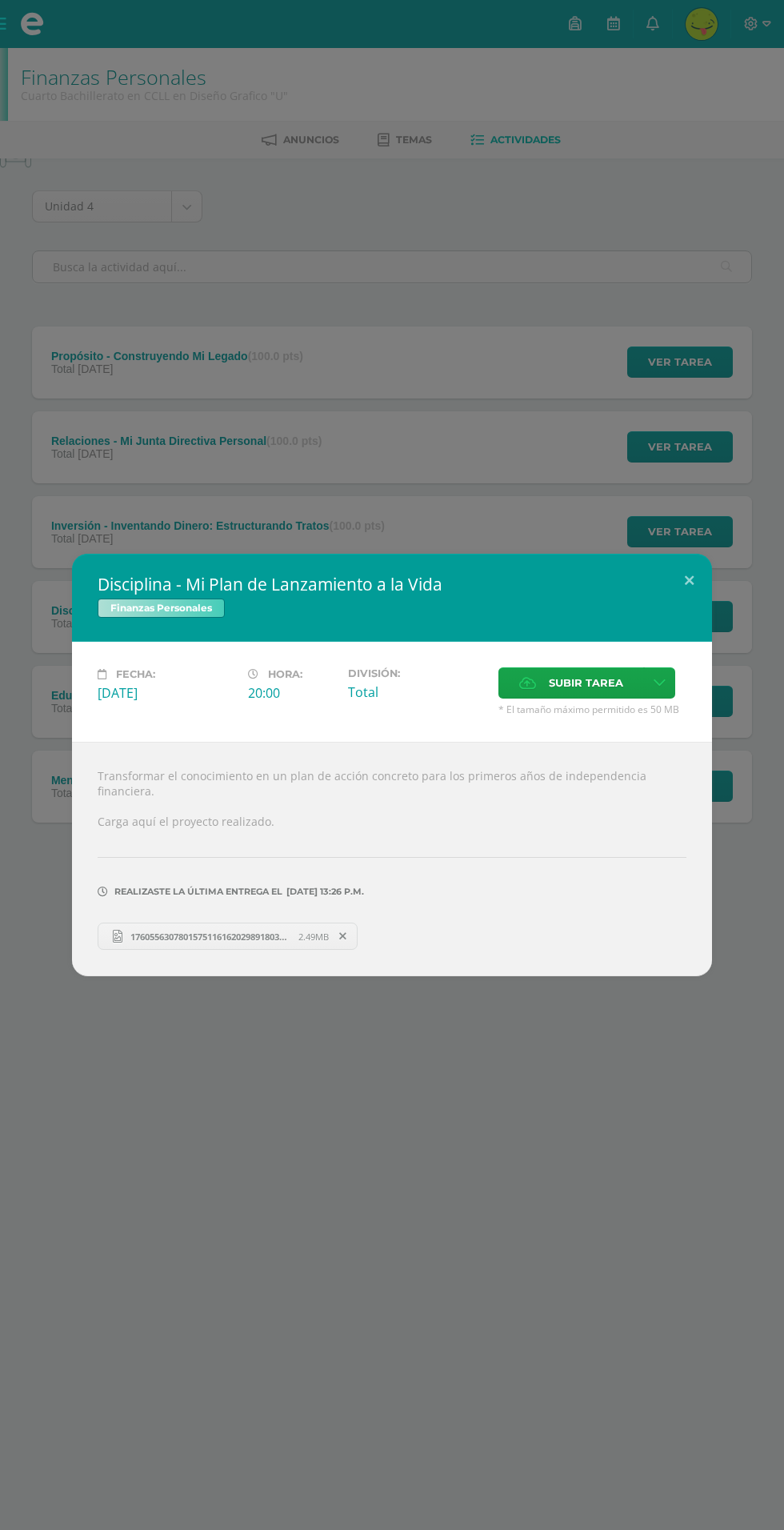
click at [184, 931] on span "17605563078015751161620298918032.jpg" at bounding box center [210, 937] width 176 height 12
click at [556, 1086] on div "Disciplina - Mi Plan de Lanzamiento a la Vida Finanzas Personales Fecha: [DATE]…" at bounding box center [392, 765] width 784 height 1530
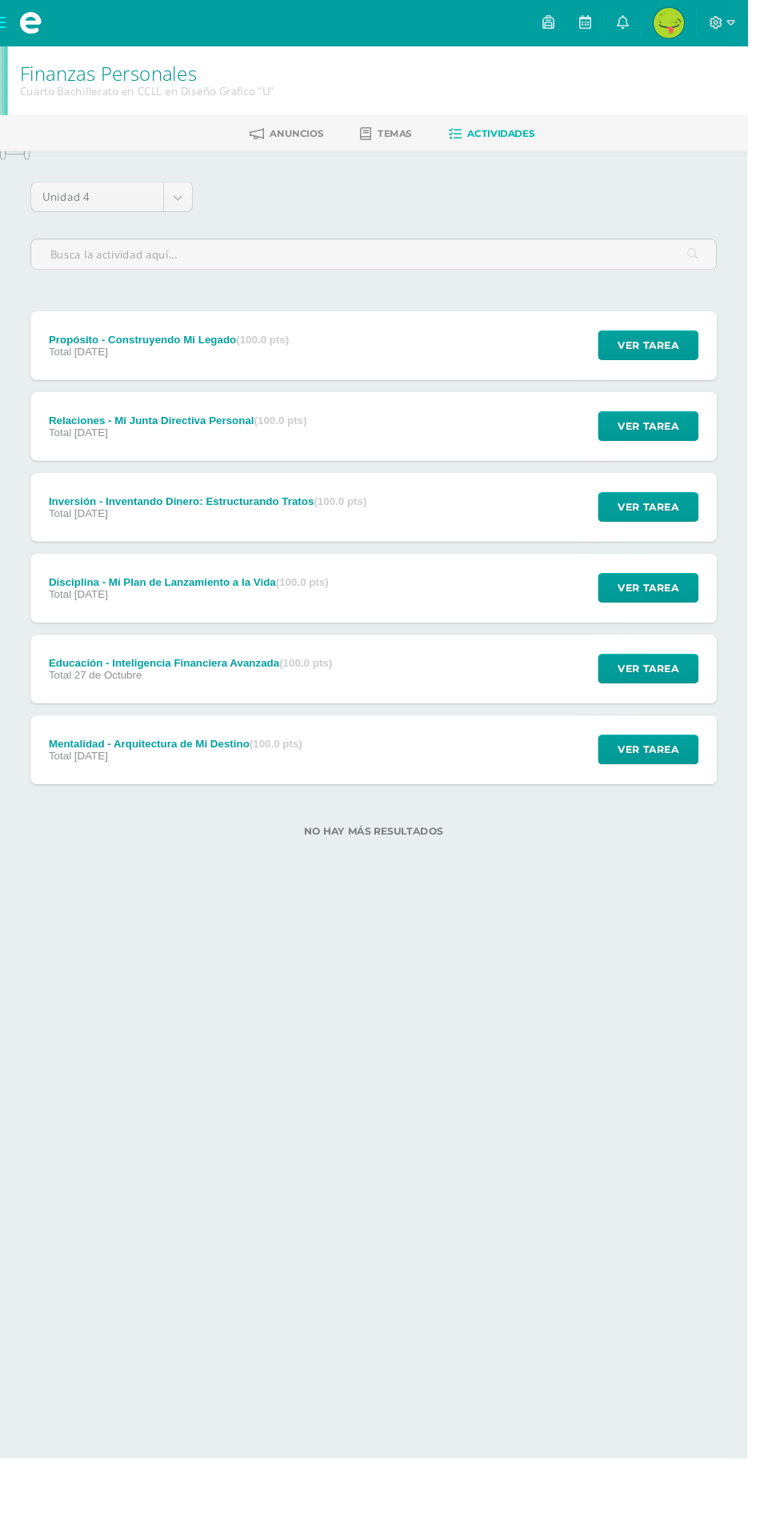
click at [481, 525] on div "Inversión - Inventando Dinero: Estructurando Tratos (100.0 pts) Total [DATE] Ve…" at bounding box center [391, 532] width 720 height 72
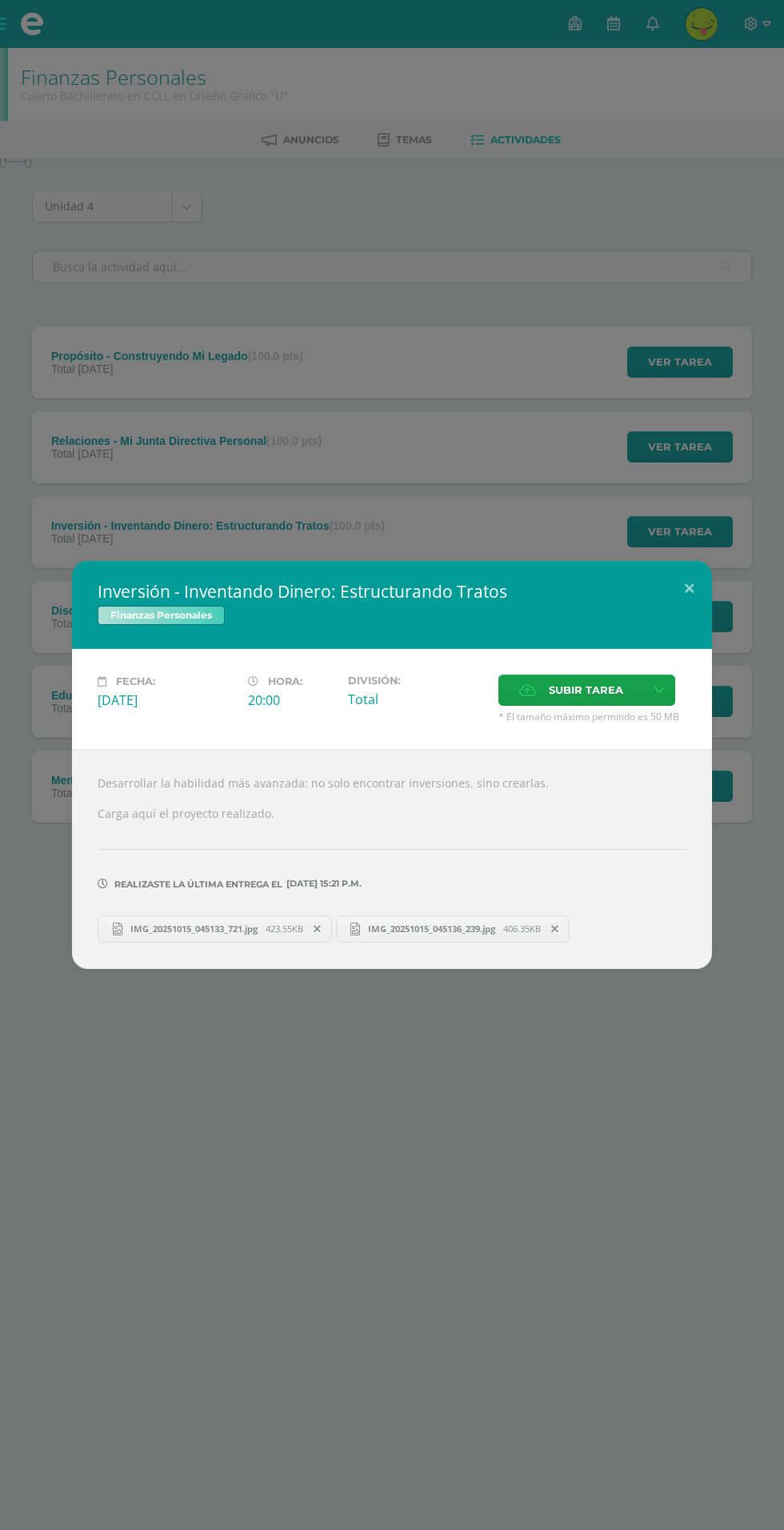
click at [243, 932] on span "IMG_20251015_045133_721.jpg" at bounding box center [194, 929] width 143 height 12
click at [559, 929] on icon at bounding box center [554, 929] width 7 height 11
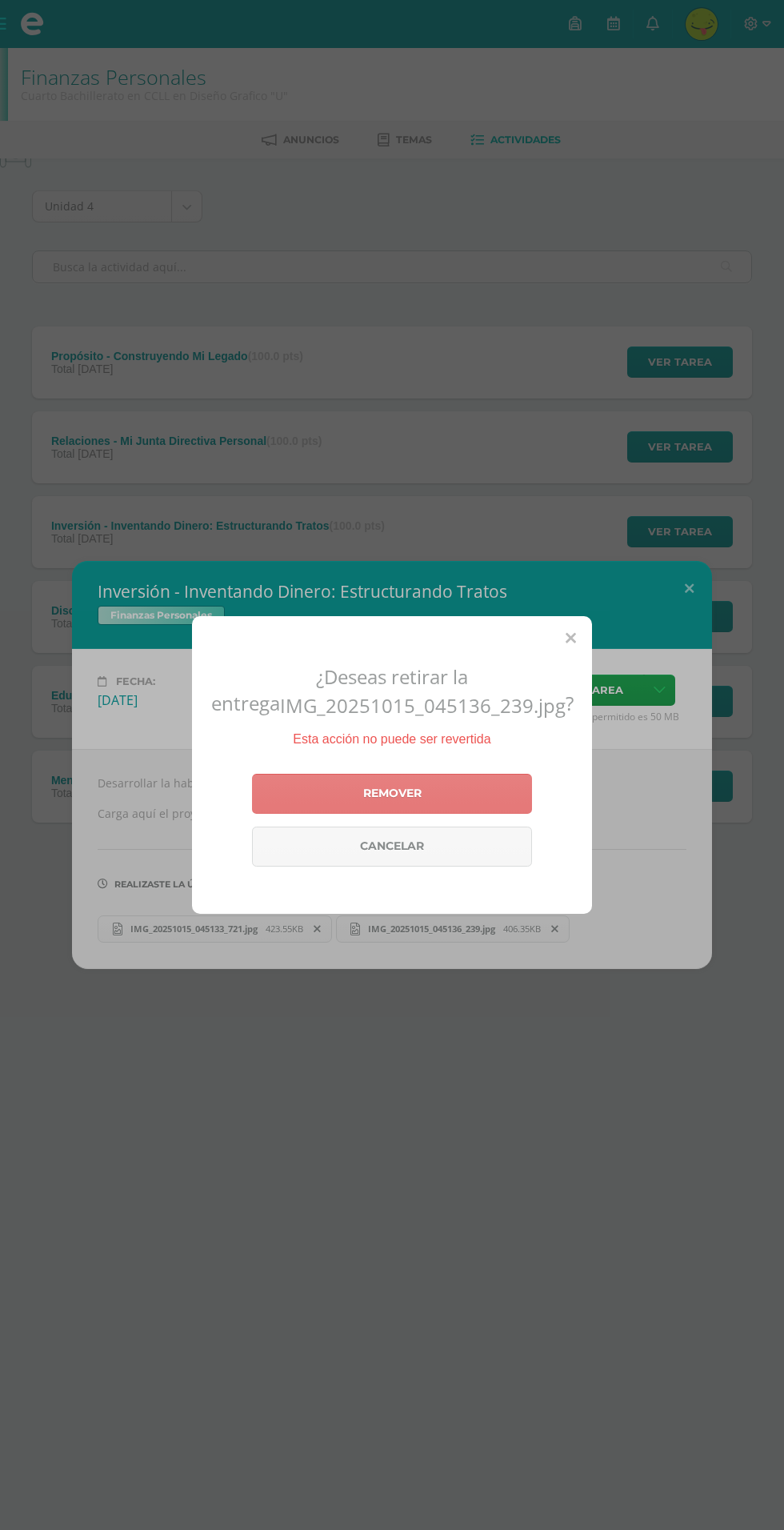
click at [448, 814] on link "Remover" at bounding box center [392, 794] width 280 height 40
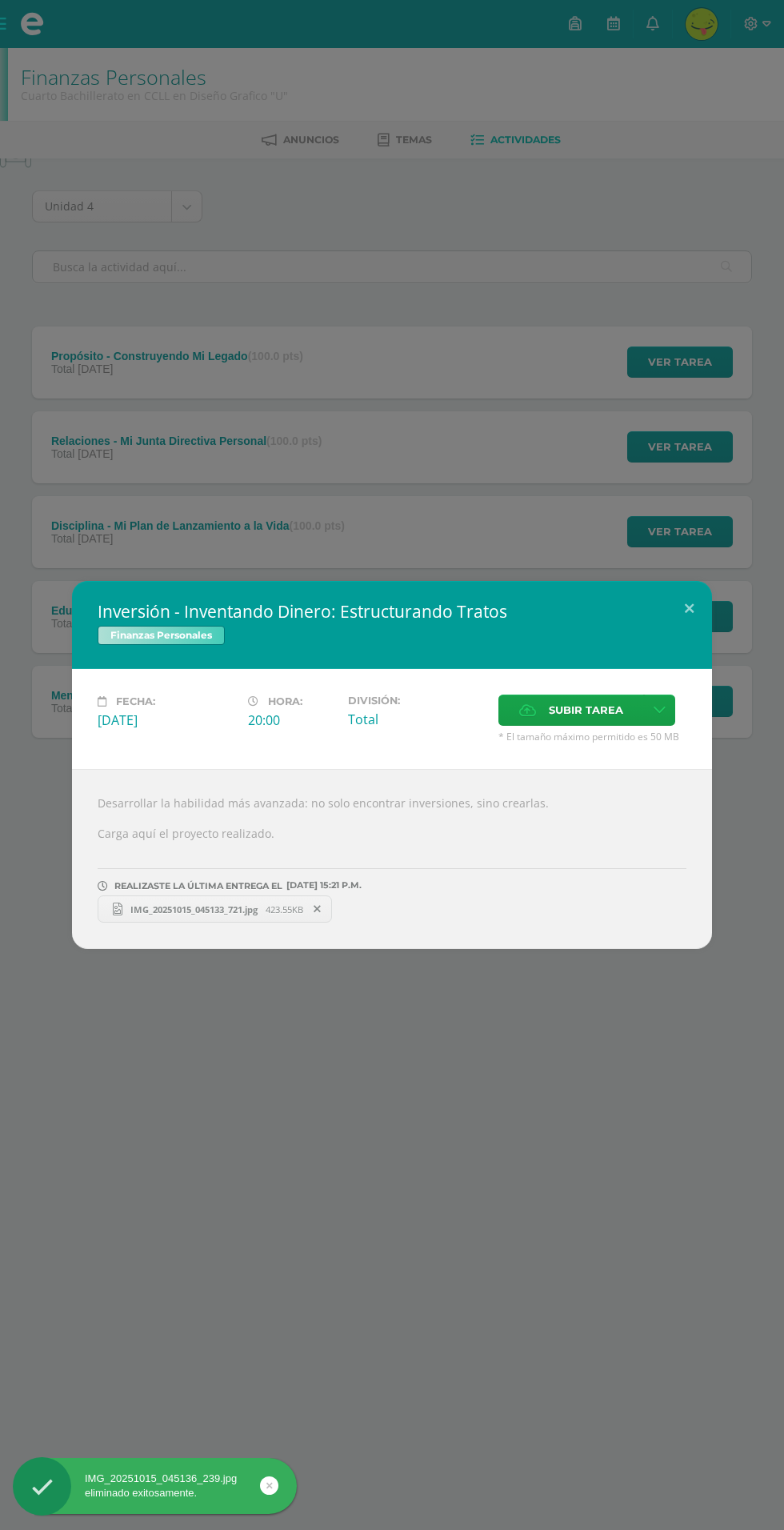
click at [329, 905] on span at bounding box center [318, 909] width 27 height 18
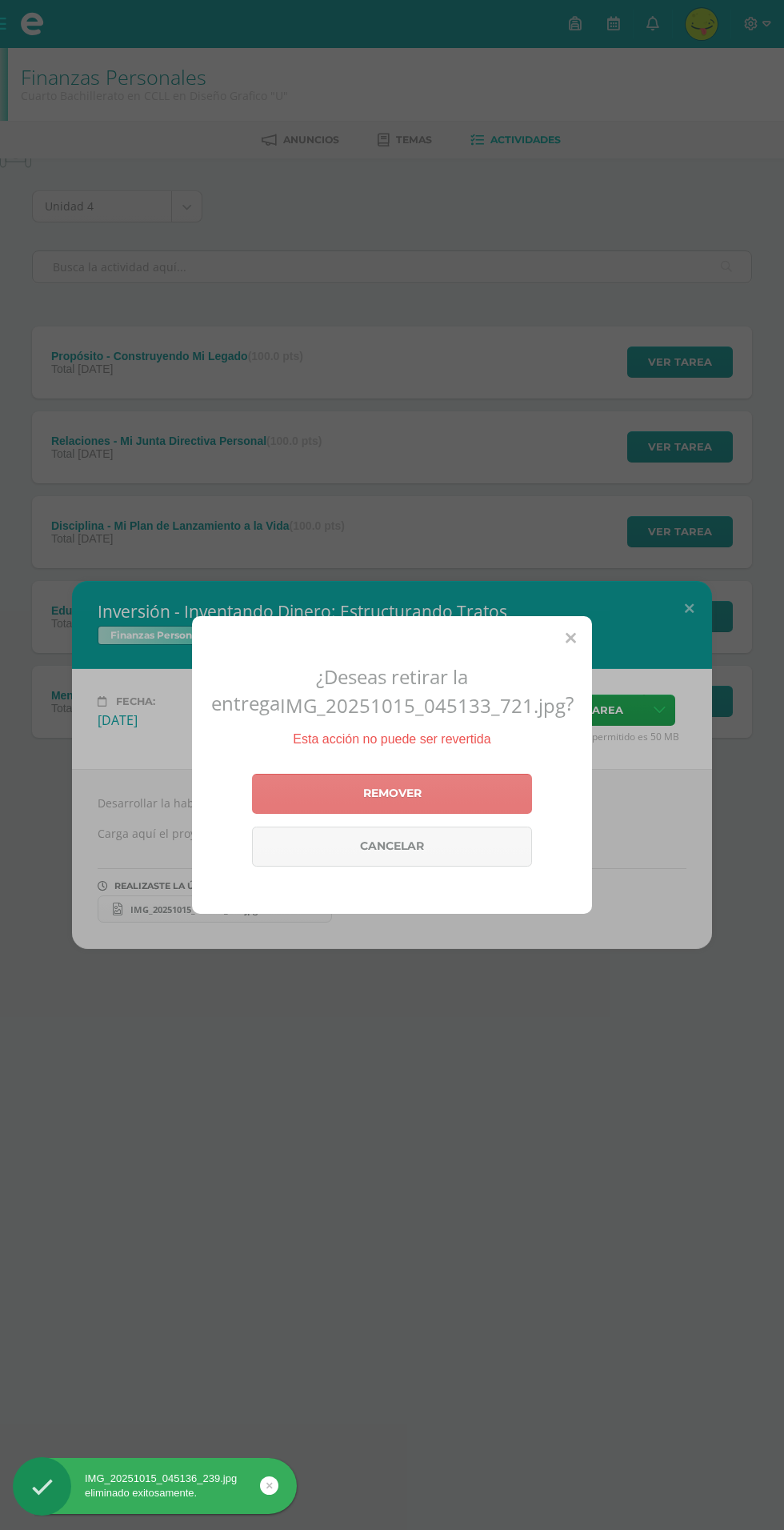
click at [442, 814] on link "Remover" at bounding box center [392, 794] width 280 height 40
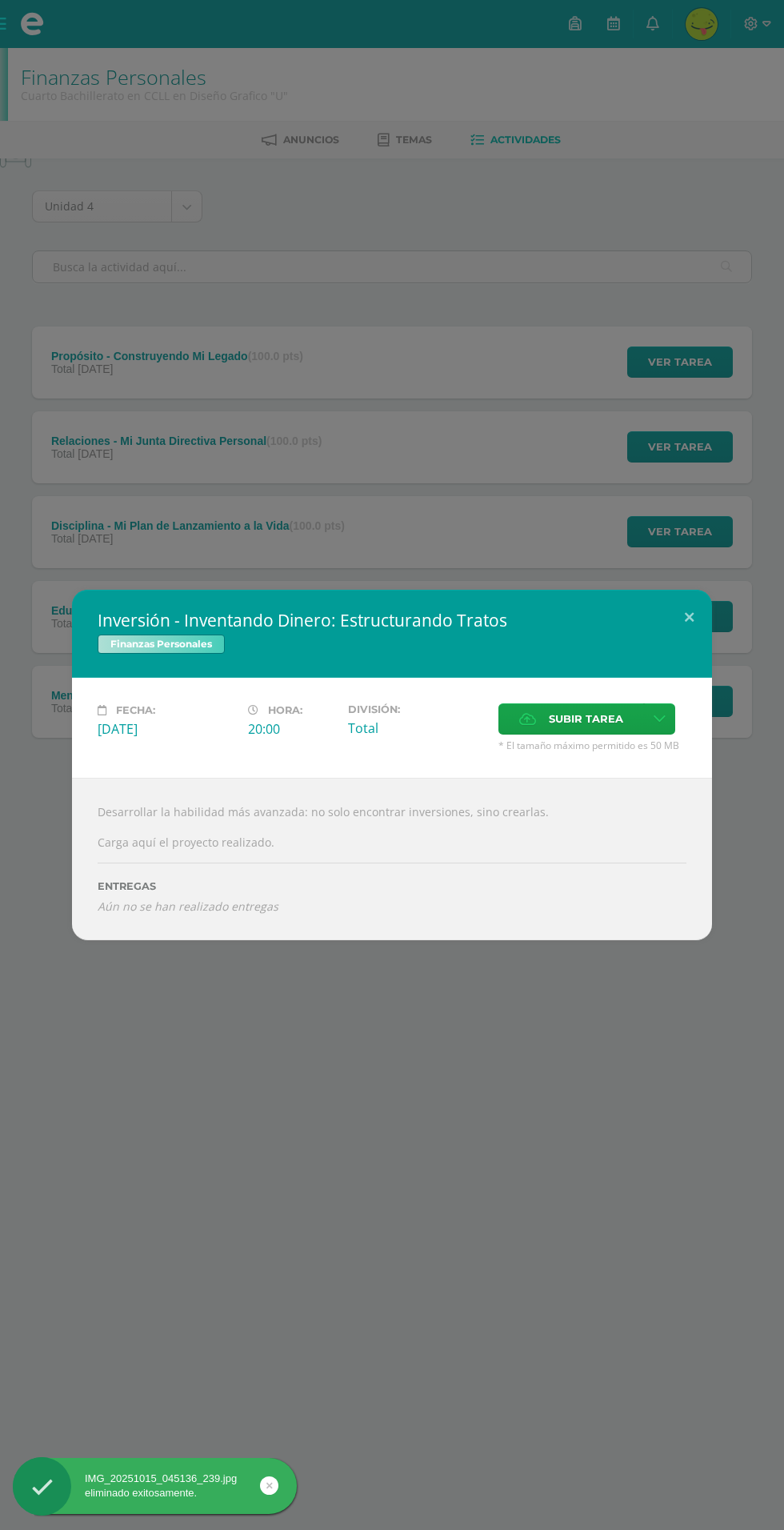
click at [571, 726] on span "Subir tarea" at bounding box center [586, 718] width 74 height 30
click at [0, 0] on input "Subir tarea" at bounding box center [0, 0] width 0 height 0
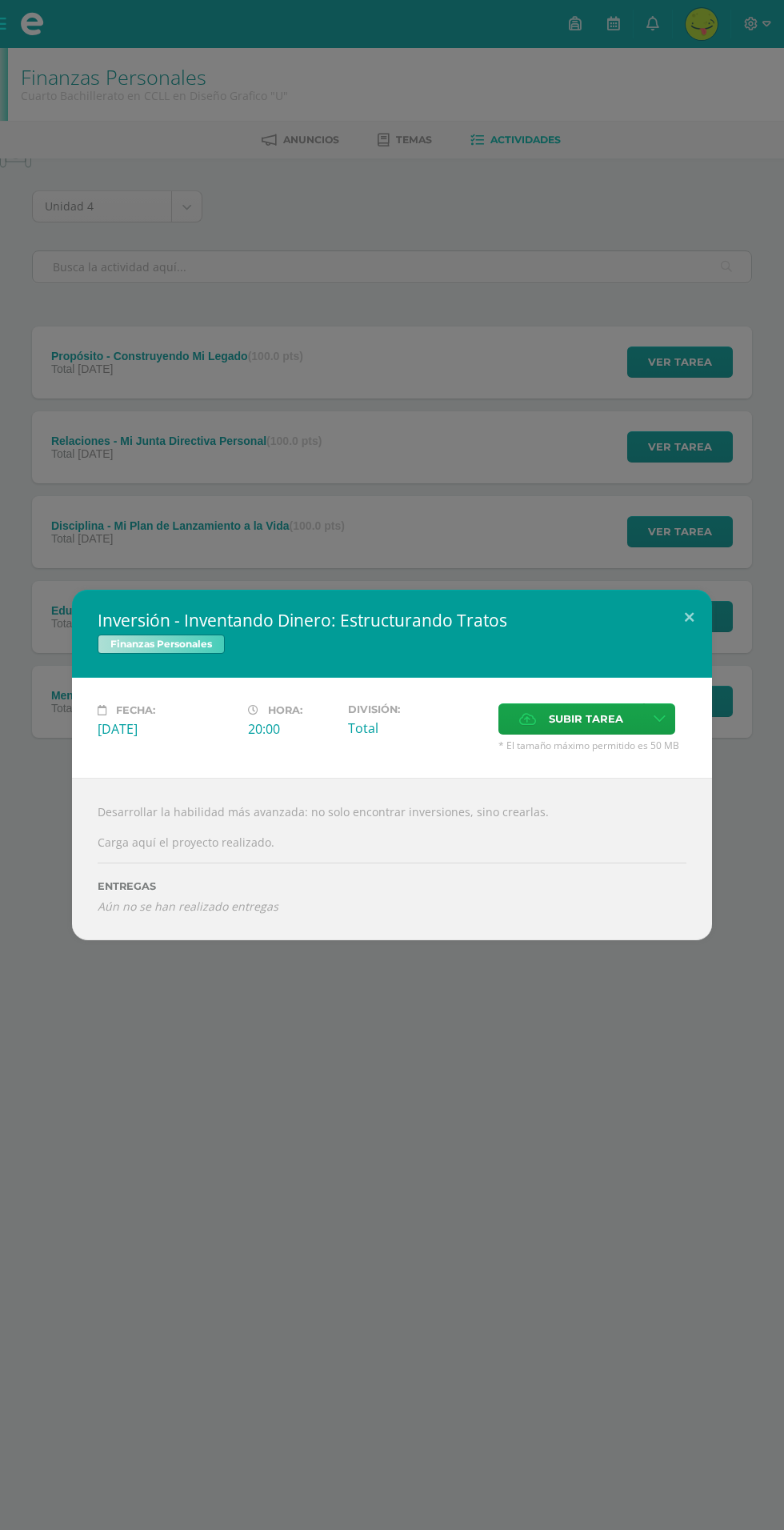
click at [467, 502] on div "Inversión - Inventando Dinero: Estructurando Tratos Finanzas Personales Fecha: …" at bounding box center [392, 765] width 784 height 1530
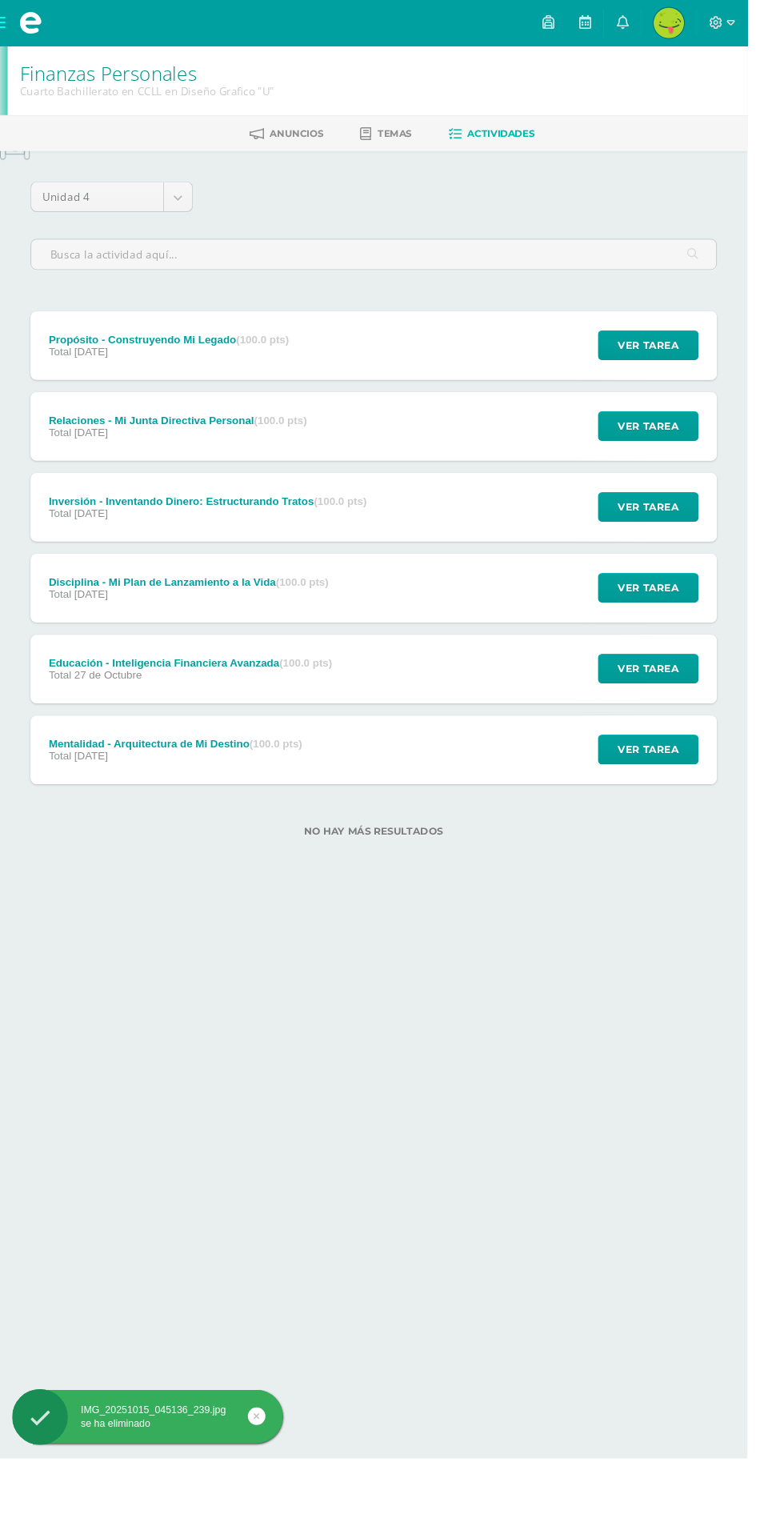
click at [523, 692] on div "Educación - Inteligencia Financiera Avanzada (100.0 pts) Total [DATE] Ver tarea…" at bounding box center [391, 701] width 720 height 72
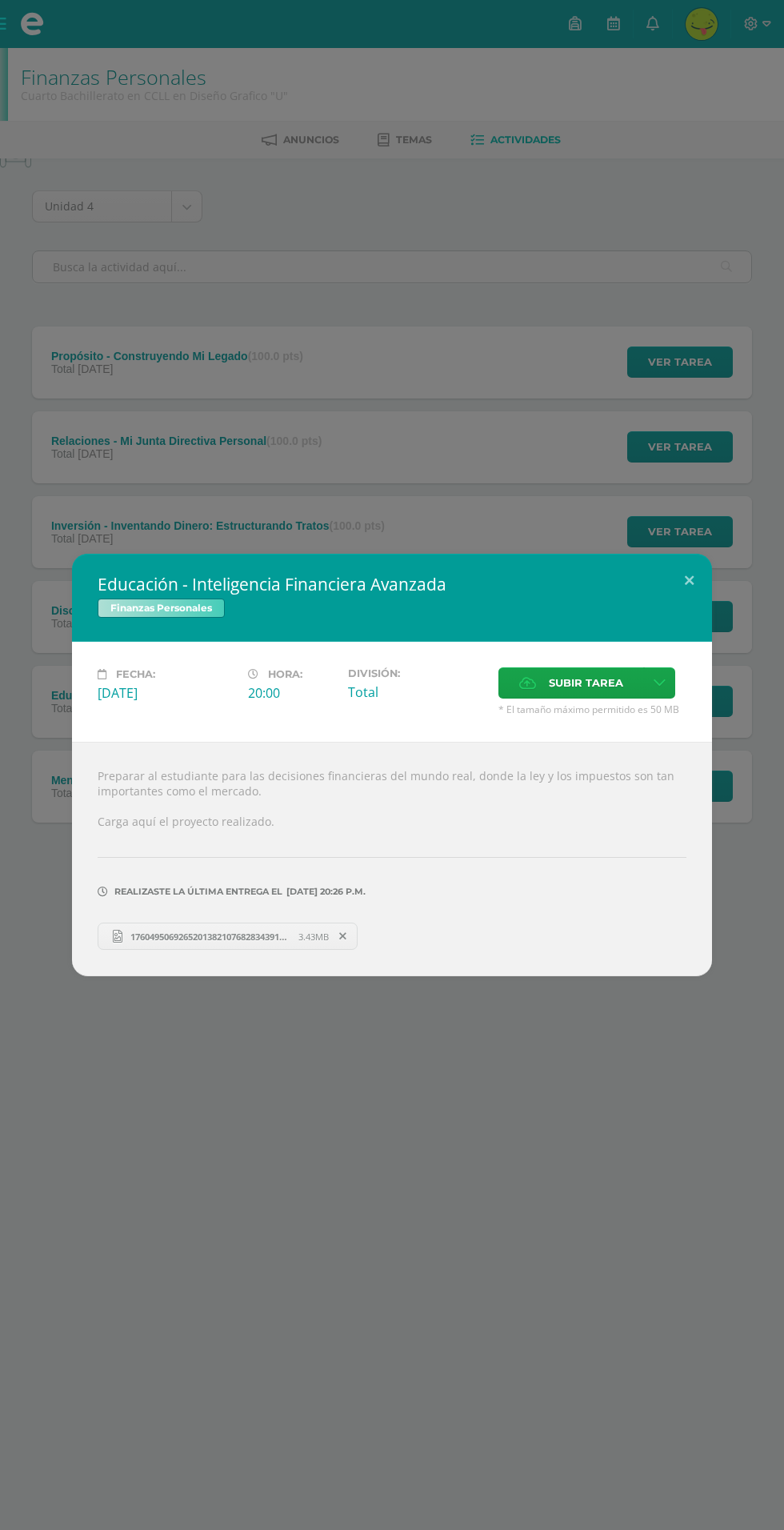
click at [475, 489] on div "Educación - Inteligencia Financiera Avanzada Finanzas Personales Fecha: [DATE] …" at bounding box center [392, 765] width 784 height 1530
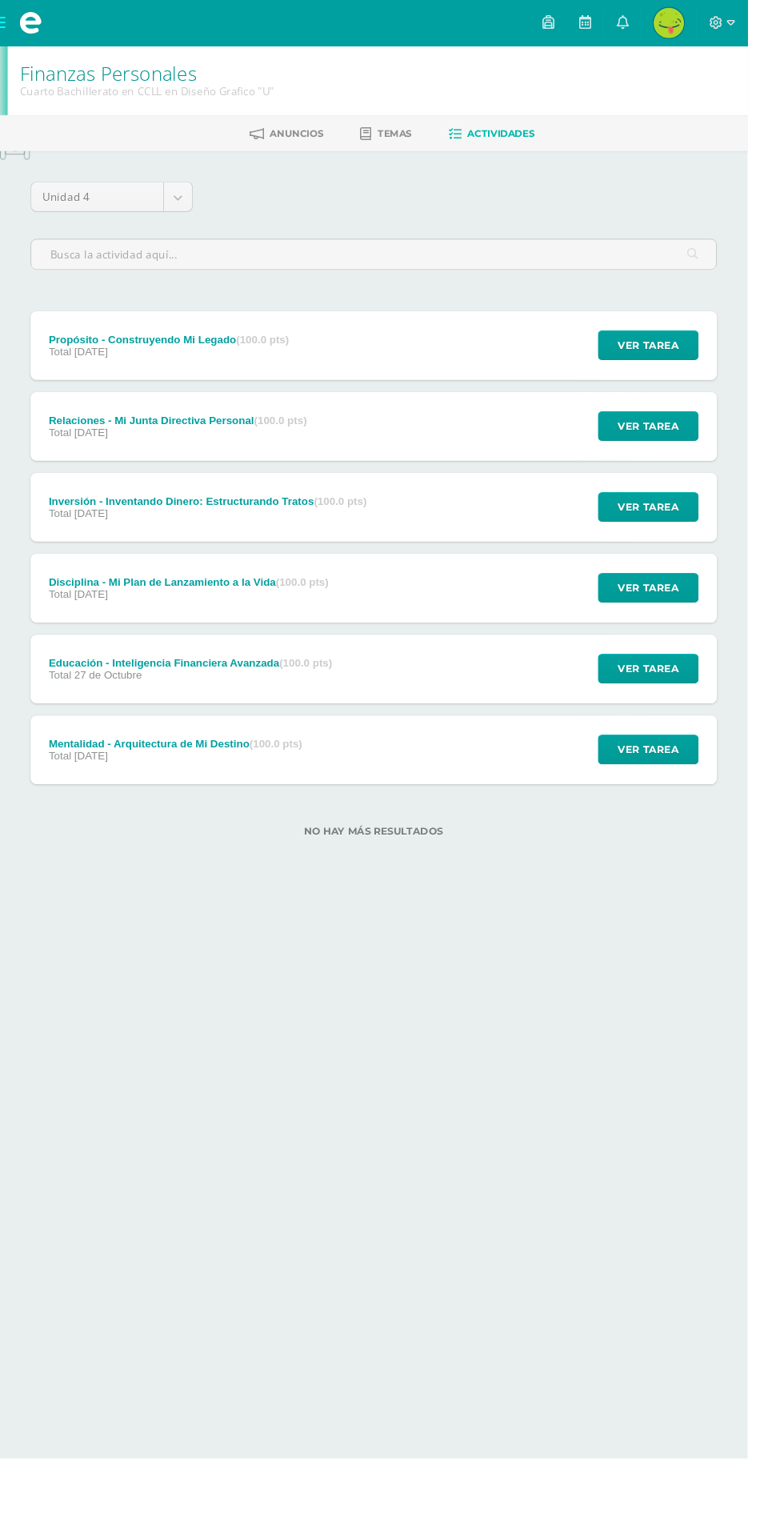
click at [481, 634] on div "Disciplina - Mi Plan de Lanzamiento a la Vida (100.0 pts) Total [DATE] Ver tare…" at bounding box center [391, 617] width 720 height 72
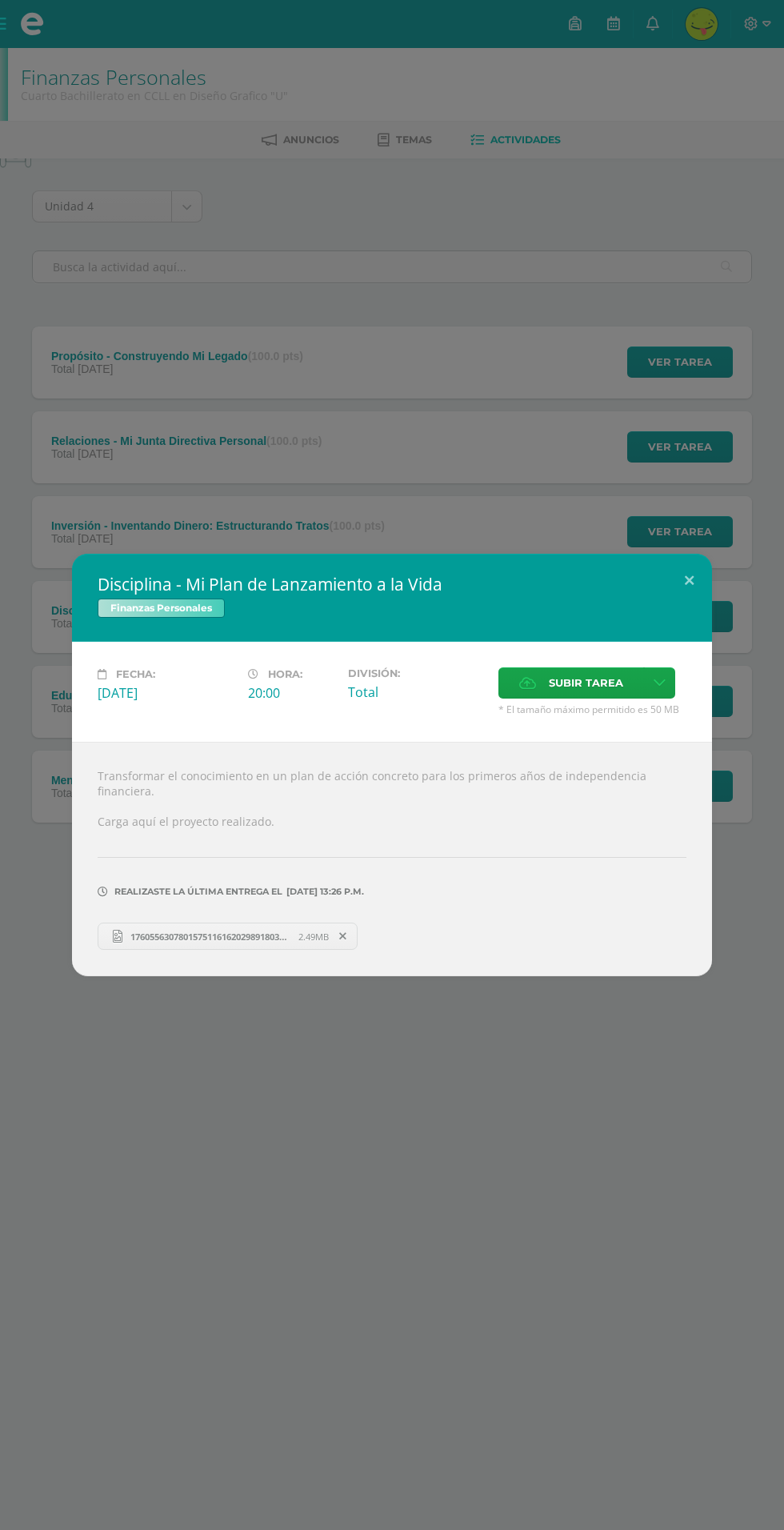
click at [226, 932] on span "17605563078015751161620298918032.jpg" at bounding box center [210, 937] width 176 height 12
click at [400, 486] on div "Disciplina - Mi Plan de Lanzamiento a la Vida Finanzas Personales Fecha: [DATE]…" at bounding box center [392, 765] width 784 height 1530
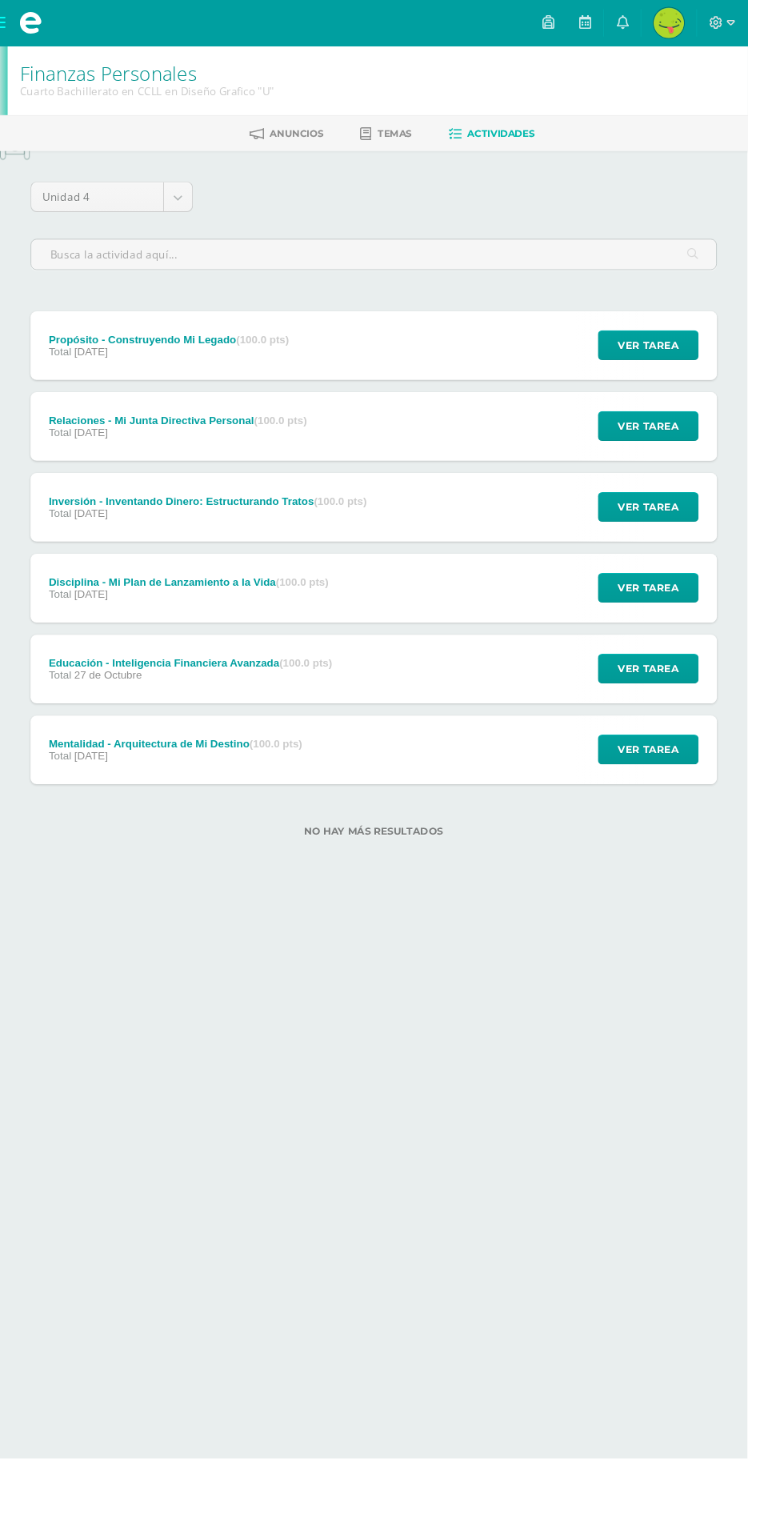
click at [401, 526] on div "Inversión - Inventando Dinero: Estructurando Tratos (100.0 pts) Total [DATE] Ve…" at bounding box center [391, 532] width 720 height 72
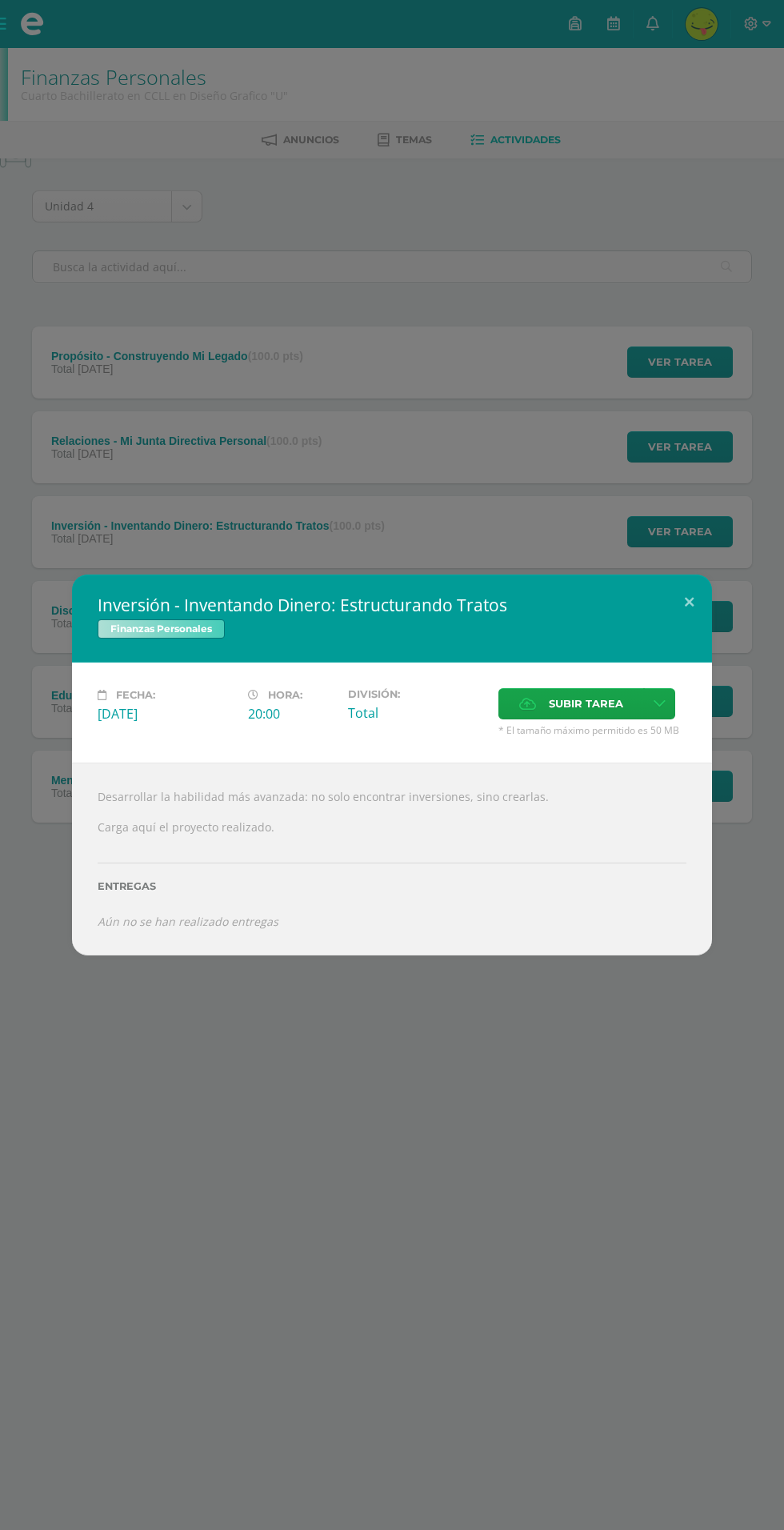
click at [386, 525] on div "Inversión - Inventando Dinero: Estructurando Tratos Finanzas Personales Fecha: …" at bounding box center [392, 765] width 784 height 1530
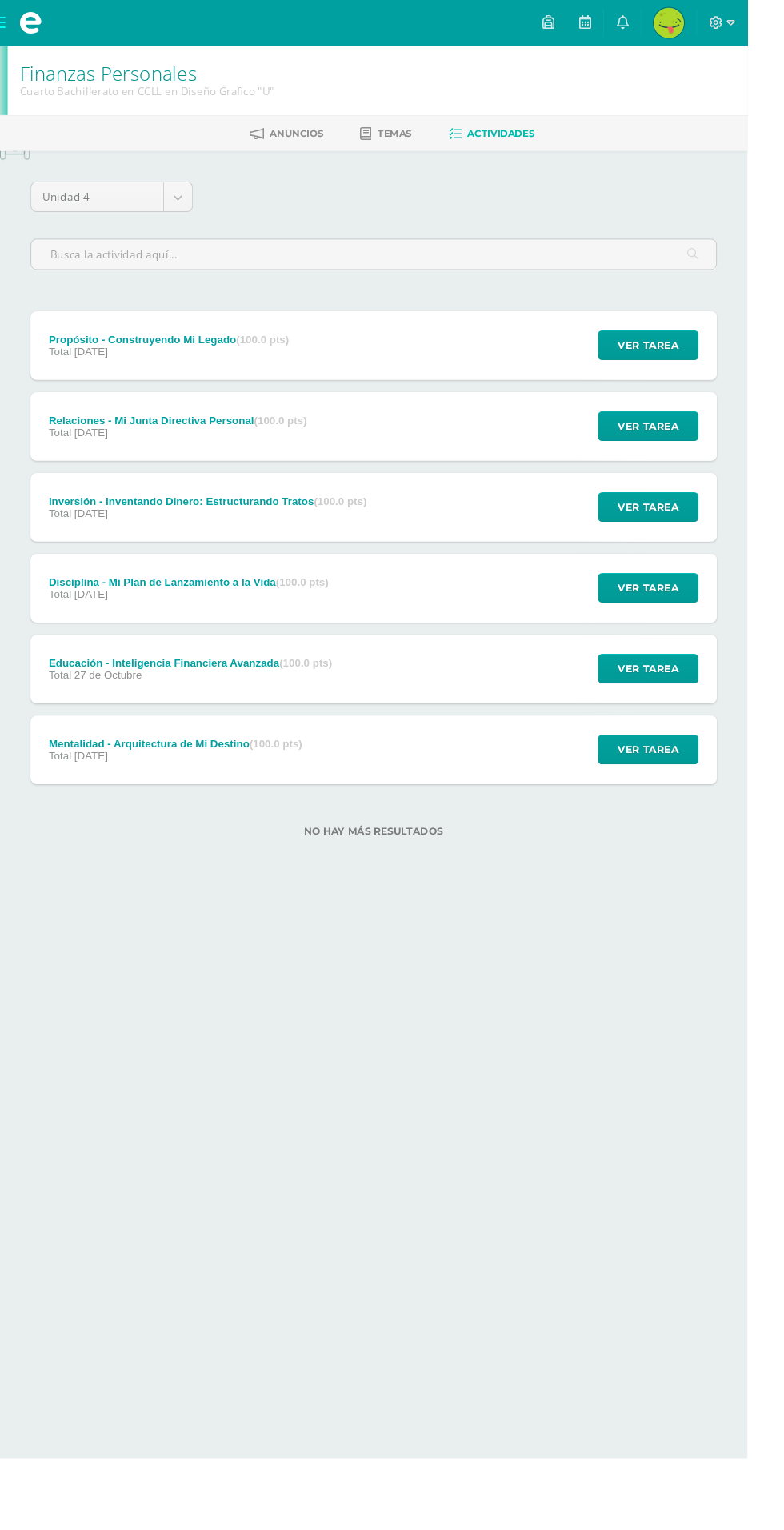
click at [438, 460] on div "Relaciones - Mi Junta Directiva Personal (100.0 pts) Total [DATE] Ver tarea Rel…" at bounding box center [391, 448] width 720 height 72
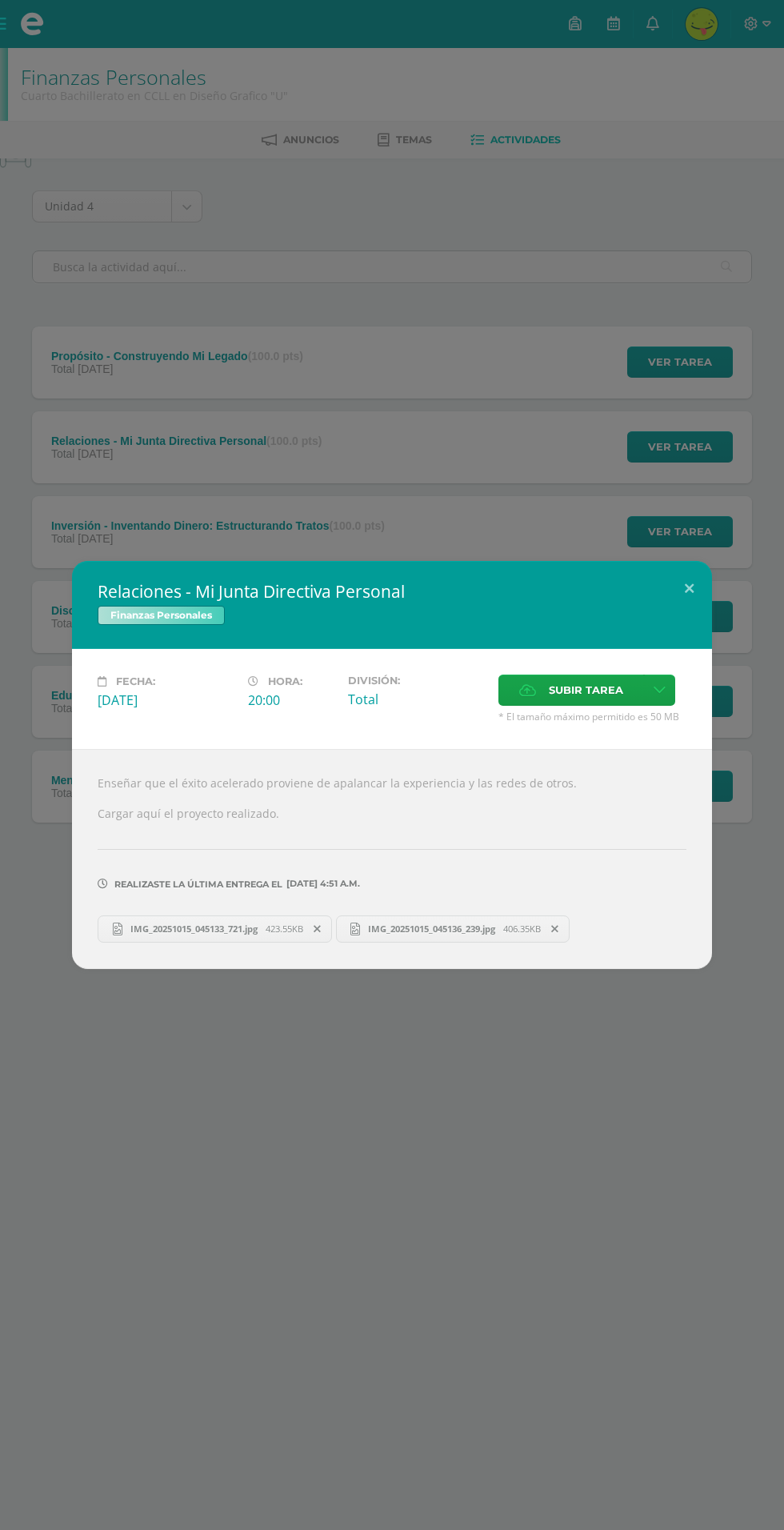
click at [277, 939] on link "IMG_20251015_045133_721.jpg 423.55KB" at bounding box center [214, 929] width 234 height 27
click at [415, 472] on div "Relaciones - Mi Junta Directiva Personal Finanzas Personales Fecha: [DATE] Hora…" at bounding box center [392, 765] width 784 height 1530
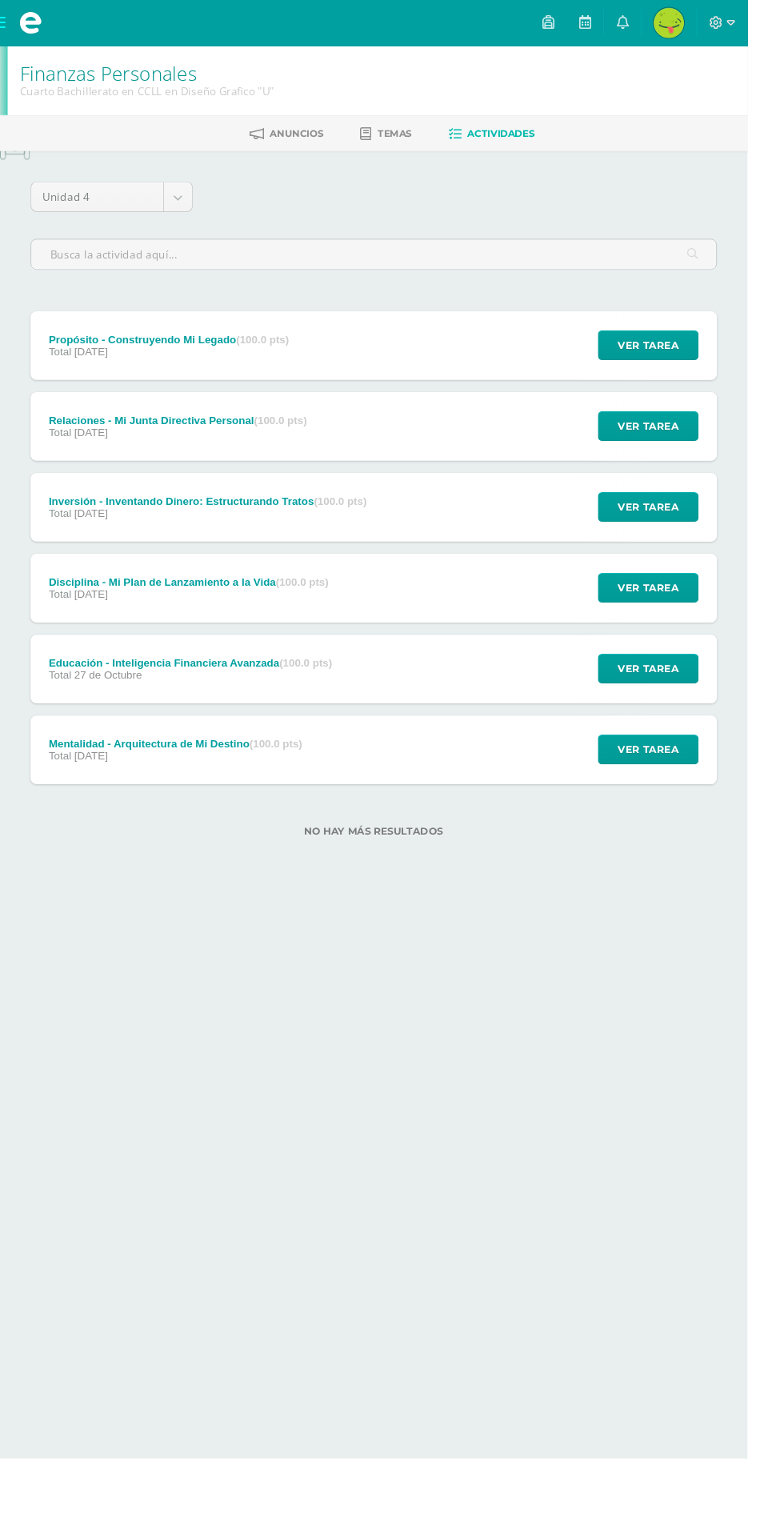
click at [423, 353] on div "Propósito - Construyendo Mi Legado (100.0 pts) Total [DATE] Ver tarea Propósito…" at bounding box center [391, 362] width 720 height 72
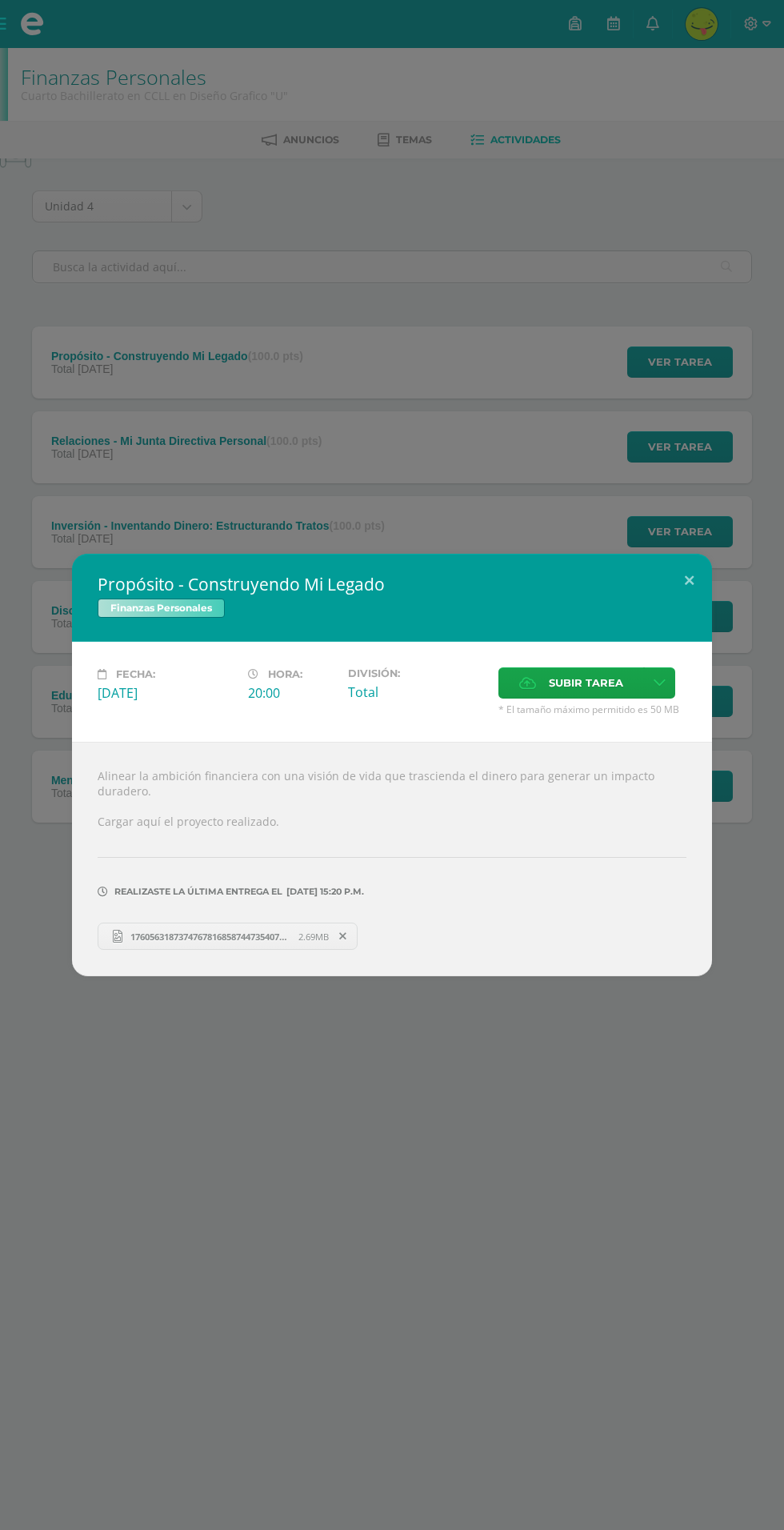
click at [214, 935] on span "17605631873747678168587447354079.jpg" at bounding box center [210, 937] width 176 height 12
click at [443, 442] on div "Propósito - Construyendo Mi Legado Finanzas Personales Fecha: [DATE] Hora: 20:0…" at bounding box center [392, 765] width 784 height 1530
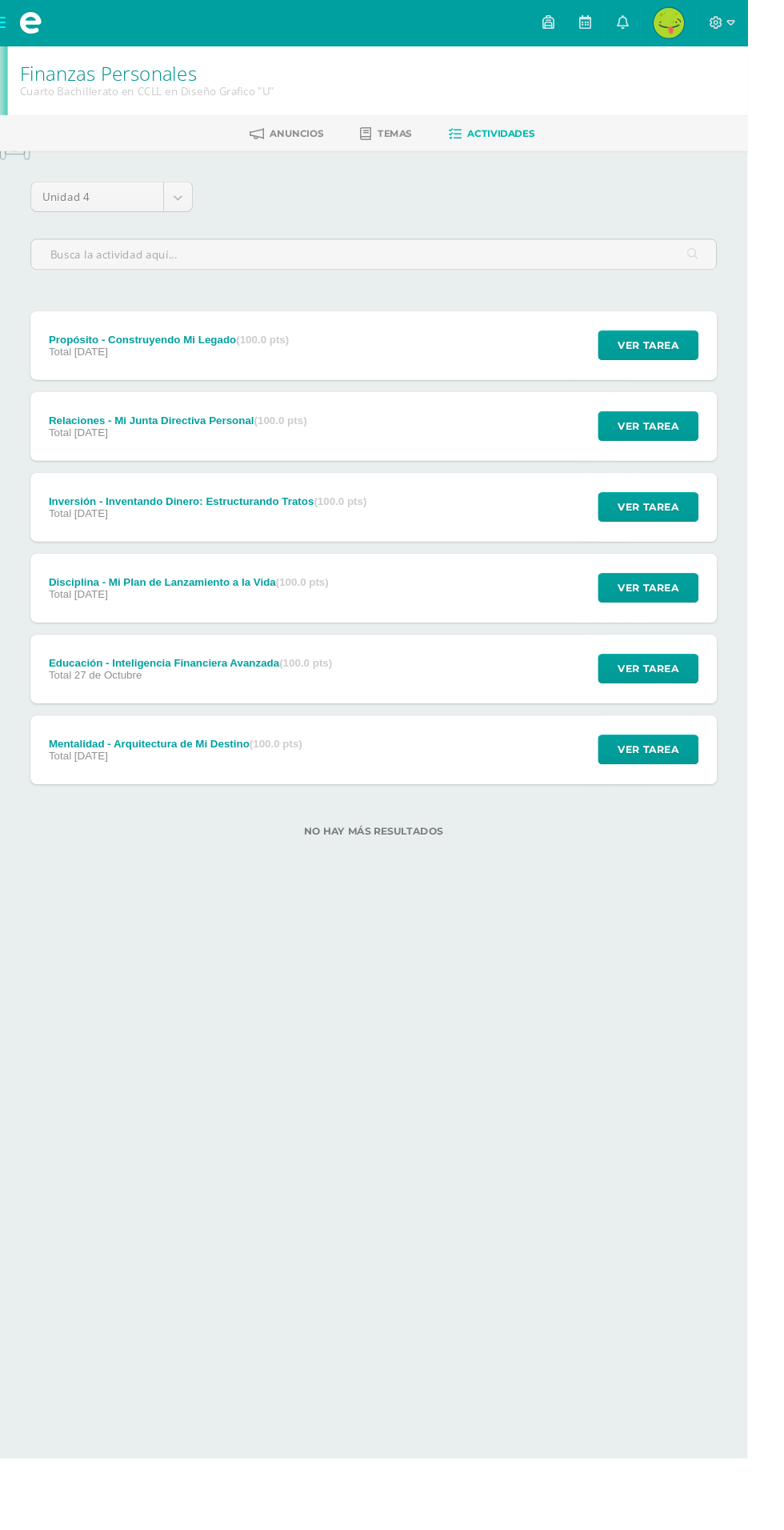
click at [489, 467] on div "Relaciones - Mi Junta Directiva Personal (100.0 pts) Total [DATE] Ver tarea Rel…" at bounding box center [391, 448] width 720 height 72
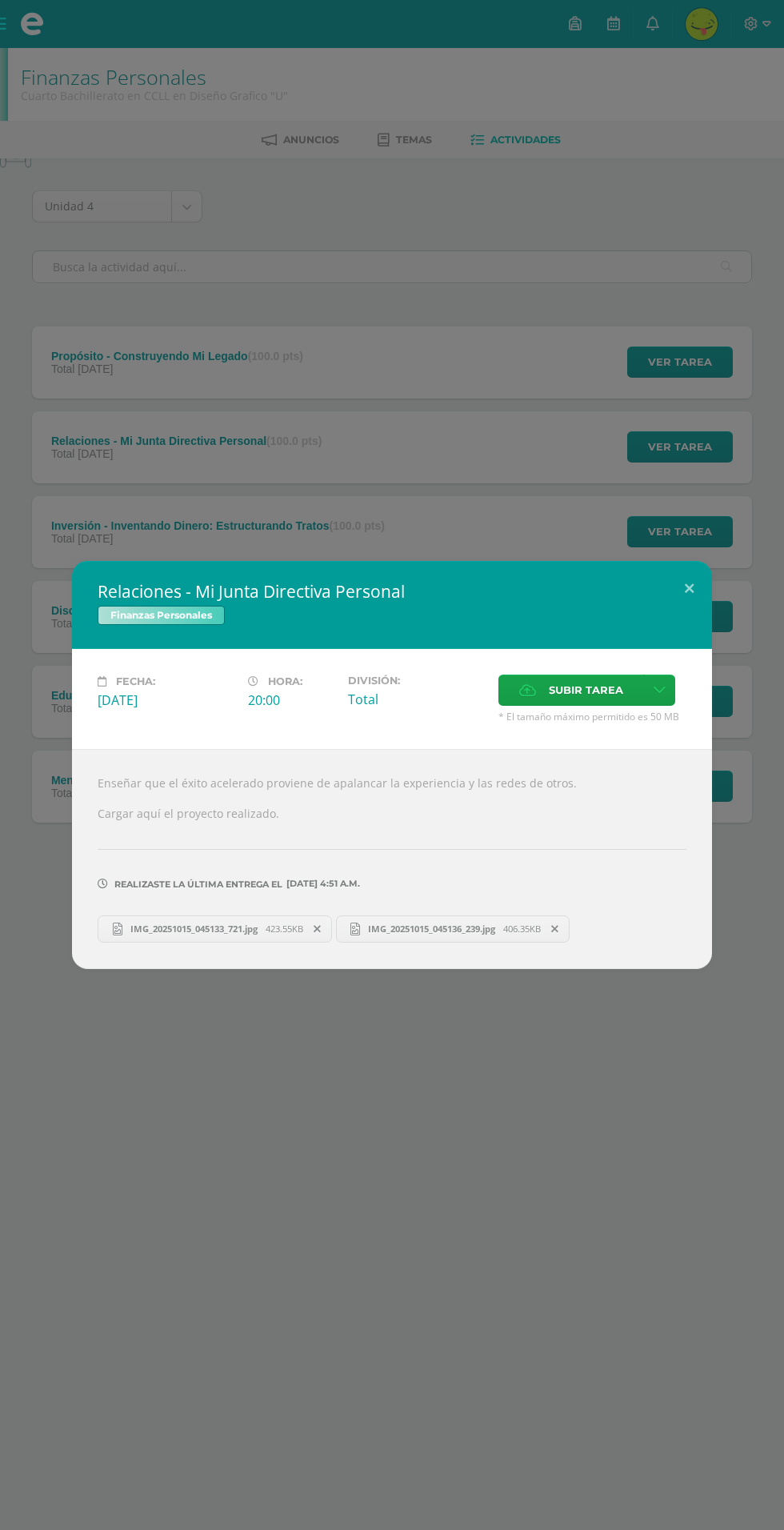
click at [449, 927] on span "IMG_20251015_045136_239.jpg" at bounding box center [432, 929] width 143 height 12
click at [399, 488] on div "Relaciones - Mi Junta Directiva Personal Finanzas Personales Fecha: [DATE] Hora…" at bounding box center [392, 765] width 784 height 1530
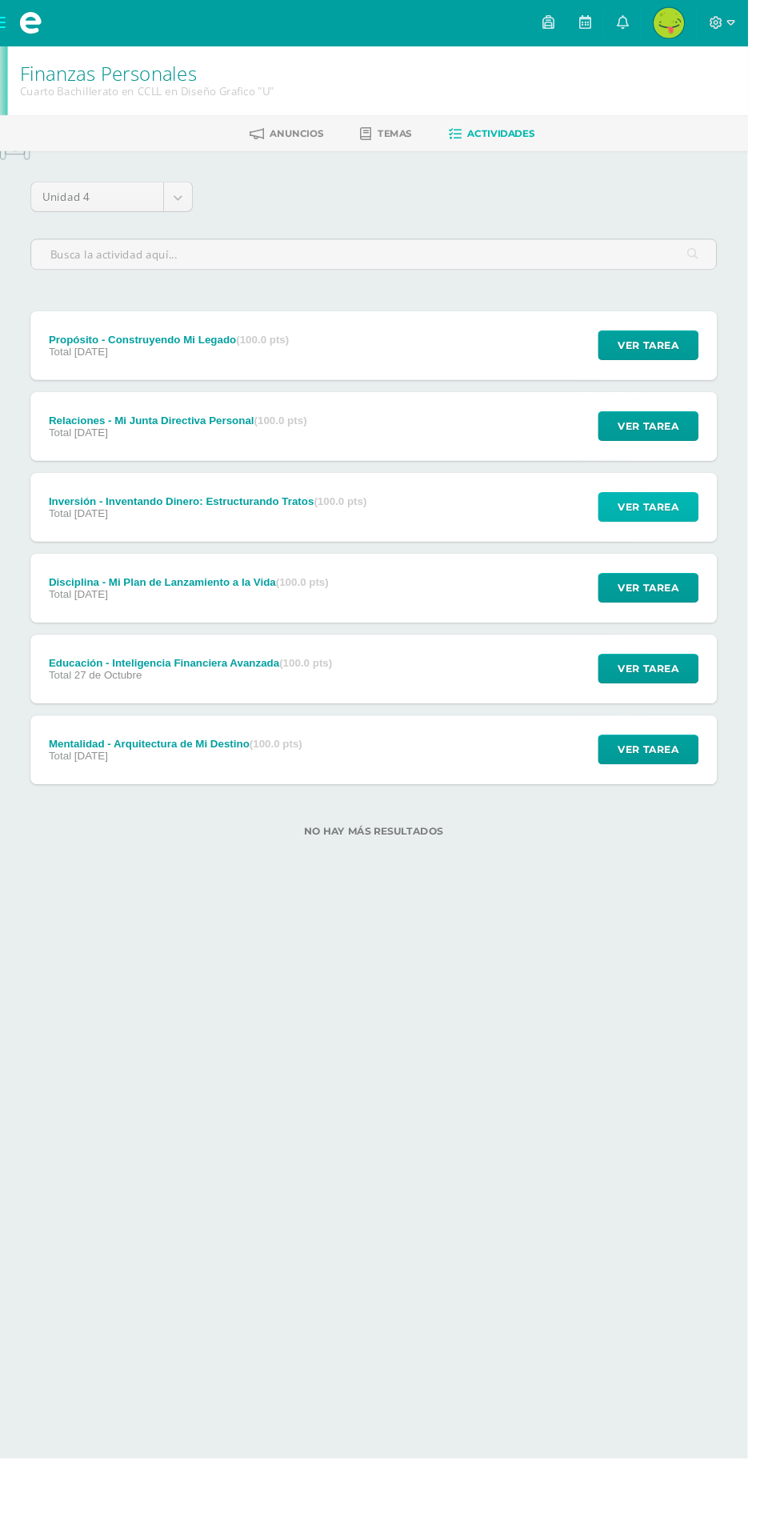
click at [693, 531] on span "Ver tarea" at bounding box center [680, 531] width 64 height 30
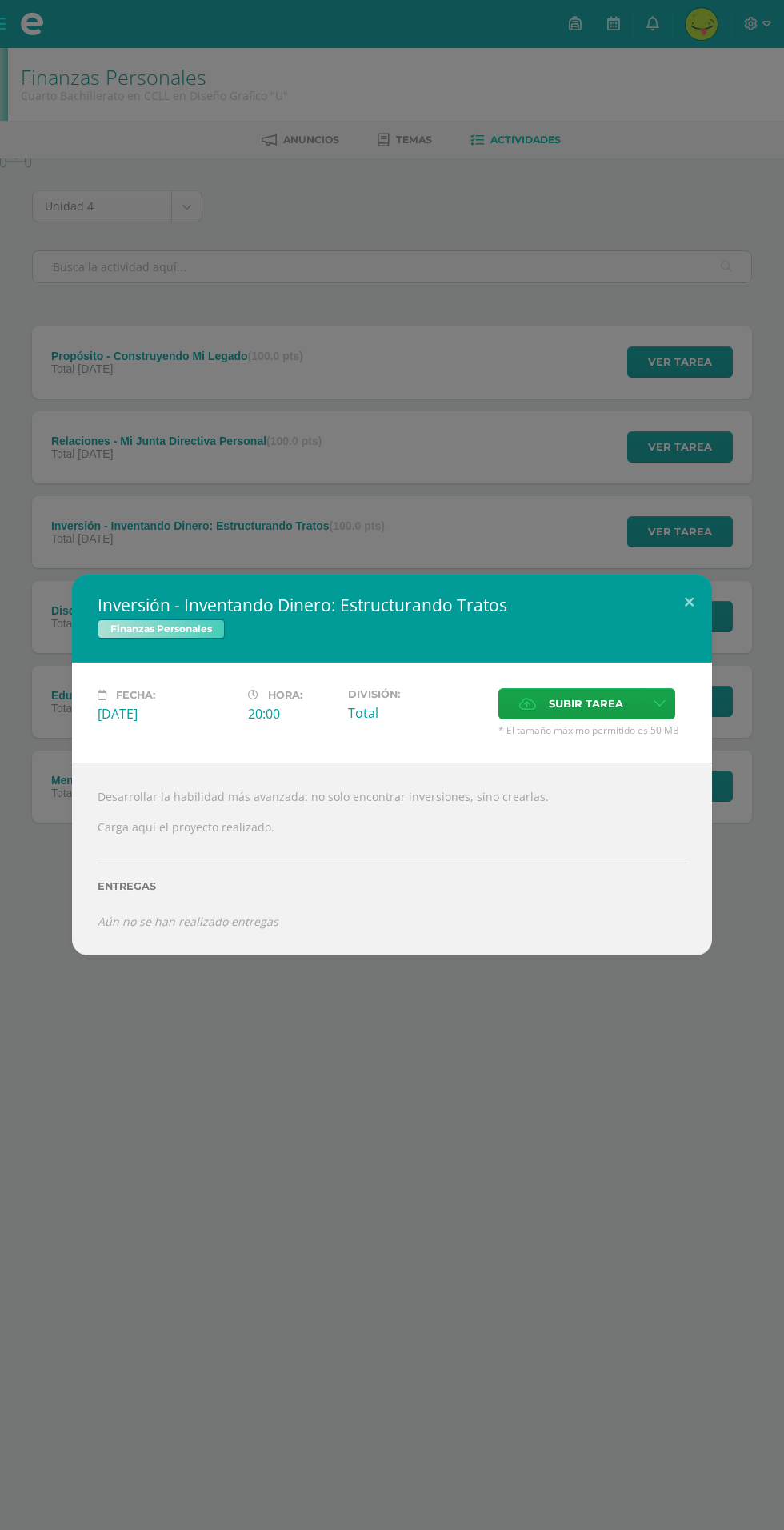
click at [527, 704] on icon at bounding box center [528, 704] width 17 height 10
click at [0, 0] on input "Subir tarea" at bounding box center [0, 0] width 0 height 0
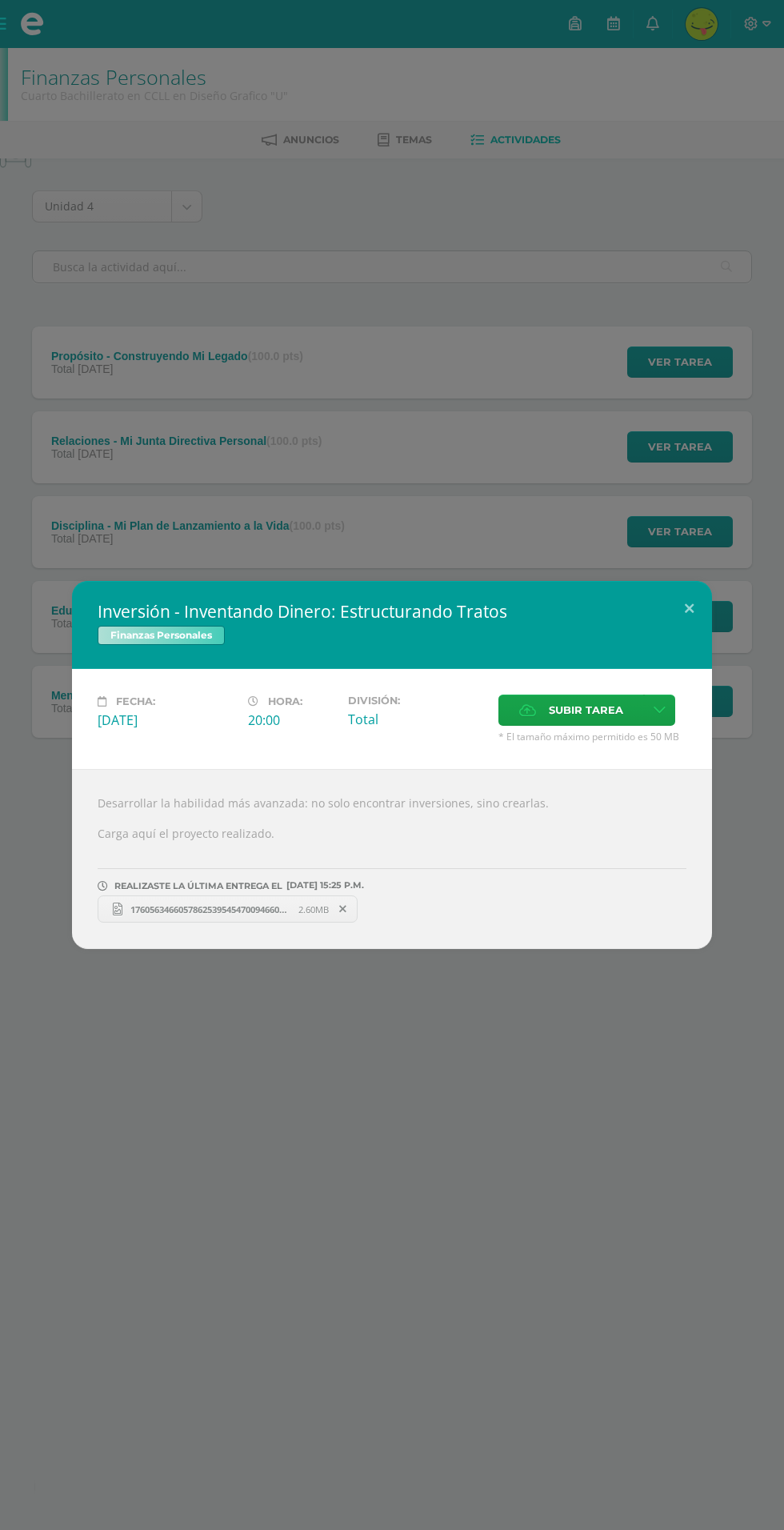
click at [237, 909] on span "17605634660578625395454700946604.jpg" at bounding box center [210, 910] width 176 height 12
click at [190, 1148] on div "Inversión - Inventando Dinero: Estructurando Tratos Finanzas Personales Fecha: …" at bounding box center [392, 765] width 784 height 1530
